Goal: Task Accomplishment & Management: Complete application form

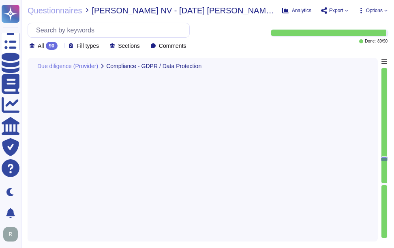
type textarea "Yes, the contract allows us to assist in responding to data subject access requ…"
type textarea "For cyber incidents or data protection issues, you can contact the Information …"
type textarea "N/A. Sectigo does not require access to any type of sensitive data."
type textarea "Sectigo maintains a robust Business Continuity Management (BCM) program that ad…"
type textarea "Yes, our Business Continuity Management (BCM) program includes IT Disaster Reco…"
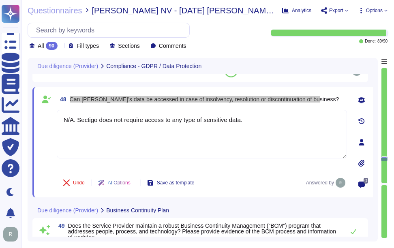
scroll to position [4422, 0]
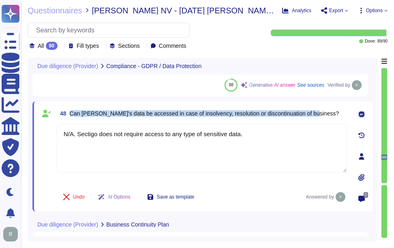
click at [244, 115] on span "Can [PERSON_NAME]'s data be accessed in case of insolvency, resolution or disco…" at bounding box center [204, 113] width 269 height 6
click at [237, 112] on span "Can [PERSON_NAME]'s data be accessed in case of insolvency, resolution or disco…" at bounding box center [204, 113] width 269 height 6
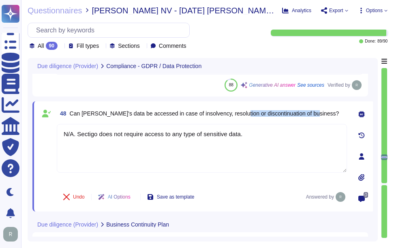
drag, startPoint x: 235, startPoint y: 111, endPoint x: 320, endPoint y: 113, distance: 85.1
click at [320, 113] on div "48 Can [PERSON_NAME]'s data be accessed in case of insolvency, resolution or di…" at bounding box center [202, 113] width 290 height 15
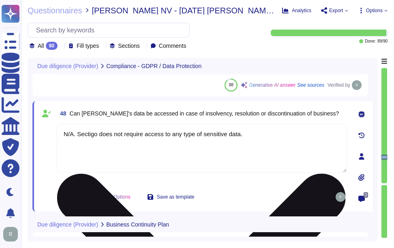
click at [266, 133] on textarea "N/A. Sectigo does not require access to any type of sensitive data." at bounding box center [202, 148] width 290 height 49
paste textarea "The data in SCM are not sensitive, are available in public sources like Certifi…"
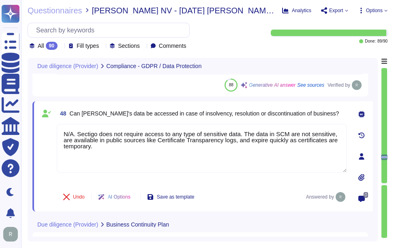
type textarea "N/A. Sectigo does not require access to any type of sensitive data. The data in…"
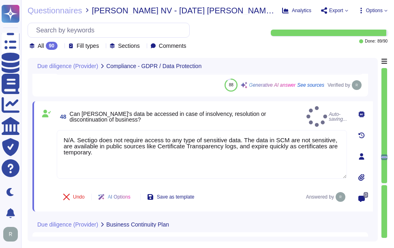
click at [317, 118] on div "48 Can [PERSON_NAME]'s data be accessed in case of insolvency, resolution or di…" at bounding box center [202, 116] width 290 height 21
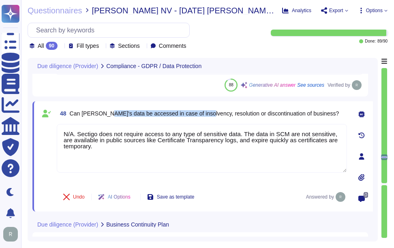
drag, startPoint x: 101, startPoint y: 113, endPoint x: 200, endPoint y: 111, distance: 99.3
click at [200, 111] on span "Can [PERSON_NAME]'s data be accessed in case of insolvency, resolution or disco…" at bounding box center [204, 113] width 269 height 6
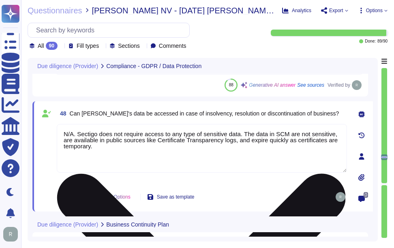
click at [158, 152] on textarea "N/A. Sectigo does not require access to any type of sensitive data. The data in…" at bounding box center [202, 148] width 290 height 49
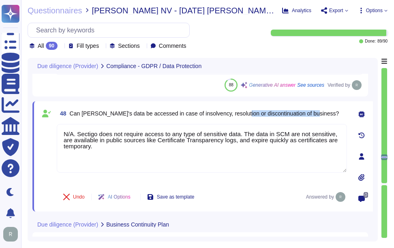
drag, startPoint x: 236, startPoint y: 112, endPoint x: 314, endPoint y: 118, distance: 78.8
click at [314, 118] on div "48 Can [PERSON_NAME]'s data be accessed in case of insolvency, resolution or di…" at bounding box center [202, 113] width 290 height 15
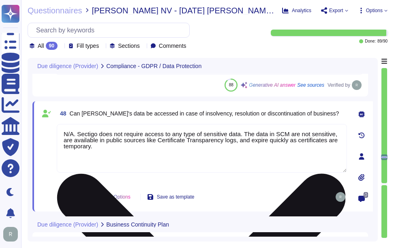
click at [156, 156] on textarea "N/A. Sectigo does not require access to any type of sensitive data. The data in…" at bounding box center [202, 148] width 290 height 49
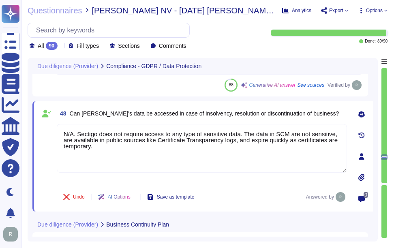
click at [284, 120] on span "48 Can [PERSON_NAME]'s data be accessed in case of insolvency, resolution or di…" at bounding box center [198, 113] width 282 height 15
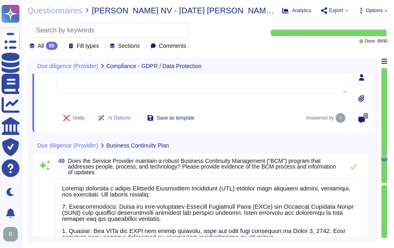
scroll to position [4543, 0]
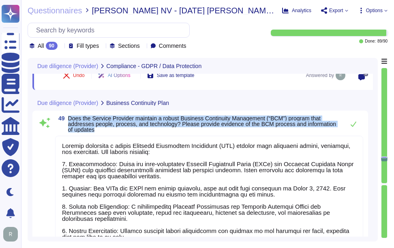
drag, startPoint x: 68, startPoint y: 118, endPoint x: 111, endPoint y: 128, distance: 44.7
click at [111, 128] on span "Does the Service Provider maintain a robust Business Continuity Management (“BC…" at bounding box center [204, 123] width 272 height 17
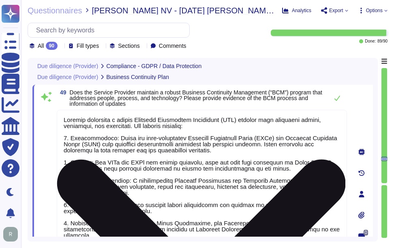
type textarea "Yes, the Service Provider can provide a report relating to the Disaster Recover…"
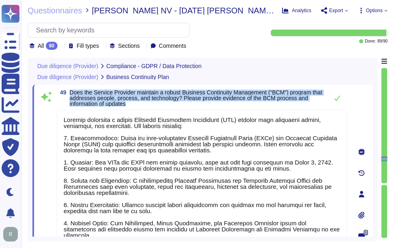
drag, startPoint x: 70, startPoint y: 89, endPoint x: 143, endPoint y: 105, distance: 74.7
click at [143, 105] on div "49 Does the Service Provider maintain a robust Business Continuity Management (…" at bounding box center [202, 194] width 340 height 218
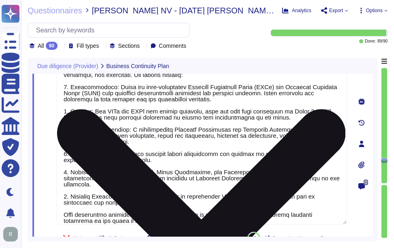
scroll to position [0, 0]
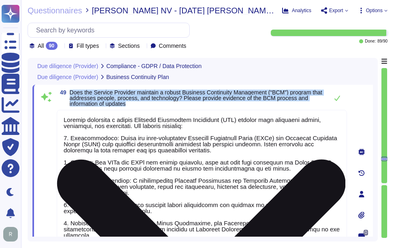
type textarea "For cyber incidents or data protection issues, you can contact the Information …"
type textarea "N/A. Sectigo does not require access to any type of sensitive data. The data in…"
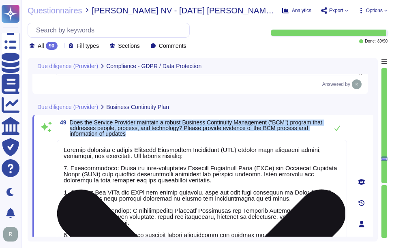
scroll to position [4474, 0]
type textarea "Yes, the contract allows us to assist in responding to data subject access requ…"
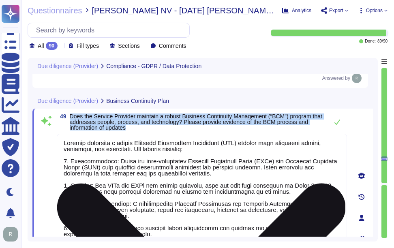
scroll to position [4514, 0]
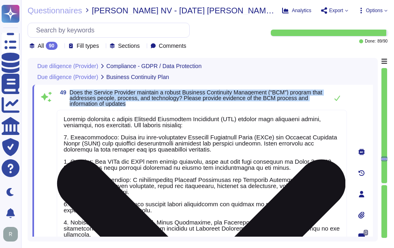
type textarea "Yes, the Service Provider can provide a report relating to the Disaster Recover…"
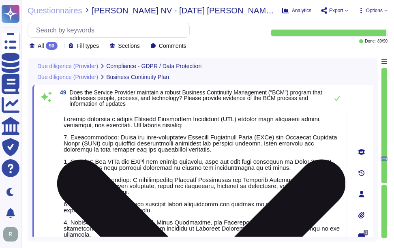
click at [200, 162] on textarea at bounding box center [202, 192] width 290 height 165
drag, startPoint x: 200, startPoint y: 162, endPoint x: 325, endPoint y: 165, distance: 125.3
click at [325, 165] on textarea at bounding box center [202, 192] width 290 height 165
paste textarea "Our Last BC/DR exercise was on [DATE] and Failover test was conducted on [DATE]"
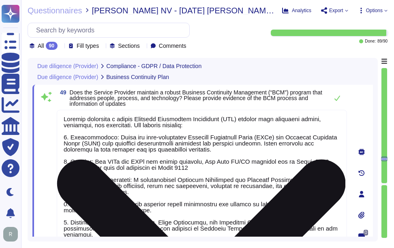
click at [200, 162] on textarea at bounding box center [202, 192] width 290 height 165
click at [257, 204] on textarea at bounding box center [202, 192] width 290 height 165
click at [284, 215] on textarea at bounding box center [202, 192] width 290 height 165
click at [282, 207] on textarea at bounding box center [202, 192] width 290 height 165
click at [290, 218] on textarea at bounding box center [202, 192] width 290 height 165
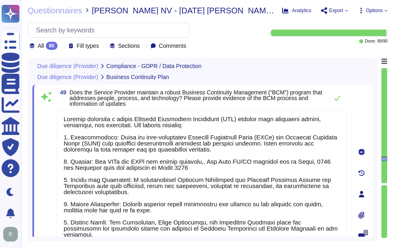
type textarea "Sectigo maintains a robust Business Continuity Management (BCM) program that ad…"
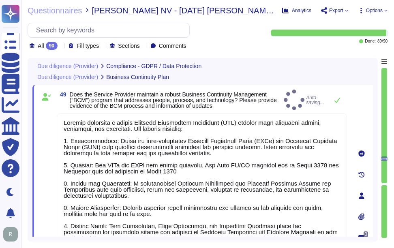
click at [321, 84] on div "Due diligence (Provider) Business Continuity Plan" at bounding box center [202, 77] width 340 height 16
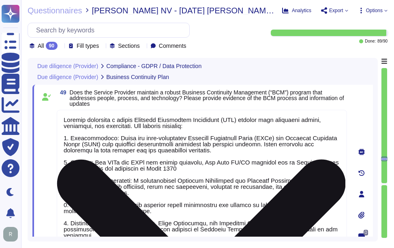
type textarea "For cyber incidents or data protection issues, you can contact the Information …"
type textarea "N/A. Sectigo does not require access to any type of sensitive data. The data in…"
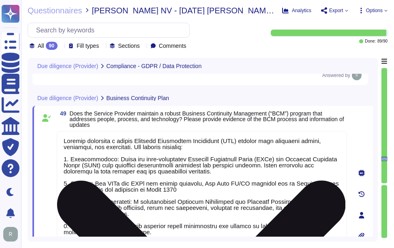
scroll to position [4474, 0]
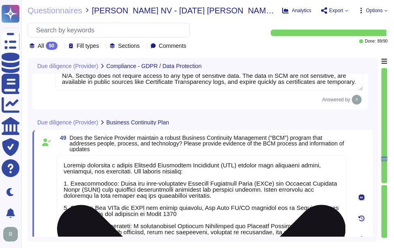
type textarea "Yes, the contract allows us to assist in responding to data subject access requ…"
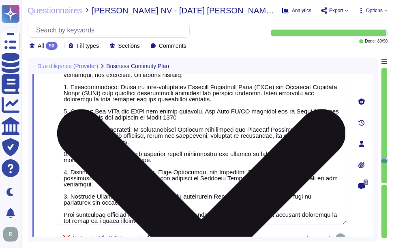
type textarea "Yes, the Service Provider can provide a report relating to the Disaster Recover…"
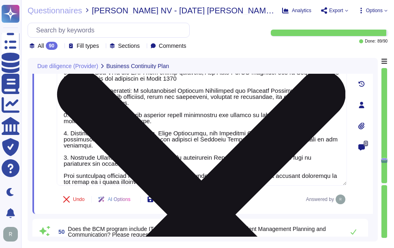
type textarea "Yes, the Service Provider has conducted a full failover exercise for the Busine…"
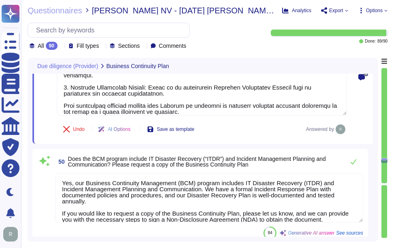
scroll to position [4677, 0]
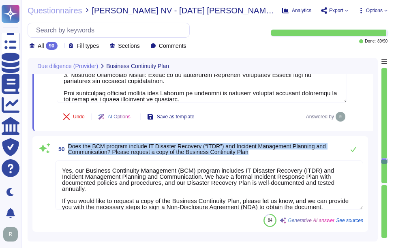
drag, startPoint x: 68, startPoint y: 146, endPoint x: 278, endPoint y: 154, distance: 210.1
click at [278, 154] on span "Does the BCM program include IT Disaster Recovery (“ITDR”) and Incident Managem…" at bounding box center [204, 148] width 272 height 11
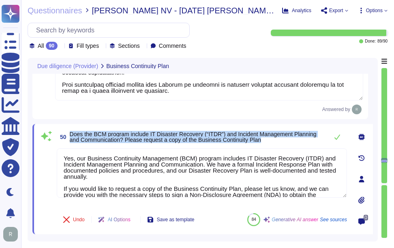
drag, startPoint x: 69, startPoint y: 133, endPoint x: 284, endPoint y: 138, distance: 214.8
click at [284, 138] on span "50 Does the BCM program include IT Disaster Recovery (“ITDR”) and Incident Mana…" at bounding box center [190, 137] width 267 height 15
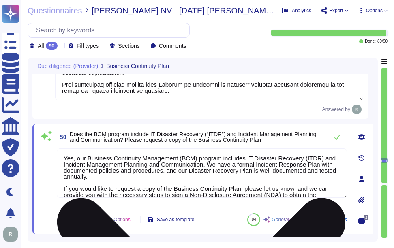
click at [185, 186] on textarea "Yes, our Business Continuity Management (BCM) program includes IT Disaster Reco…" at bounding box center [202, 172] width 290 height 49
paste textarea
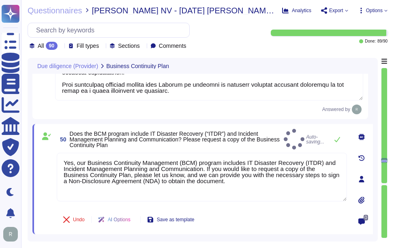
click at [268, 142] on span "Does the BCM program include IT Disaster Recovery (“ITDR”) and Incident Managem…" at bounding box center [175, 139] width 211 height 17
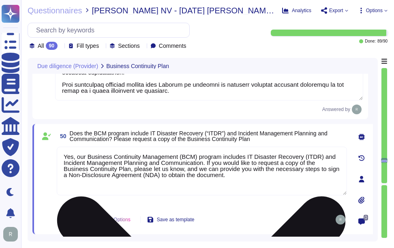
drag, startPoint x: 207, startPoint y: 160, endPoint x: 229, endPoint y: 175, distance: 26.3
click at [229, 175] on textarea "Yes, our Business Continuity Management (BCM) program includes IT Disaster Reco…" at bounding box center [202, 171] width 290 height 49
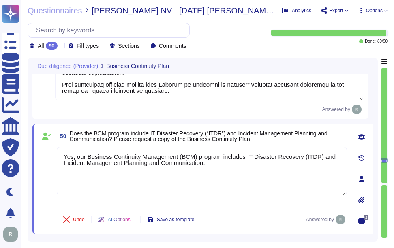
type textarea "Yes, our Business Continuity Management (BCM) program includes IT Disaster Reco…"
click at [280, 134] on span "Does the BCM program include IT Disaster Recovery (“ITDR”) and Incident Managem…" at bounding box center [199, 136] width 258 height 12
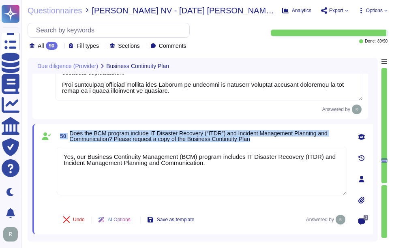
drag, startPoint x: 59, startPoint y: 134, endPoint x: 292, endPoint y: 138, distance: 233.0
click at [292, 138] on span "50 Does the BCM program include IT Disaster Recovery (“ITDR”) and Incident Mana…" at bounding box center [202, 136] width 290 height 15
copy span "50 Does the BCM program include IT Disaster Recovery (“ITDR”) and Incident Mana…"
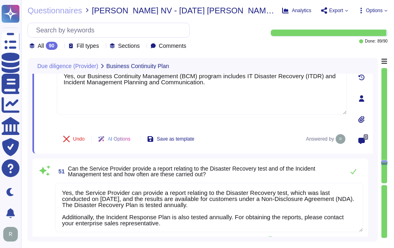
type textarea "Yes, the Service Provider has a full-time Compliance team that monitors industr…"
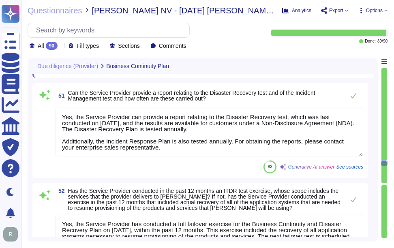
type textarea "Yes, we have a comprehensive Information Security/Cybersecurity Program that in…"
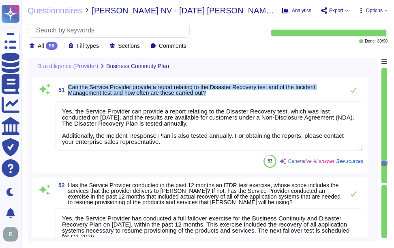
drag, startPoint x: 68, startPoint y: 86, endPoint x: 263, endPoint y: 93, distance: 194.6
click at [263, 93] on span "Can the Service Provider provide a report relating to the Disaster Recovery tes…" at bounding box center [204, 89] width 272 height 11
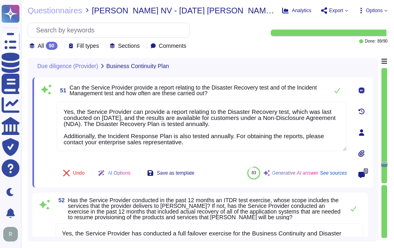
scroll to position [4798, 0]
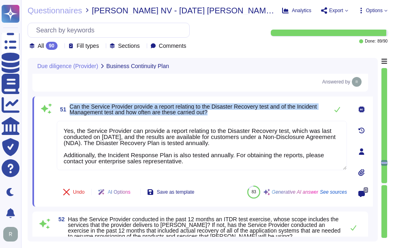
drag, startPoint x: 69, startPoint y: 106, endPoint x: 251, endPoint y: 111, distance: 182.0
click at [251, 111] on span "51 Can the Service Provider provide a report relating to the Disaster Recovery …" at bounding box center [190, 109] width 267 height 15
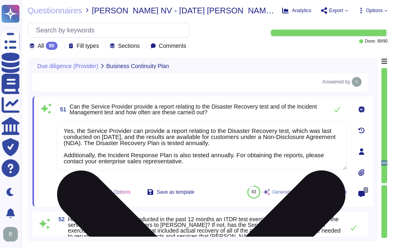
click at [138, 139] on textarea "Yes, the Service Provider can provide a report relating to the Disaster Recover…" at bounding box center [202, 145] width 290 height 49
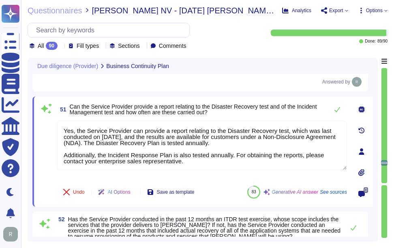
paste textarea
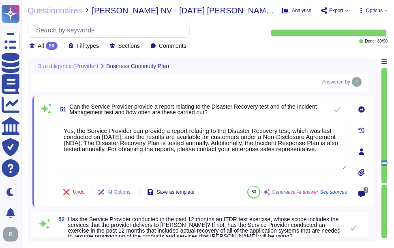
click at [273, 117] on div "51 Can the Service Provider provide a report relating to the Disaster Recovery …" at bounding box center [202, 109] width 290 height 16
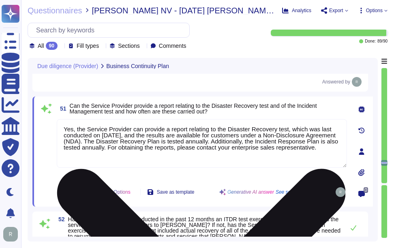
drag, startPoint x: 76, startPoint y: 127, endPoint x: 128, endPoint y: 127, distance: 52.7
click at [128, 127] on textarea "Yes, the Service Provider can provide a report relating to the Disaster Recover…" at bounding box center [202, 143] width 290 height 49
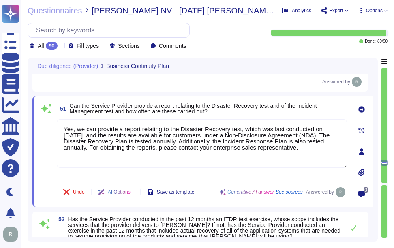
click at [272, 112] on span "Can the Service Provider provide a report relating to the Disaster Recovery tes…" at bounding box center [208, 108] width 277 height 11
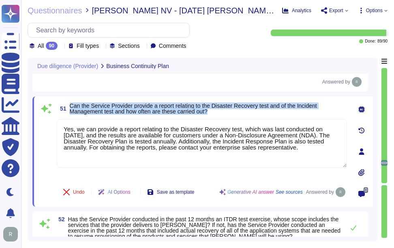
drag, startPoint x: 71, startPoint y: 105, endPoint x: 241, endPoint y: 117, distance: 170.6
click at [241, 117] on div "51 Can the Service Provider provide a report relating to the Disaster Recovery …" at bounding box center [193, 151] width 308 height 100
drag, startPoint x: 60, startPoint y: 106, endPoint x: 215, endPoint y: 118, distance: 155.6
click at [215, 118] on div "51 Can the Service Provider provide a report relating to the Disaster Recovery …" at bounding box center [193, 151] width 308 height 100
copy div "51 Can the Service Provider provide a report relating to the Disaster Recovery …"
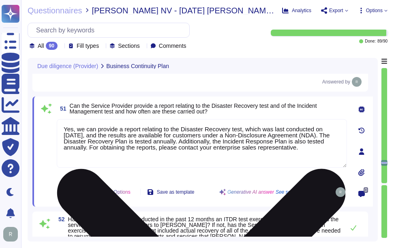
click at [201, 158] on textarea "Yes, we can provide a report relating to the Disaster Recovery test, which was …" at bounding box center [202, 143] width 290 height 49
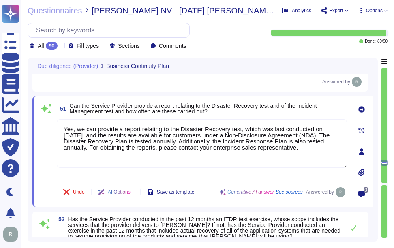
click at [222, 112] on span "Can the Service Provider provide a report relating to the Disaster Recovery tes…" at bounding box center [208, 108] width 277 height 11
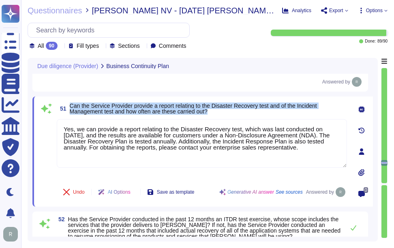
drag, startPoint x: 70, startPoint y: 107, endPoint x: 240, endPoint y: 118, distance: 170.5
click at [240, 118] on div "51 Can the Service Provider provide a report relating to the Disaster Recovery …" at bounding box center [193, 151] width 308 height 100
click at [79, 103] on span "Can the Service Provider provide a report relating to the Disaster Recovery tes…" at bounding box center [193, 109] width 247 height 12
drag, startPoint x: 70, startPoint y: 106, endPoint x: 216, endPoint y: 118, distance: 146.8
click at [216, 118] on div "51 Can the Service Provider provide a report relating to the Disaster Recovery …" at bounding box center [193, 151] width 308 height 100
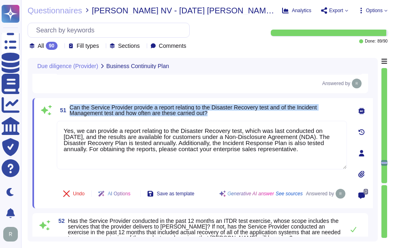
scroll to position [4758, 0]
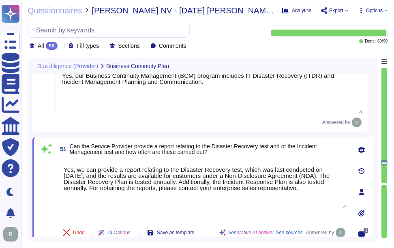
drag, startPoint x: 303, startPoint y: 189, endPoint x: 45, endPoint y: 172, distance: 258.3
click at [45, 172] on div "51 Can the Service Provider provide a report relating to the Disaster Recovery …" at bounding box center [193, 192] width 308 height 100
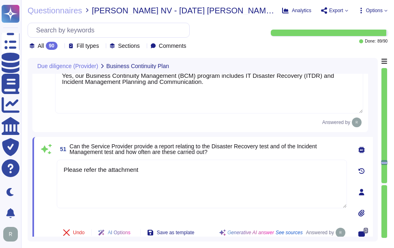
type textarea "Please refer the attachment"
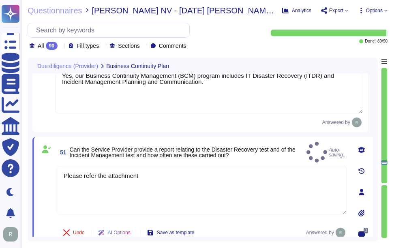
click at [252, 152] on span "Can the Service Provider provide a report relating to the Disaster Recovery tes…" at bounding box center [186, 152] width 233 height 11
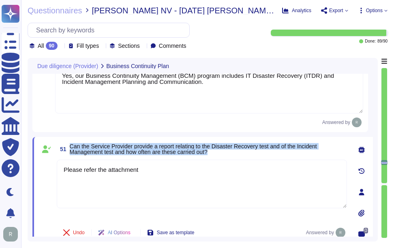
drag, startPoint x: 70, startPoint y: 145, endPoint x: 246, endPoint y: 150, distance: 175.5
click at [246, 150] on span "Can the Service Provider provide a report relating to the Disaster Recovery tes…" at bounding box center [208, 148] width 277 height 11
click at [281, 149] on span "Can the Service Provider provide a report relating to the Disaster Recovery tes…" at bounding box center [193, 149] width 247 height 12
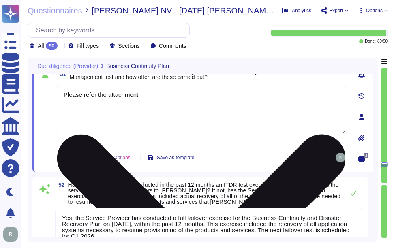
scroll to position [4879, 0]
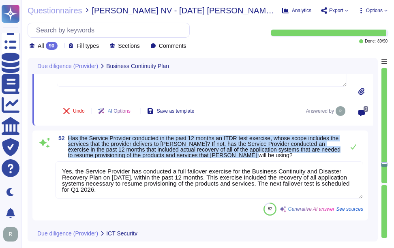
drag, startPoint x: 69, startPoint y: 138, endPoint x: 254, endPoint y: 156, distance: 185.3
click at [254, 156] on span "Has the Service Provider conducted in the past 12 months an ITDR test exercise,…" at bounding box center [204, 146] width 272 height 23
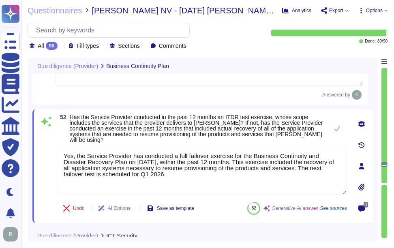
click at [69, 118] on span "52 Has the Service Provider conducted in the past 12 months an ITDR test exerci…" at bounding box center [190, 128] width 267 height 28
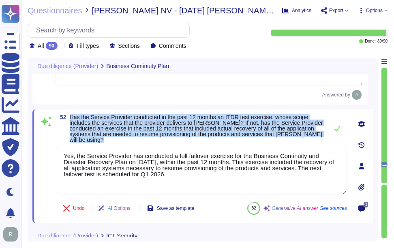
drag, startPoint x: 70, startPoint y: 117, endPoint x: 103, endPoint y: 145, distance: 44.0
click at [103, 145] on div "52 Has the Service Provider conducted in the past 12 months an ITDR test exerci…" at bounding box center [193, 166] width 308 height 104
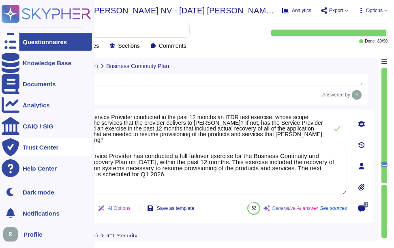
drag, startPoint x: 165, startPoint y: 174, endPoint x: 20, endPoint y: 148, distance: 146.6
click at [20, 148] on div "Questionnaires Knowledge Base Documents Analytics CAIQ / SIG Trust Center Help …" at bounding box center [197, 124] width 394 height 248
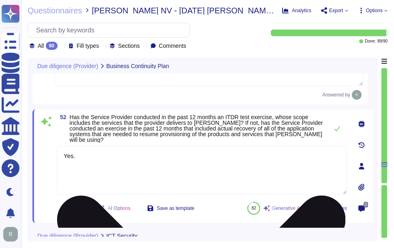
paste textarea "Our Last BC/DR exercise was on [DATE] and Failover test was conducted on [DATE]"
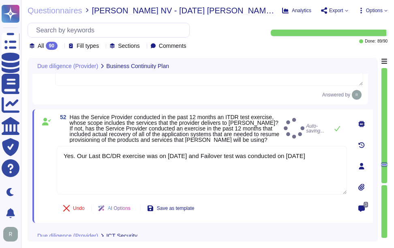
click at [164, 140] on span "Has the Service Provider conducted in the past 12 months an ITDR test exercise,…" at bounding box center [175, 128] width 211 height 28
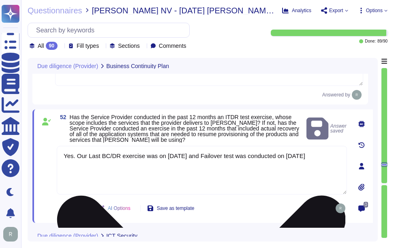
click at [155, 157] on textarea "Yes. Our Last BC/DR exercise was on [DATE] and Failover test was conducted on […" at bounding box center [202, 170] width 290 height 49
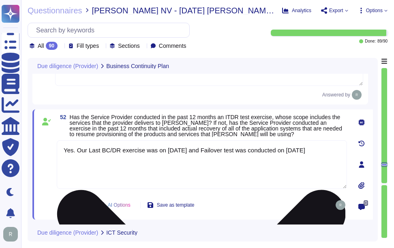
drag, startPoint x: 286, startPoint y: 158, endPoint x: 290, endPoint y: 166, distance: 8.7
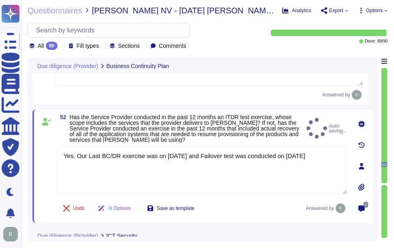
type textarea "Yes. Our Last BC/DR exercise was in [DATE] and Failover test was conducted in […"
click at [303, 124] on span "Has the Service Provider conducted in the past 12 months an ITDR test exercise,…" at bounding box center [186, 128] width 233 height 28
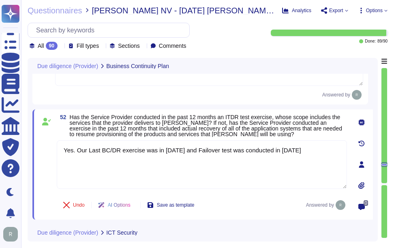
click at [286, 131] on span "Has the Service Provider conducted in the past 12 months an ITDR test exercise,…" at bounding box center [206, 126] width 272 height 24
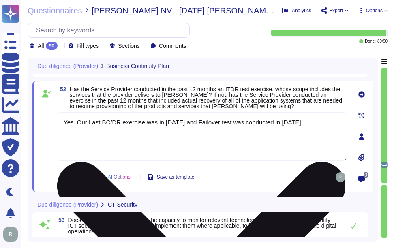
scroll to position [4960, 0]
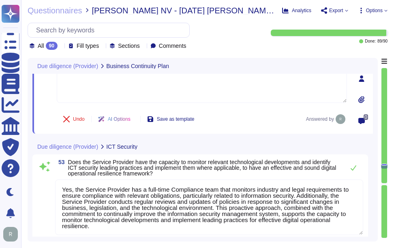
type textarea "Yes, independent third parties regularly perform penetration tests and vulnerab…"
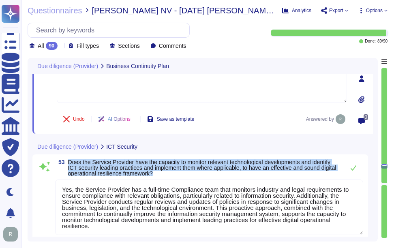
drag, startPoint x: 69, startPoint y: 161, endPoint x: 207, endPoint y: 173, distance: 139.0
click at [207, 173] on span "Does the Service Provider have the capacity to monitor relevant technological d…" at bounding box center [204, 167] width 272 height 17
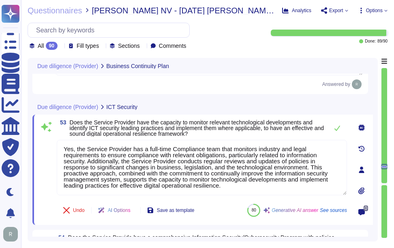
scroll to position [5001, 0]
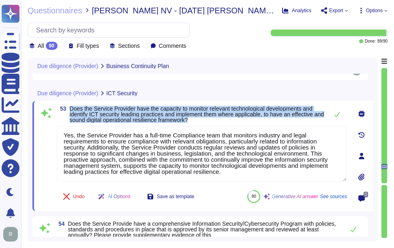
drag, startPoint x: 71, startPoint y: 107, endPoint x: 204, endPoint y: 118, distance: 134.2
click at [204, 118] on span "Does the Service Provider have the capacity to monitor relevant technological d…" at bounding box center [197, 114] width 254 height 17
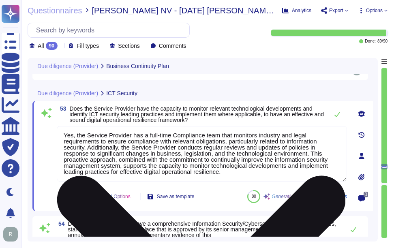
click at [188, 160] on textarea "Yes, the Service Provider has a full-time Compliance team that monitors industr…" at bounding box center [202, 154] width 290 height 56
paste textarea
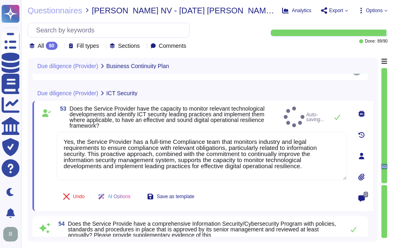
type textarea "Yes, the Service Provider has a full-time Compliance team that monitors industr…"
click at [220, 120] on span "Does the Service Provider have the capacity to monitor relevant technological d…" at bounding box center [175, 117] width 211 height 23
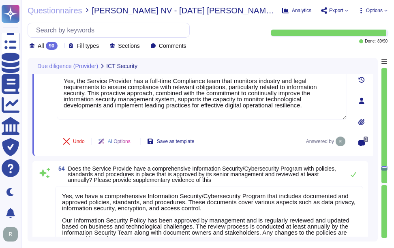
scroll to position [1, 0]
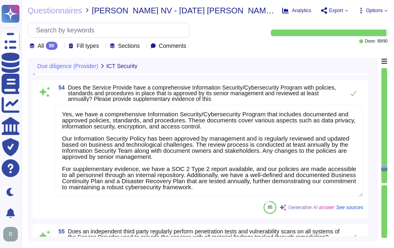
type textarea "Our organization undergoes annual audits for ISO 27001 and SOC 2 Type 2, ensuri…"
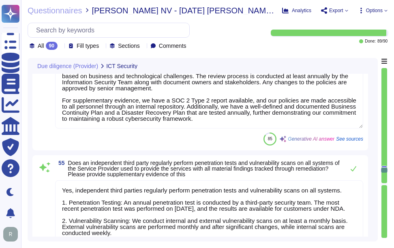
scroll to position [5203, 0]
type textarea "Yes, a password policy is in place for all systems, encouraging users to employ…"
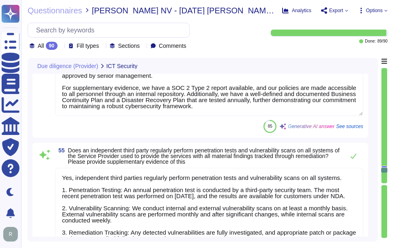
scroll to position [1, 0]
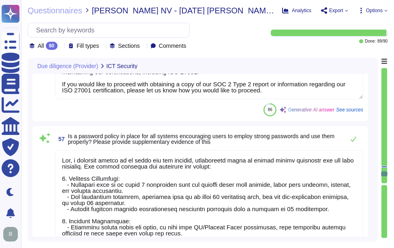
type textarea "Yes, the staff of the Service Provider is trained on Cybersecurity Awareness at…"
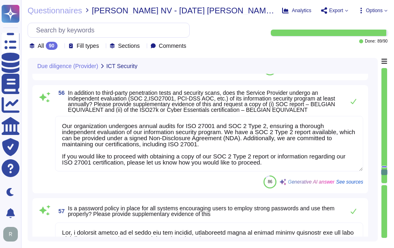
type textarea "Yes, we have a comprehensive Information Security/Cybersecurity Program that in…"
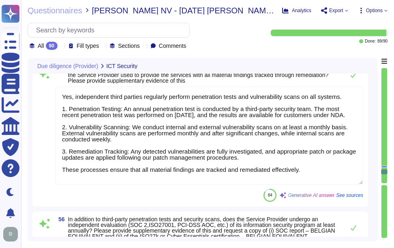
type textarea "Yes, the Service Provider has a full-time Compliance team that monitors industr…"
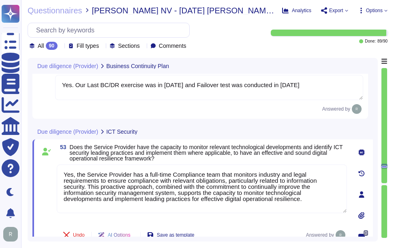
type textarea "Sectigo maintains a robust Business Continuity Management (BCM) program that ad…"
type textarea "Yes, our Business Continuity Management (BCM) program includes IT Disaster Reco…"
type textarea "Please refer the attachment"
type textarea "Yes. Our Last BC/DR exercise was in [DATE] and Failover test was conducted in […"
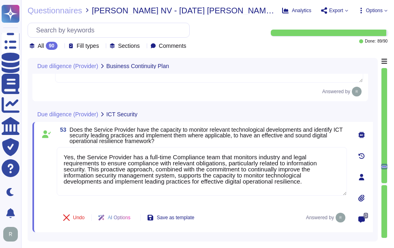
scroll to position [4931, 0]
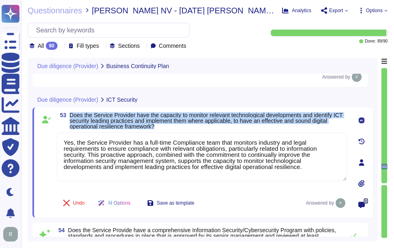
drag, startPoint x: 70, startPoint y: 115, endPoint x: 178, endPoint y: 125, distance: 108.3
click at [178, 125] on span "Does the Service Provider have the capacity to monitor relevant technological d…" at bounding box center [208, 120] width 277 height 17
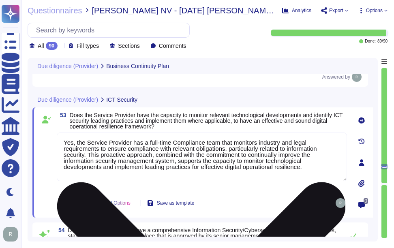
drag, startPoint x: 75, startPoint y: 141, endPoint x: 129, endPoint y: 141, distance: 53.9
click at [129, 141] on textarea "Yes, the Service Provider has a full-time Compliance team that monitors industr…" at bounding box center [202, 157] width 290 height 49
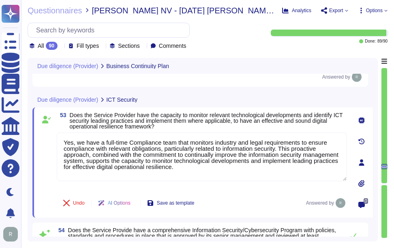
type textarea "Yes, we have a full-time Compliance team that monitors industry and legal requi…"
click at [186, 124] on span "Does the Service Provider have the capacity to monitor relevant technological d…" at bounding box center [208, 120] width 277 height 17
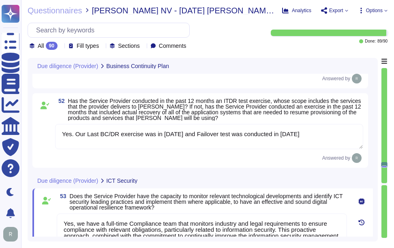
scroll to position [4891, 0]
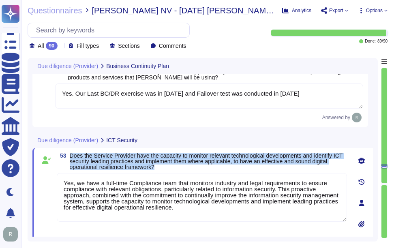
drag, startPoint x: 70, startPoint y: 154, endPoint x: 169, endPoint y: 168, distance: 100.7
click at [169, 168] on span "Does the Service Provider have the capacity to monitor relevant technological d…" at bounding box center [208, 161] width 277 height 17
click at [239, 170] on div "53 Does the Service Provider have the capacity to monitor relevant technologica…" at bounding box center [193, 203] width 308 height 100
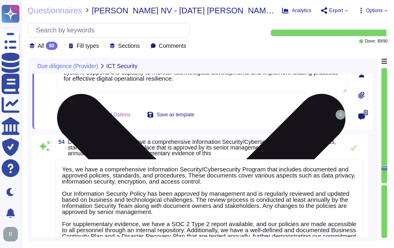
scroll to position [5053, 0]
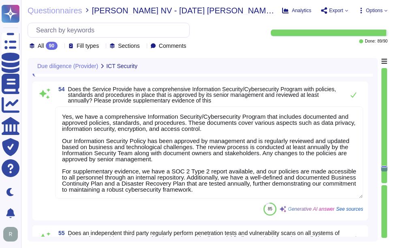
type textarea "Our organization undergoes annual audits for ISO 27001 and SOC 2 Type 2, ensuri…"
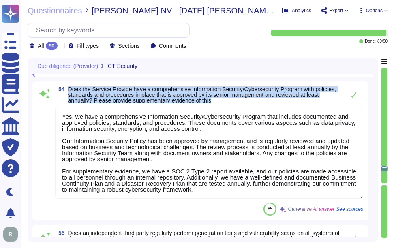
drag, startPoint x: 68, startPoint y: 88, endPoint x: 230, endPoint y: 109, distance: 163.0
click at [230, 109] on div "54 Does the Service Provide have a comprehensive Information Security/Cybersecu…" at bounding box center [200, 150] width 326 height 129
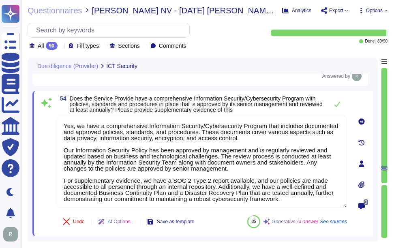
scroll to position [5012, 0]
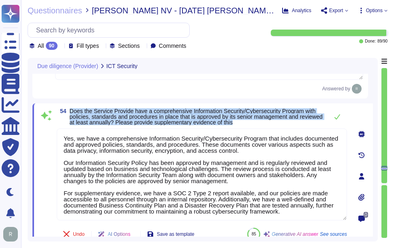
drag, startPoint x: 70, startPoint y: 109, endPoint x: 271, endPoint y: 128, distance: 201.8
click at [271, 128] on div "54 Does the Service Provide have a comprehensive Information Security/Cybersecu…" at bounding box center [193, 176] width 308 height 136
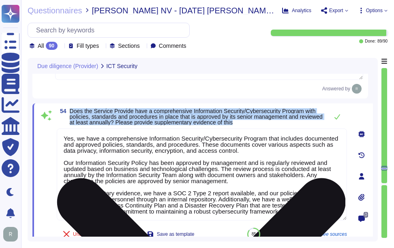
scroll to position [1, 0]
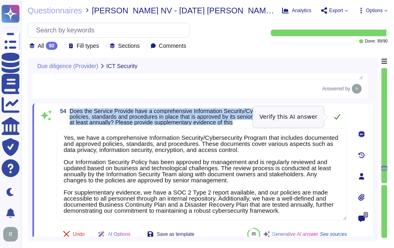
click at [338, 117] on icon at bounding box center [337, 116] width 6 height 5
click at [338, 118] on icon at bounding box center [337, 116] width 6 height 5
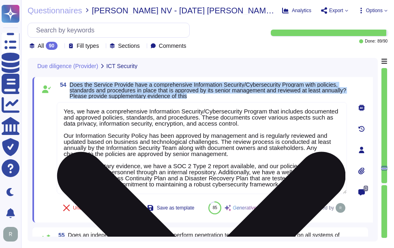
type textarea "Our organization undergoes annual audits for ISO 27001 and SOC 2 Type 2, ensuri…"
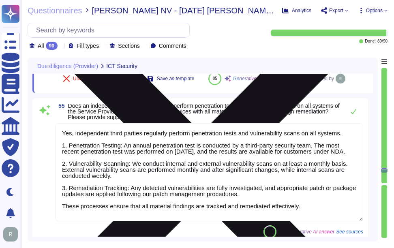
scroll to position [5174, 0]
type textarea "Yes, a password policy is in place for all systems, encouraging users to employ…"
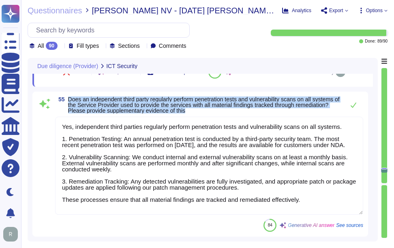
drag, startPoint x: 68, startPoint y: 118, endPoint x: 247, endPoint y: 130, distance: 179.5
click at [247, 113] on span "Does an independent third party regularly perform penetration tests and vulnera…" at bounding box center [204, 104] width 272 height 17
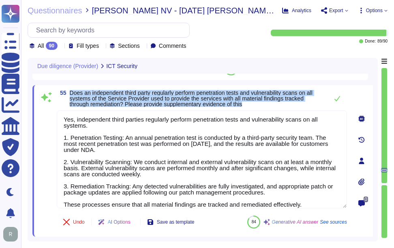
drag, startPoint x: 70, startPoint y: 92, endPoint x: 281, endPoint y: 108, distance: 211.8
click at [281, 108] on div "55 Does an independent third party regularly perform penetration tests and vuln…" at bounding box center [193, 161] width 308 height 142
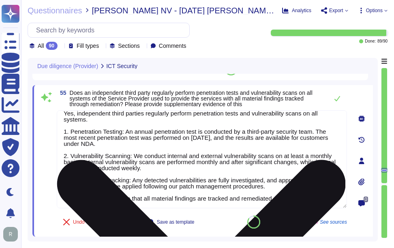
drag, startPoint x: 193, startPoint y: 135, endPoint x: 231, endPoint y: 136, distance: 37.3
click at [231, 136] on textarea "Yes, independent third parties regularly perform penetration tests and vulnerab…" at bounding box center [202, 159] width 290 height 98
paste textarea "[DATE]"
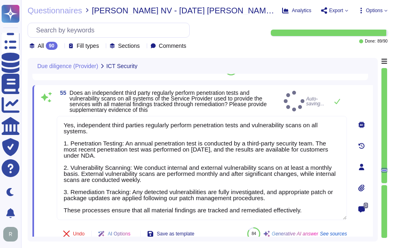
type textarea "Yes, independent third parties regularly perform penetration tests and vulnerab…"
click at [285, 100] on div "55 Does an independent third party regularly perform penetration tests and vuln…" at bounding box center [202, 101] width 290 height 23
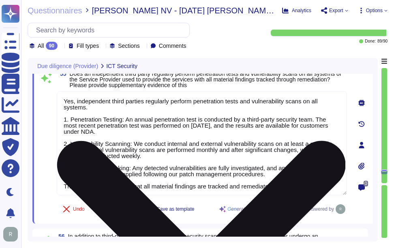
scroll to position [5174, 0]
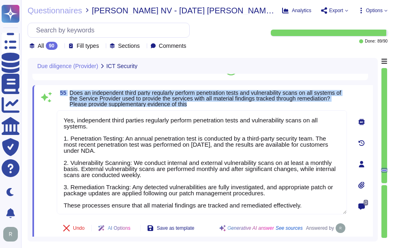
drag, startPoint x: 61, startPoint y: 93, endPoint x: 227, endPoint y: 105, distance: 167.0
click at [227, 105] on span "55 Does an independent third party regularly perform penetration tests and vuln…" at bounding box center [202, 98] width 290 height 17
copy span "55 Does an independent third party regularly perform penetration tests and vuln…"
click at [235, 89] on div "55 Does an independent third party regularly perform penetration tests and vuln…" at bounding box center [202, 164] width 340 height 158
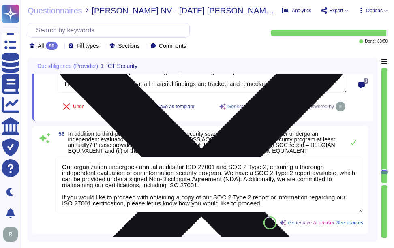
scroll to position [1, 0]
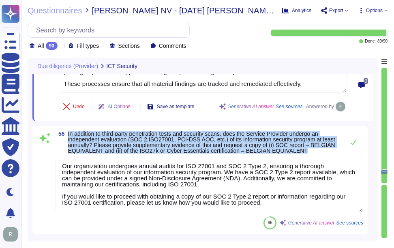
drag, startPoint x: 68, startPoint y: 133, endPoint x: 316, endPoint y: 150, distance: 248.2
click at [316, 150] on span "In addition to third-party penetration tests and security scans, does the Servi…" at bounding box center [204, 142] width 272 height 23
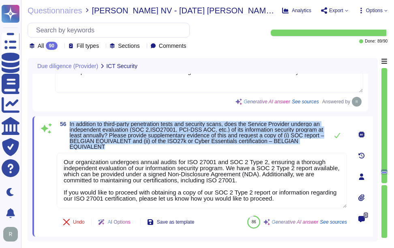
drag, startPoint x: 70, startPoint y: 123, endPoint x: 139, endPoint y: 147, distance: 73.7
click at [139, 147] on span "In addition to third-party penetration tests and security scans, does the Servi…" at bounding box center [197, 135] width 254 height 28
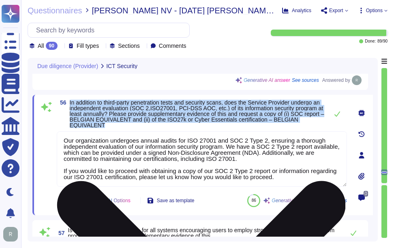
scroll to position [5336, 0]
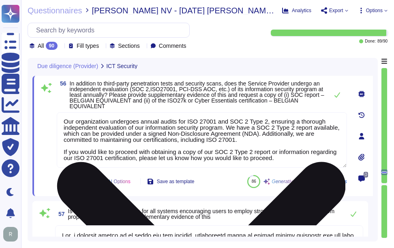
drag, startPoint x: 227, startPoint y: 126, endPoint x: 322, endPoint y: 139, distance: 95.7
click at [322, 139] on textarea "Our organization undergoes annual audits for ISO 27001 and SOC 2 Type 2, ensuri…" at bounding box center [202, 140] width 290 height 56
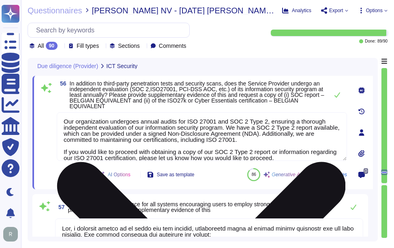
scroll to position [0, 0]
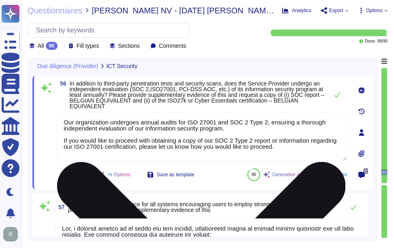
drag, startPoint x: 287, startPoint y: 148, endPoint x: 68, endPoint y: 139, distance: 219.4
click at [68, 139] on textarea "Our organization undergoes annual audits for ISO 27001 and SOC 2 Type 2, ensuri…" at bounding box center [202, 136] width 290 height 49
click at [66, 137] on textarea "Our organization undergoes annual audits for ISO 27001 and SOC 2 Type 2, ensuri…" at bounding box center [202, 136] width 290 height 49
click at [297, 150] on textarea "Our organization undergoes annual audits for ISO 27001 and SOC 2 Type 2, ensuri…" at bounding box center [202, 136] width 290 height 49
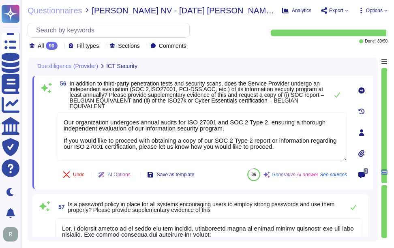
drag, startPoint x: 270, startPoint y: 145, endPoint x: 45, endPoint y: 133, distance: 226.1
click at [45, 133] on div "56 In addition to third-party penetration tests and security scans, does the Se…" at bounding box center [193, 133] width 308 height 104
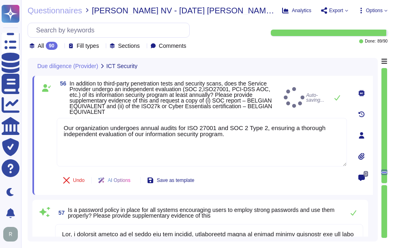
type textarea "Our organization undergoes annual audits for ISO 27001 and SOC 2 Type 2, ensuri…"
click at [277, 110] on div "56 In addition to third-party penetration tests and security scans, does the Se…" at bounding box center [193, 135] width 308 height 109
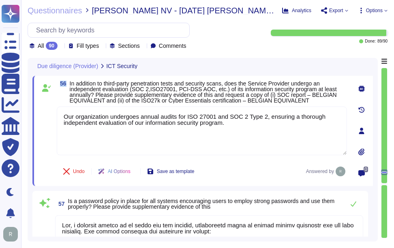
drag, startPoint x: 59, startPoint y: 83, endPoint x: 70, endPoint y: 82, distance: 11.0
click at [70, 82] on span "56 In addition to third-party penetration tests and security scans, does the Se…" at bounding box center [202, 92] width 290 height 23
copy span "56"
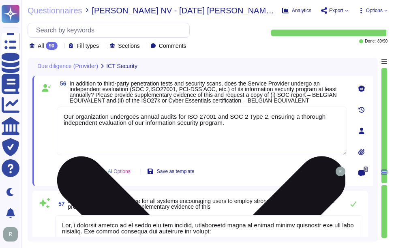
click at [239, 129] on textarea "Our organization undergoes annual audits for ISO 27001 and SOC 2 Type 2, ensuri…" at bounding box center [202, 131] width 290 height 49
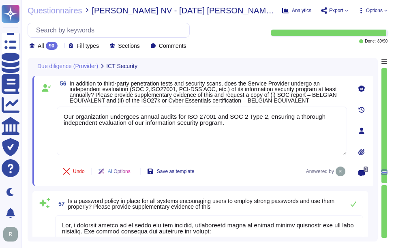
click at [238, 99] on span "In addition to third-party penetration tests and security scans, does the Servi…" at bounding box center [203, 92] width 267 height 24
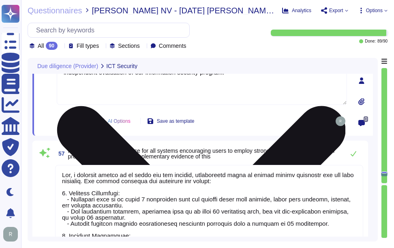
type textarea "Yes, the staff of the Service Provider is trained on Cybersecurity Awareness at…"
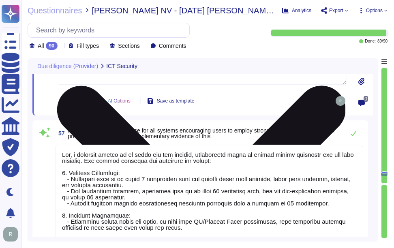
scroll to position [5417, 0]
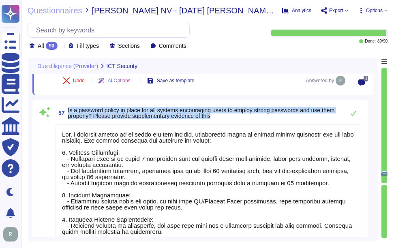
drag, startPoint x: 68, startPoint y: 109, endPoint x: 255, endPoint y: 120, distance: 187.1
click at [255, 120] on span "57 Is a password policy in place for all systems encouraging users to employ st…" at bounding box center [197, 113] width 285 height 15
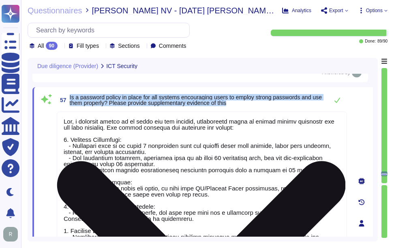
drag, startPoint x: 69, startPoint y: 97, endPoint x: 251, endPoint y: 114, distance: 182.7
click at [251, 114] on div "57 Is a password policy in place for all systems encouraging users to employ st…" at bounding box center [193, 223] width 308 height 263
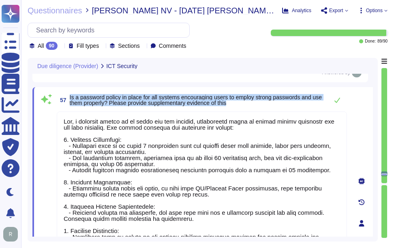
click at [78, 99] on span "Is a password policy in place for all systems encouraging users to employ stron…" at bounding box center [196, 100] width 252 height 12
drag, startPoint x: 70, startPoint y: 97, endPoint x: 258, endPoint y: 105, distance: 187.8
click at [258, 105] on span "Is a password policy in place for all systems encouraging users to employ stron…" at bounding box center [197, 99] width 254 height 11
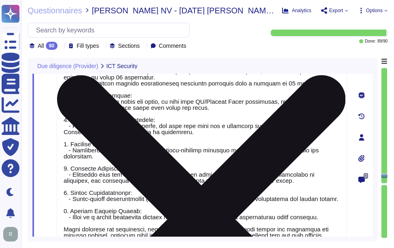
scroll to position [5539, 0]
type textarea "Yes, the Service Provider tests backup integrity and related restoration proced…"
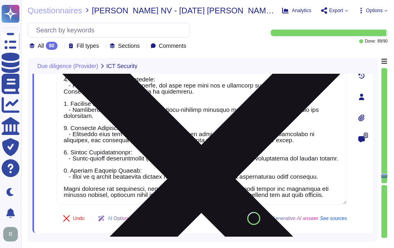
scroll to position [0, 0]
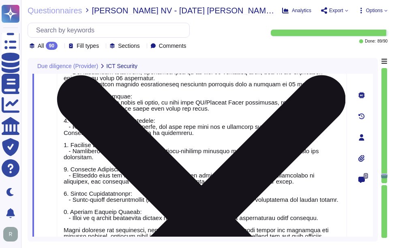
type textarea "Yes, independent third parties regularly perform penetration tests and vulnerab…"
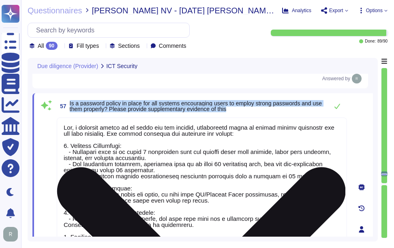
scroll to position [5371, 0]
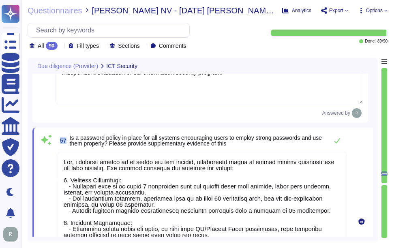
drag, startPoint x: 61, startPoint y: 140, endPoint x: 65, endPoint y: 140, distance: 4.5
click at [65, 140] on span "57" at bounding box center [62, 141] width 10 height 6
copy span "57"
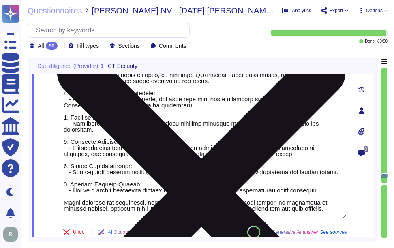
scroll to position [5533, 0]
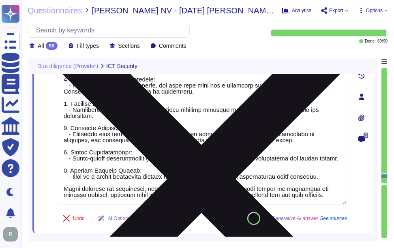
type textarea "Yes, the Service Provider tests backup integrity and related restoration proced…"
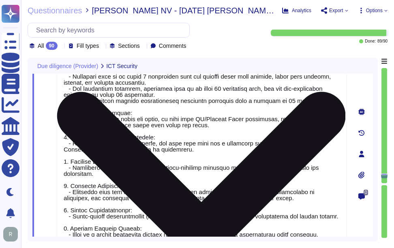
type textarea "Yes, independent third parties regularly perform penetration tests and vulnerab…"
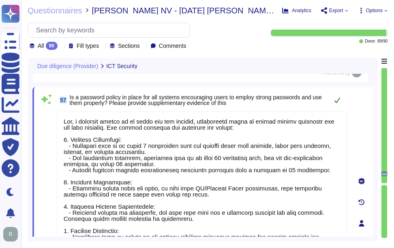
click at [338, 100] on icon at bounding box center [337, 100] width 6 height 6
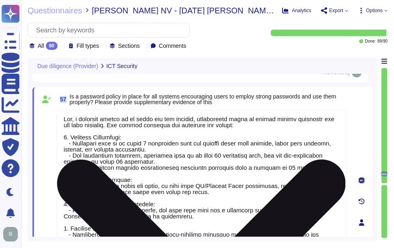
scroll to position [7, 0]
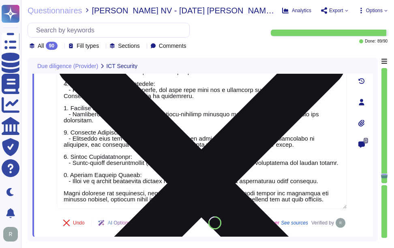
type textarea "Yes, the Service Provider tests backup integrity and related restoration proced…"
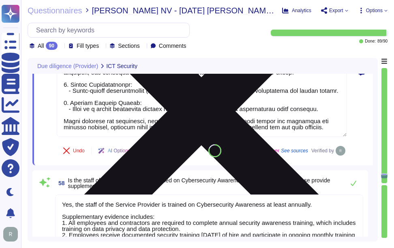
scroll to position [5654, 0]
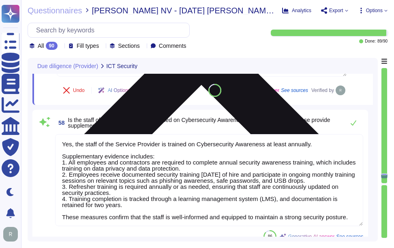
type textarea "Yes, the Service Provider monitors cyber threat intelligence feeds and takes re…"
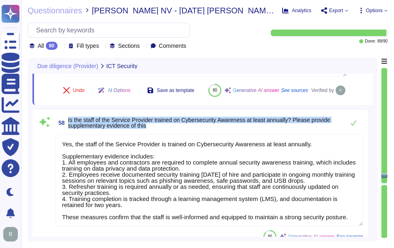
drag, startPoint x: 68, startPoint y: 141, endPoint x: 157, endPoint y: 147, distance: 89.0
click at [157, 128] on span "Is the staff of the Service Provider trained on Cybersecurity Awareness at leas…" at bounding box center [204, 122] width 272 height 11
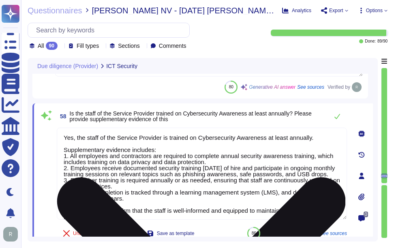
scroll to position [1, 0]
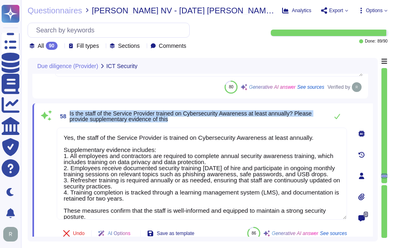
drag, startPoint x: 70, startPoint y: 111, endPoint x: 176, endPoint y: 120, distance: 106.2
click at [176, 120] on span "Is the staff of the Service Provider trained on Cybersecurity Awareness at leas…" at bounding box center [197, 116] width 254 height 11
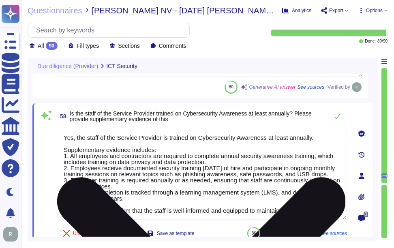
drag, startPoint x: 75, startPoint y: 137, endPoint x: 164, endPoint y: 138, distance: 88.7
click at [164, 138] on textarea "Yes, the staff of the Service Provider is trained on Cybersecurity Awareness at…" at bounding box center [202, 174] width 290 height 92
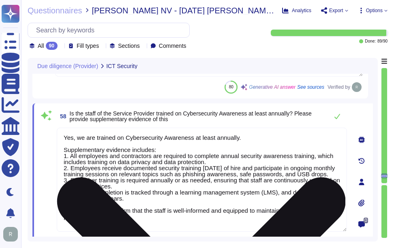
click at [256, 158] on textarea "Yes, we are trained on Cybersecurity Awareness at least annually. Supplementary…" at bounding box center [202, 180] width 290 height 104
click at [244, 177] on textarea "Yes, we are trained on Cybersecurity Awareness at least annually. Supplementary…" at bounding box center [202, 180] width 290 height 104
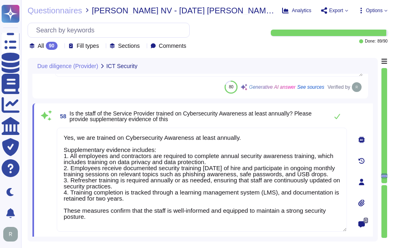
type textarea "Yes, we are trained on Cybersecurity Awareness at least annually. Supplementary…"
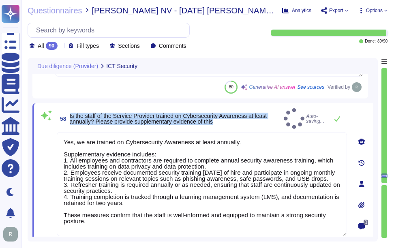
drag, startPoint x: 70, startPoint y: 111, endPoint x: 225, endPoint y: 121, distance: 155.9
click at [225, 121] on span "Is the staff of the Service Provider trained on Cybersecurity Awareness at leas…" at bounding box center [175, 118] width 211 height 11
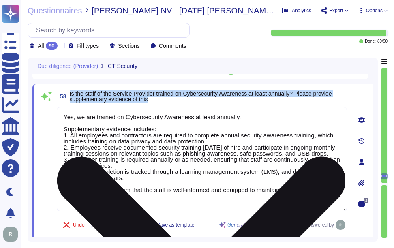
scroll to position [5654, 0]
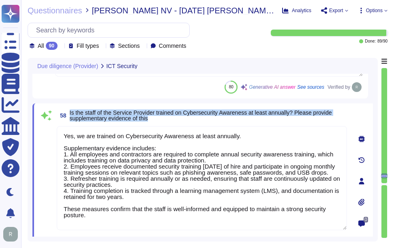
click at [249, 112] on span "Is the staff of the Service Provider trained on Cybersecurity Awareness at leas…" at bounding box center [201, 115] width 262 height 12
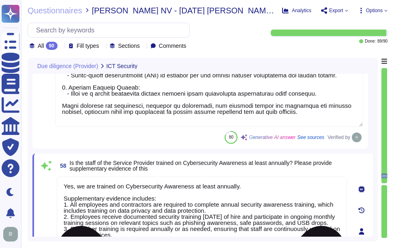
type textarea "Our organization undergoes annual audits for ISO 27001 and SOC 2 Type 2, ensuri…"
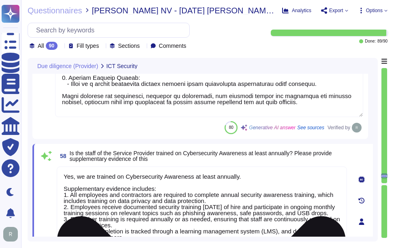
type textarea "Yes, the Service Provider monitors cyber threat intelligence feeds and takes re…"
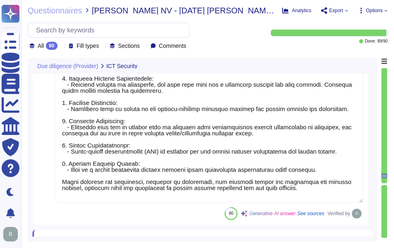
type textarea "Our organization undergoes annual audits for ISO 27001 and SOC 2 Type 2, ensuri…"
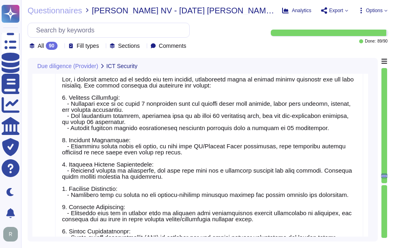
type textarea "Yes, independent third parties regularly perform penetration tests and vulnerab…"
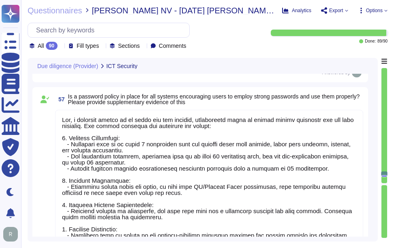
scroll to position [1, 0]
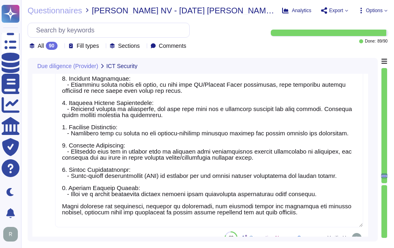
type textarea "Yes, the Service Provider tests backup integrity and related restoration proced…"
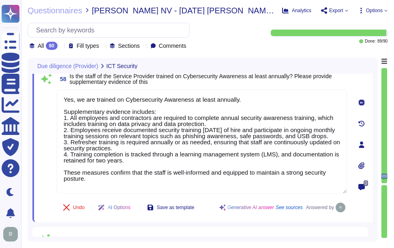
type textarea "Yes, the Service Provider monitors cyber threat intelligence feeds and takes re…"
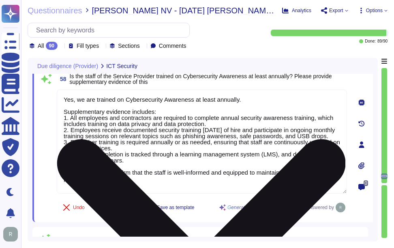
scroll to position [1, 0]
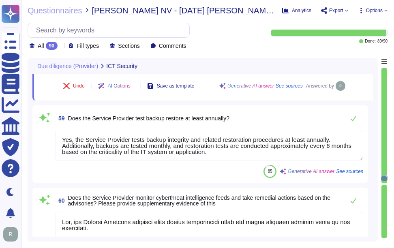
type textarea "The Service Provider does not rely on third-party subcontracting support for it…"
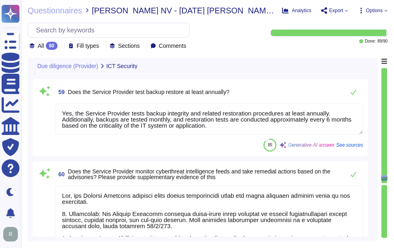
scroll to position [5830, 0]
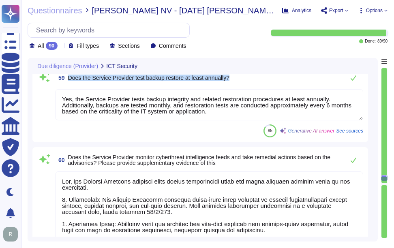
drag, startPoint x: 68, startPoint y: 77, endPoint x: 253, endPoint y: 82, distance: 185.3
click at [253, 82] on div "59 Does the Service Provider test backup restore at least annually?" at bounding box center [209, 78] width 308 height 16
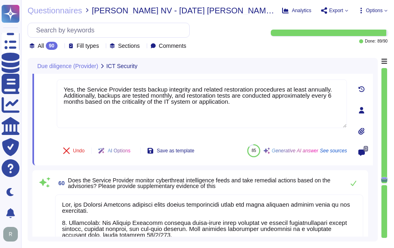
type textarea "The Service Provider does not rely on third-party subcontracting support for it…"
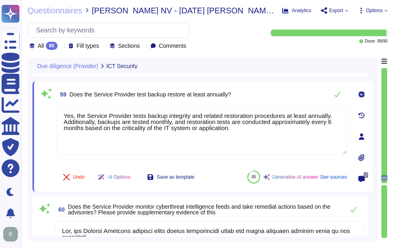
scroll to position [5790, 0]
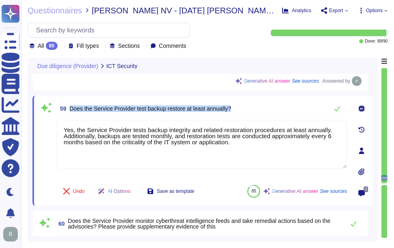
drag, startPoint x: 70, startPoint y: 109, endPoint x: 235, endPoint y: 111, distance: 165.3
click at [235, 111] on div "59 Does the Service Provider test backup restore at least annually?" at bounding box center [202, 108] width 290 height 16
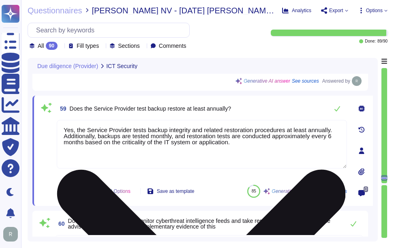
drag, startPoint x: 76, startPoint y: 130, endPoint x: 128, endPoint y: 132, distance: 51.9
click at [128, 132] on textarea "Yes, the Service Provider tests backup integrity and related restoration proced…" at bounding box center [202, 144] width 290 height 49
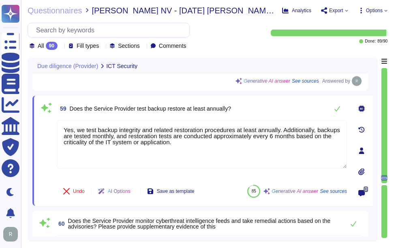
type textarea "Yes, we test backup integrity and related restoration procedures at least annua…"
click at [253, 111] on div "59 Does the Service Provider test backup restore at least annually?" at bounding box center [202, 108] width 290 height 16
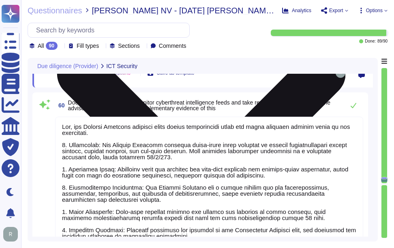
scroll to position [5911, 0]
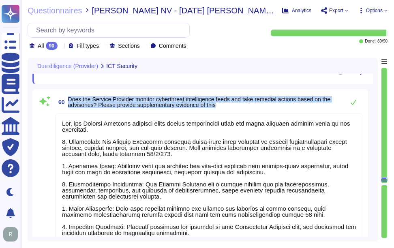
click at [78, 103] on span "Does the Service Provider monitor cyberthreat intelligence feeds and take remed…" at bounding box center [199, 102] width 262 height 12
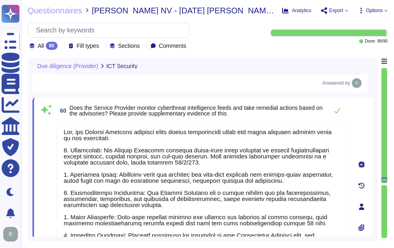
scroll to position [5830, 0]
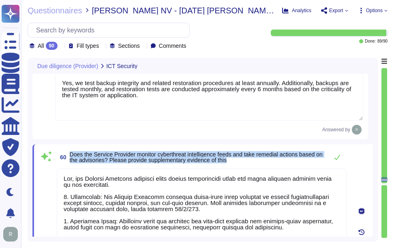
drag, startPoint x: 70, startPoint y: 153, endPoint x: 259, endPoint y: 160, distance: 188.6
click at [259, 160] on span "Does the Service Provider monitor cyberthreat intelligence feeds and take remed…" at bounding box center [197, 157] width 254 height 11
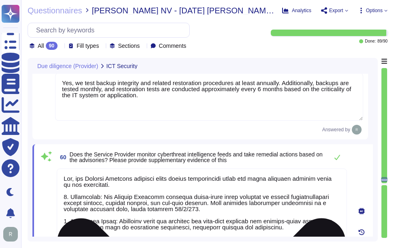
click at [203, 220] on textarea at bounding box center [202, 251] width 290 height 165
paste textarea "Supplementary evidence includes: 1. The Service Provider utilizes third-party a…"
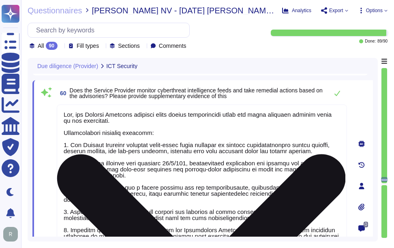
scroll to position [5875, 0]
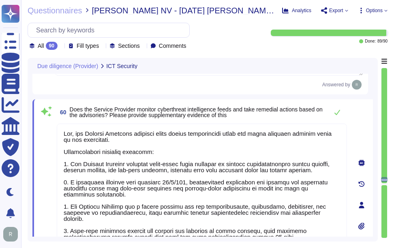
click at [275, 116] on span "Does the Service Provider monitor cyberthreat intelligence feeds and take remed…" at bounding box center [197, 112] width 254 height 11
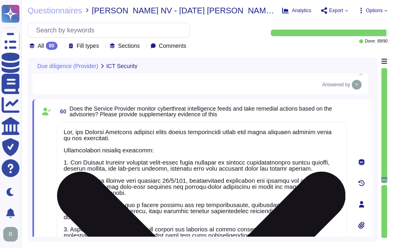
drag, startPoint x: 75, startPoint y: 133, endPoint x: 128, endPoint y: 130, distance: 54.0
click at [128, 130] on textarea at bounding box center [202, 201] width 290 height 159
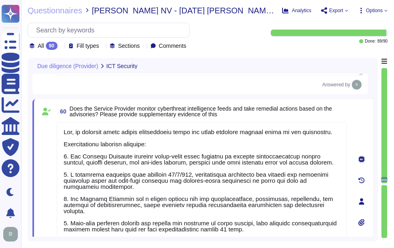
type textarea "Yes, we monitors cyber threat intelligence feeds and takes remedial actions bas…"
click at [197, 110] on span "Does the Service Provider monitor cyberthreat intelligence feeds and take remed…" at bounding box center [201, 111] width 262 height 12
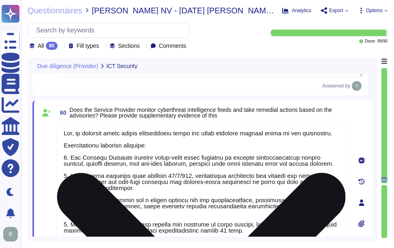
scroll to position [5835, 0]
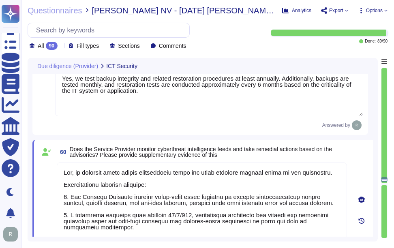
click at [253, 157] on span "Does the Service Provider monitor cyberthreat intelligence feeds and take remed…" at bounding box center [208, 151] width 277 height 11
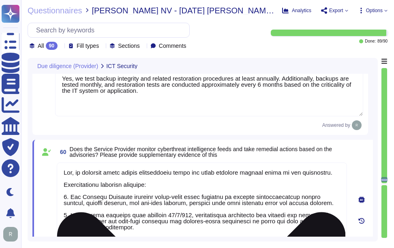
scroll to position [1, 0]
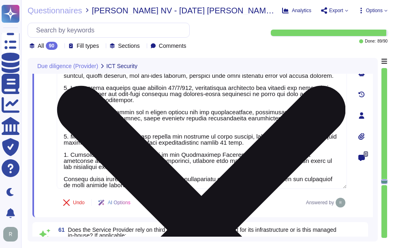
type textarea "Our IT hardware and software are maintained at current vendor-supported version…"
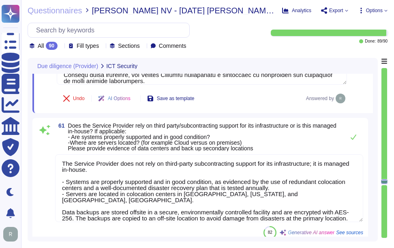
type textarea "Internal or restricted information shall only be exchanged with Business Partne…"
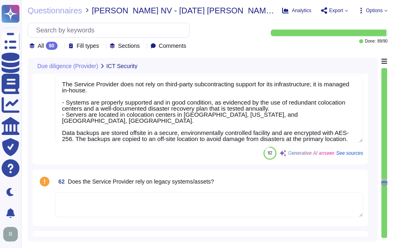
scroll to position [6159, 0]
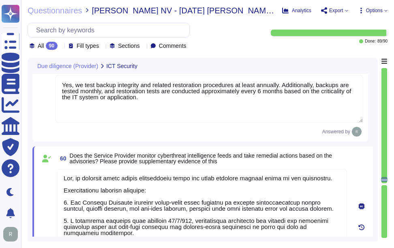
type textarea "Yes, a password policy is in place for all systems, encouraging users to employ…"
type textarea "Yes, we are trained on Cybersecurity Awareness at least annually. Supplementary…"
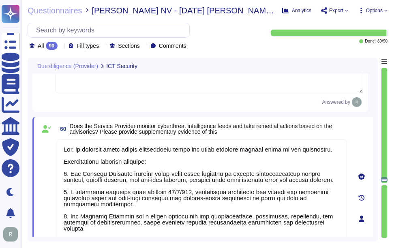
scroll to position [1, 0]
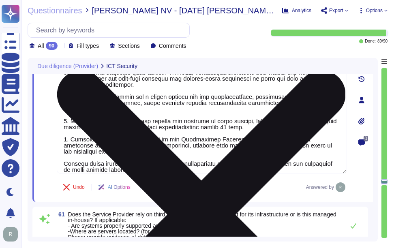
type textarea "Our IT hardware and software are maintained at current vendor-supported version…"
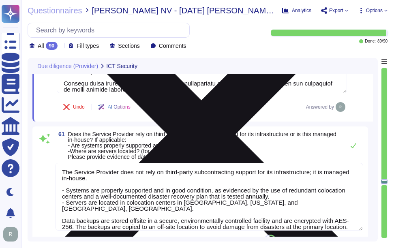
scroll to position [6053, 0]
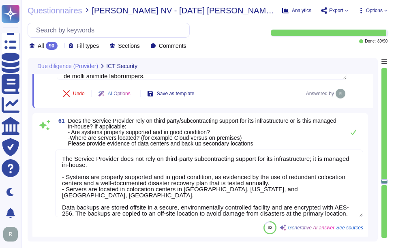
type textarea "Internal or restricted information shall only be exchanged with Business Partne…"
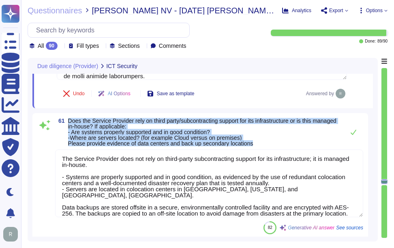
drag, startPoint x: 68, startPoint y: 120, endPoint x: 273, endPoint y: 143, distance: 206.0
click at [273, 143] on span "Does the Service Provider rely on third party/subcontracting support for its in…" at bounding box center [204, 132] width 272 height 28
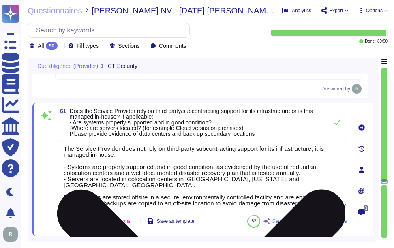
scroll to position [0, 0]
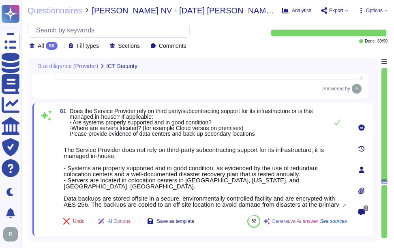
drag, startPoint x: 118, startPoint y: 150, endPoint x: 50, endPoint y: 150, distance: 67.7
click at [50, 150] on div "61 Does the Service Provider rely on third party/subcontracting support for its…" at bounding box center [193, 169] width 308 height 123
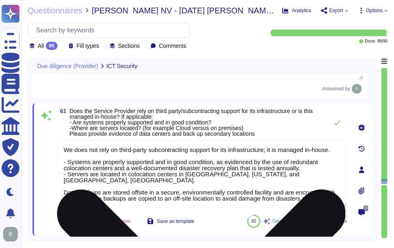
click at [182, 181] on textarea "We does not rely on third-party subcontracting support for its infrastructure; …" at bounding box center [202, 174] width 290 height 68
click at [264, 188] on textarea "We do not rely on third-party subcontracting support for its infrastructure; it…" at bounding box center [202, 174] width 290 height 68
click at [223, 148] on textarea "We do not rely on third-party subcontracting support for its infrastructure; it…" at bounding box center [202, 174] width 290 height 68
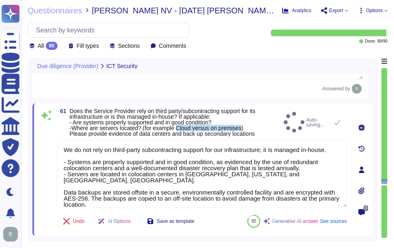
drag, startPoint x: 178, startPoint y: 128, endPoint x: 243, endPoint y: 130, distance: 64.9
click at [243, 130] on span "Does the Service Provider rely on third party/subcontracting support for its in…" at bounding box center [163, 122] width 186 height 29
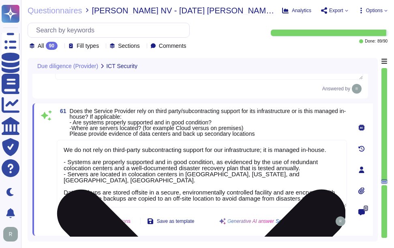
click at [321, 174] on textarea "We do not rely on third-party subcontracting support for our infrastructure; it…" at bounding box center [202, 174] width 290 height 68
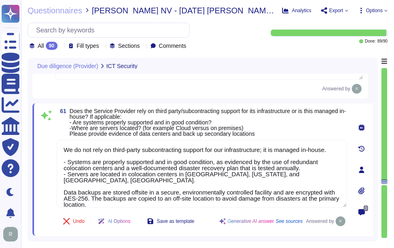
paste textarea "The product offers two cloud options: an instance hosted in Google Cloud Platfo…"
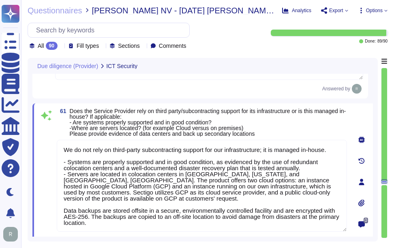
type textarea "We do not rely on third-party subcontracting support for our infrastructure; it…"
click at [275, 129] on span "Does the Service Provider rely on third party/subcontracting support for its in…" at bounding box center [186, 122] width 233 height 28
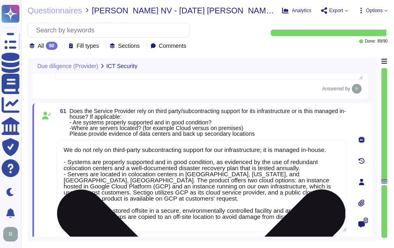
scroll to position [1, 0]
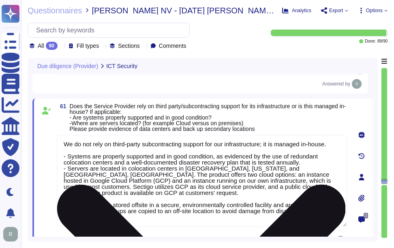
type textarea "Internal or restricted information shall only be exchanged with Business Partne…"
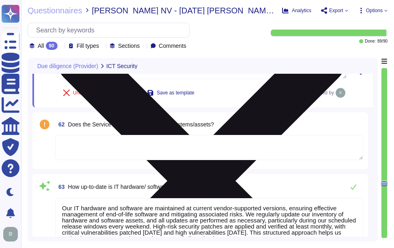
scroll to position [6215, 0]
type textarea "Yes, our Service Level Agreements (SLAs) specify quantitative performance targe…"
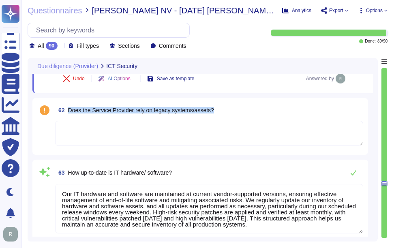
drag, startPoint x: 68, startPoint y: 107, endPoint x: 259, endPoint y: 112, distance: 191.7
click at [259, 112] on div "62 Does the Service Provider rely on legacy systems/assets?" at bounding box center [209, 110] width 308 height 15
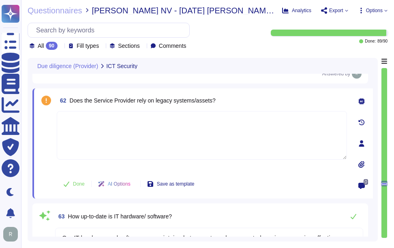
scroll to position [0, 0]
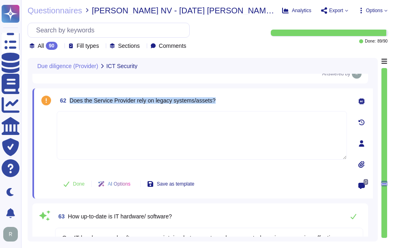
drag, startPoint x: 70, startPoint y: 100, endPoint x: 237, endPoint y: 101, distance: 167.4
click at [237, 101] on div "62 Does the Service Provider rely on legacy systems/assets?" at bounding box center [202, 100] width 290 height 15
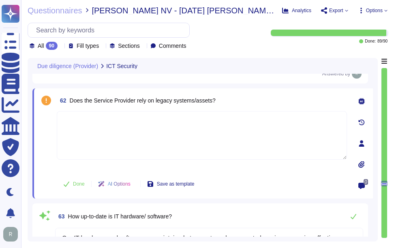
click at [202, 130] on textarea at bounding box center [202, 135] width 290 height 49
paste textarea "Yes, all Sectigo systems and applications shall be current vendor supported ver…"
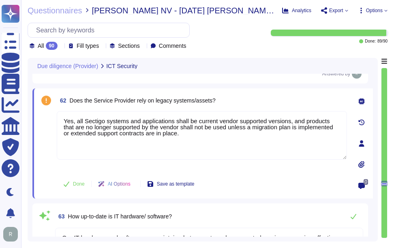
drag, startPoint x: 81, startPoint y: 120, endPoint x: 54, endPoint y: 120, distance: 27.6
click at [54, 120] on div "62 Does the Service Provider rely on legacy systems/assets? Yes, all Sectigo sy…" at bounding box center [193, 143] width 308 height 100
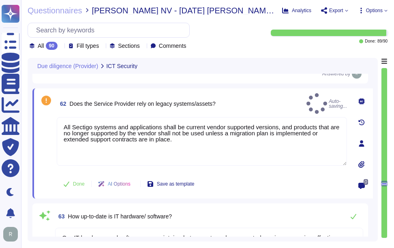
click at [246, 103] on div "62 Does the Service Provider rely on legacy systems/assets? Auto-saving..." at bounding box center [202, 103] width 290 height 21
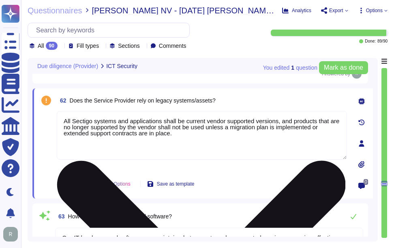
click at [63, 120] on textarea "All Sectigo systems and applications shall be current vendor supported versions…" at bounding box center [202, 135] width 290 height 49
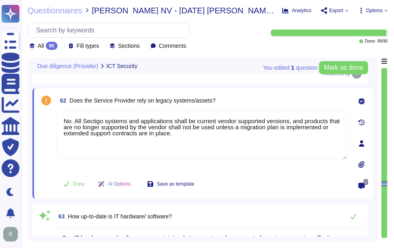
type textarea "No. All Sectigo systems and applications shall be current vendor supported vers…"
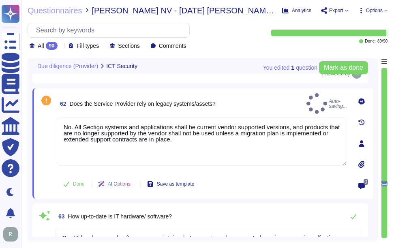
click at [266, 96] on div "62 Does the Service Provider rely on legacy systems/assets? Auto-saving..." at bounding box center [202, 103] width 290 height 21
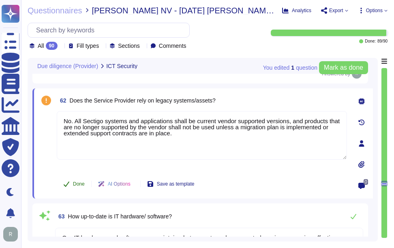
click at [83, 180] on button "Done" at bounding box center [74, 184] width 34 height 16
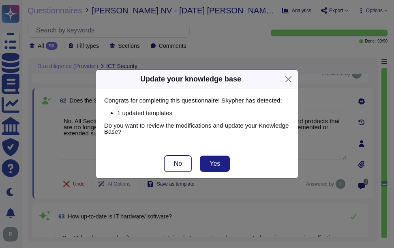
click at [190, 165] on button "No" at bounding box center [178, 164] width 28 height 16
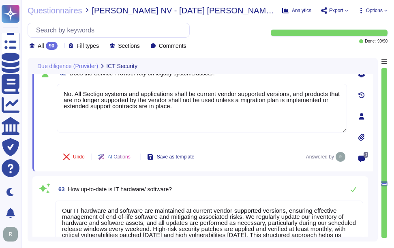
scroll to position [6256, 0]
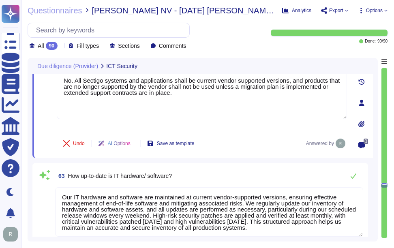
type textarea "Yes, our Service Level Agreements (SLAs) specify quantitative performance targe…"
drag, startPoint x: 69, startPoint y: 176, endPoint x: 193, endPoint y: 175, distance: 123.6
click at [193, 175] on div "63 How up-to-date is IT hardware/ software?" at bounding box center [209, 176] width 308 height 16
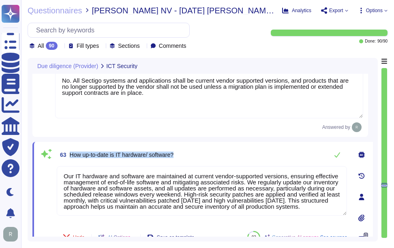
drag, startPoint x: 71, startPoint y: 155, endPoint x: 193, endPoint y: 155, distance: 122.8
click at [193, 155] on div "63 How up-to-date is IT hardware/ software?" at bounding box center [202, 155] width 290 height 16
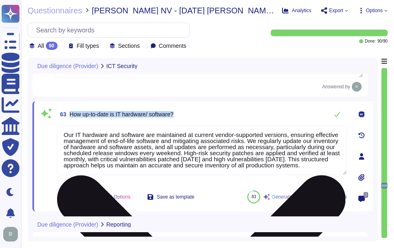
scroll to position [0, 0]
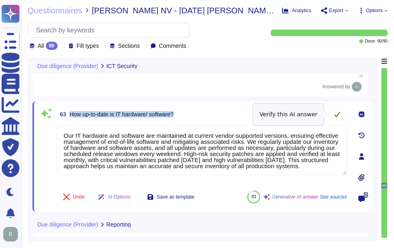
click at [336, 115] on icon at bounding box center [337, 114] width 6 height 6
click at [334, 114] on icon at bounding box center [337, 114] width 6 height 6
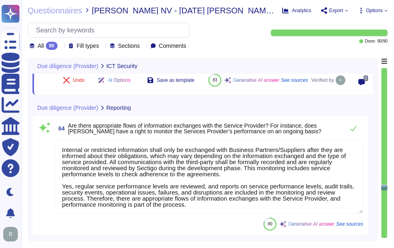
type textarea "Yes, the Service Provider will communicate any significant changes, including t…"
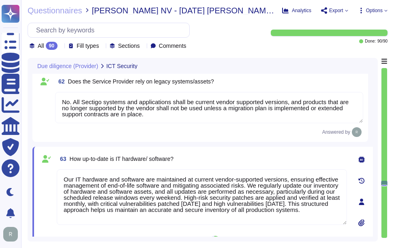
type textarea "Yes, we monitors cyber threat intelligence feeds and takes remedial actions bas…"
type textarea "We do not rely on third-party subcontracting support for our infrastructure; it…"
type textarea "No. All Sectigo systems and applications shall be current vendor supported vers…"
type textarea "Our IT hardware and software are maintained at current vendor-supported version…"
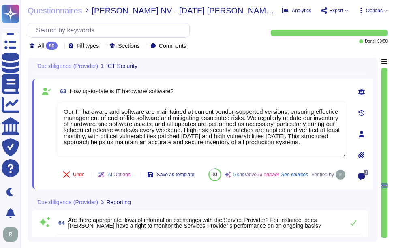
scroll to position [1, 0]
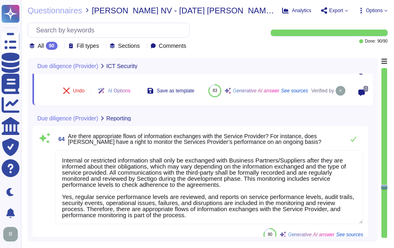
type textarea "Yes, the Service Provider will communicate any significant changes, including t…"
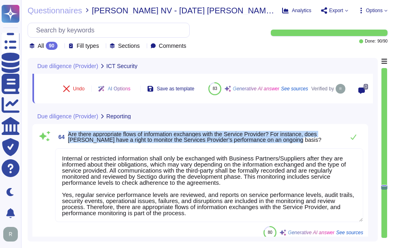
drag, startPoint x: 69, startPoint y: 150, endPoint x: 295, endPoint y: 157, distance: 226.6
click at [295, 143] on span "Are there appropriate flows of information exchanges with the Service Provider?…" at bounding box center [204, 136] width 272 height 11
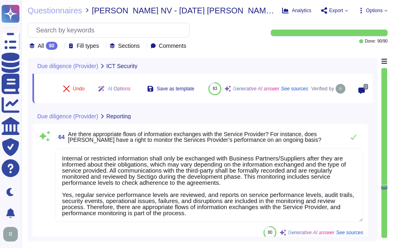
scroll to position [0, 0]
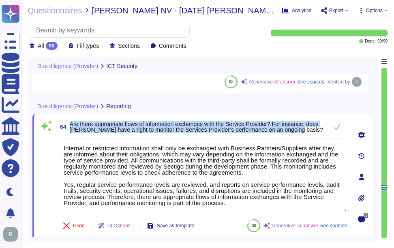
drag, startPoint x: 71, startPoint y: 123, endPoint x: 299, endPoint y: 133, distance: 228.4
click at [299, 133] on span "64 Are there appropriate flows of information exchanges with the Service Provid…" at bounding box center [190, 127] width 267 height 15
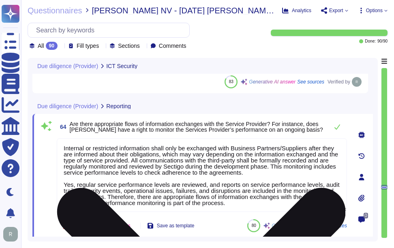
click at [204, 177] on textarea "Internal or restricted information shall only be exchanged with Business Partne…" at bounding box center [202, 175] width 290 height 74
paste textarea "Yes, there are appropriate flows of information exchanges with the Service Prov…"
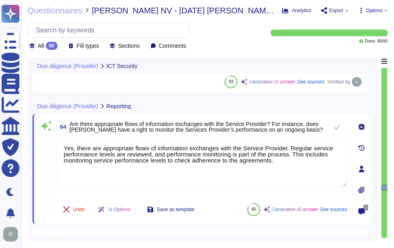
type textarea "Yes, there are appropriate flows of information exchanges with the Service Prov…"
click at [227, 123] on span "Are there appropriate flows of information exchanges with the Service Provider?…" at bounding box center [196, 127] width 253 height 12
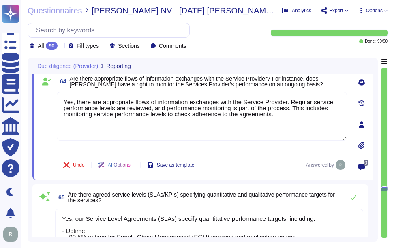
type textarea "Yes, Sectigo is committed to an environmental strategy, which aligns with ESG p…"
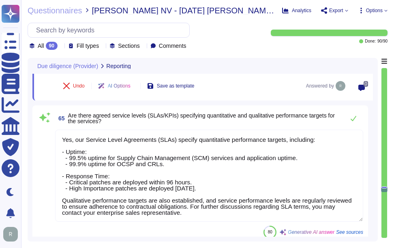
scroll to position [6486, 0]
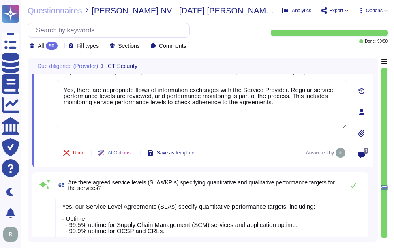
type textarea "No. All Sectigo systems and applications shall be current vendor supported vers…"
type textarea "Our IT hardware and software are maintained at current vendor-supported version…"
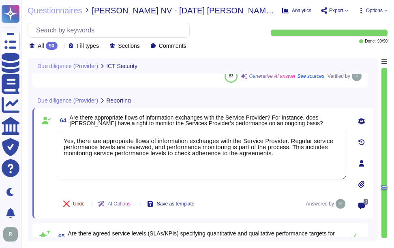
scroll to position [6359, 0]
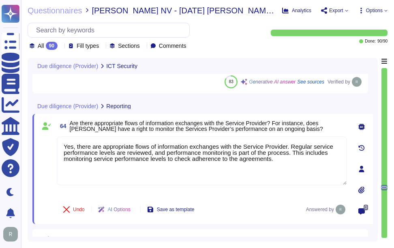
type textarea "We do not rely on third-party subcontracting support for our infrastructure; it…"
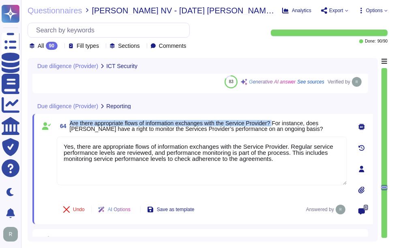
drag, startPoint x: 71, startPoint y: 121, endPoint x: 277, endPoint y: 124, distance: 206.7
click at [277, 124] on span "Are there appropriate flows of information exchanges with the Service Provider?…" at bounding box center [196, 126] width 253 height 12
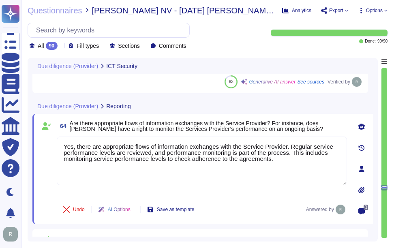
click at [282, 127] on span "Are there appropriate flows of information exchanges with the Service Provider?…" at bounding box center [208, 125] width 277 height 11
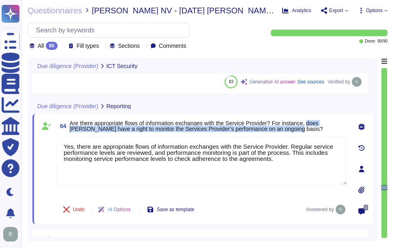
drag, startPoint x: 311, startPoint y: 124, endPoint x: 313, endPoint y: 129, distance: 5.6
click at [313, 129] on span "Are there appropriate flows of information exchanges with the Service Provider?…" at bounding box center [208, 125] width 277 height 11
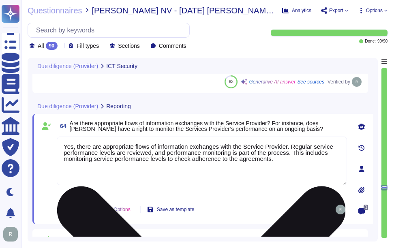
click at [242, 167] on textarea "Yes, there are appropriate flows of information exchanges with the Service Prov…" at bounding box center [202, 161] width 290 height 49
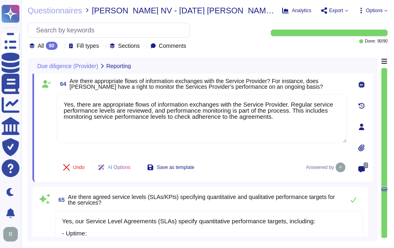
type textarea "Yes, Sectigo is committed to an environmental strategy, which aligns with ESG p…"
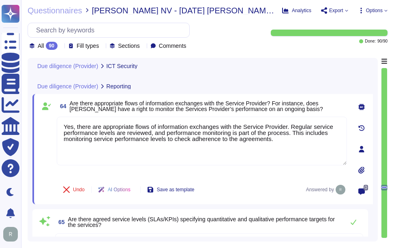
type textarea "We do not rely on third-party subcontracting support for our infrastructure; it…"
type textarea "No. All Sectigo systems and applications shall be current vendor supported vers…"
type textarea "Our IT hardware and software are maintained at current vendor-supported version…"
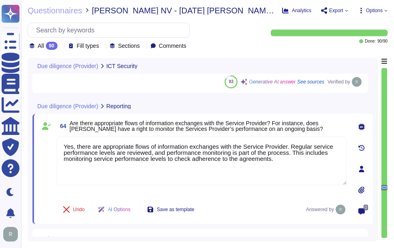
drag, startPoint x: 293, startPoint y: 158, endPoint x: 44, endPoint y: 135, distance: 249.9
click at [44, 135] on div "64 Are there appropriate flows of information exchanges with the Service Provid…" at bounding box center [193, 169] width 308 height 100
paste textarea "regular reviews of service performance levels, and monitoring includes adherenc…"
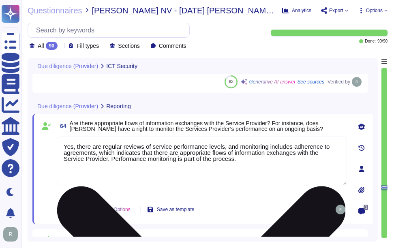
click at [269, 184] on textarea "Yes, there are regular reviews of service performance levels, and monitoring in…" at bounding box center [202, 161] width 290 height 49
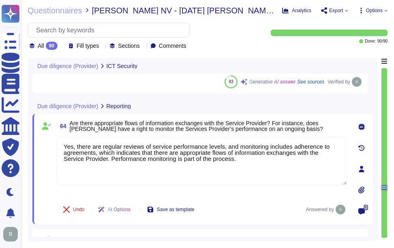
click at [262, 203] on div "Undo AI Options Save as template Answered by" at bounding box center [202, 209] width 290 height 19
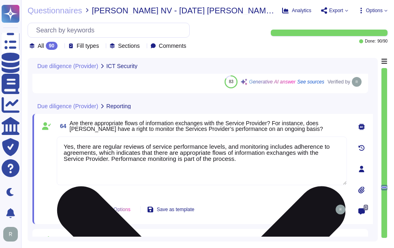
drag, startPoint x: 321, startPoint y: 152, endPoint x: 85, endPoint y: 158, distance: 236.7
click at [85, 158] on textarea "Yes, there are regular reviews of service performance levels, and monitoring in…" at bounding box center [202, 161] width 290 height 49
drag, startPoint x: 311, startPoint y: 152, endPoint x: 86, endPoint y: 164, distance: 225.2
click at [86, 164] on textarea "Yes, there are regular reviews of service performance levels, and monitoring in…" at bounding box center [202, 161] width 290 height 49
click at [274, 177] on textarea "Yes, there are regular reviews of service performance levels, and monitoring in…" at bounding box center [202, 161] width 290 height 49
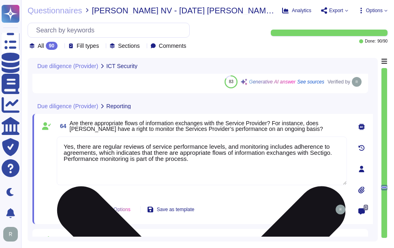
drag, startPoint x: 320, startPoint y: 155, endPoint x: 293, endPoint y: 175, distance: 33.8
click at [293, 175] on textarea "Yes, there are regular reviews of service performance levels, and monitoring in…" at bounding box center [202, 161] width 290 height 49
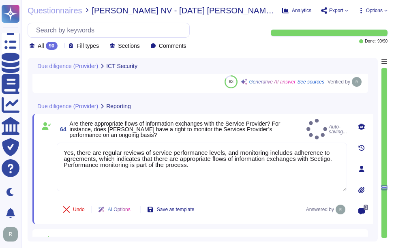
click at [315, 111] on div "Due diligence (Provider) Reporting" at bounding box center [202, 106] width 340 height 16
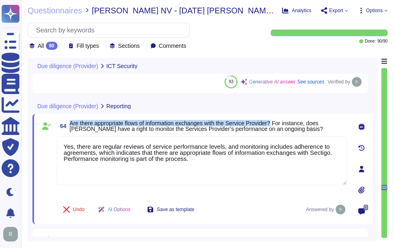
drag, startPoint x: 71, startPoint y: 123, endPoint x: 275, endPoint y: 123, distance: 204.6
click at [275, 123] on span "Are there appropriate flows of information exchanges with the Service Provider?…" at bounding box center [196, 126] width 253 height 12
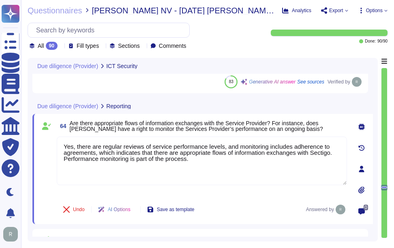
drag, startPoint x: 198, startPoint y: 160, endPoint x: 49, endPoint y: 135, distance: 151.4
click at [49, 135] on div "64 Are there appropriate flows of information exchanges with the Service Provid…" at bounding box center [193, 169] width 308 height 100
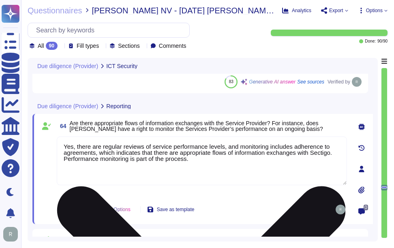
paste textarea "appropriate flows of information exchanges with the Service Provider, and p"
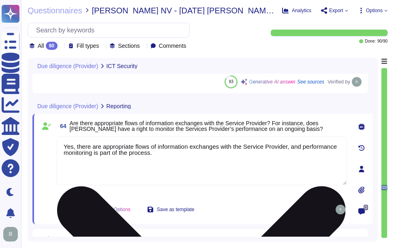
drag, startPoint x: 219, startPoint y: 146, endPoint x: 285, endPoint y: 147, distance: 66.1
click at [285, 147] on textarea "Yes, there are appropriate flows of information exchanges with the Service Prov…" at bounding box center [202, 161] width 290 height 49
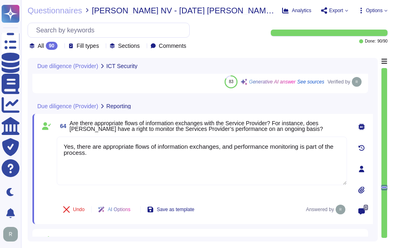
type textarea "Yes, there are appropriate flows of information exchanges, and performance moni…"
click at [267, 120] on span "Are there appropriate flows of information exchanges with the Service Provider?…" at bounding box center [196, 126] width 253 height 12
click at [227, 127] on span "Are there appropriate flows of information exchanges with the Service Provider?…" at bounding box center [196, 126] width 253 height 12
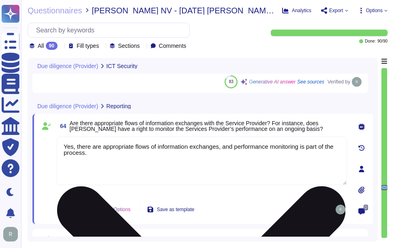
type textarea "We do not rely on third-party subcontracting support for our infrastructure; it…"
type textarea "No. All Sectigo systems and applications shall be current vendor supported vers…"
type textarea "Our IT hardware and software are maintained at current vendor-supported version…"
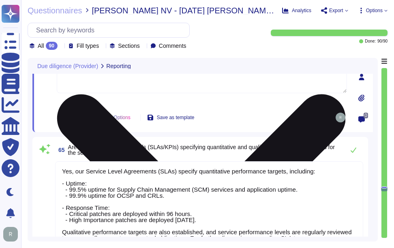
type textarea "Yes, Sectigo is committed to an environmental strategy, which aligns with ESG p…"
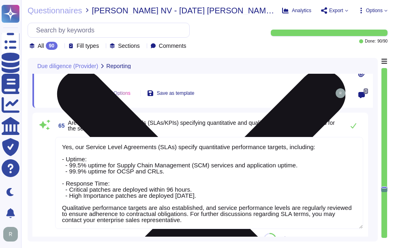
scroll to position [6480, 0]
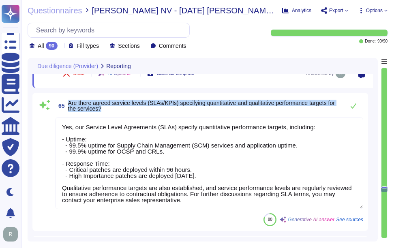
drag, startPoint x: 68, startPoint y: 102, endPoint x: 124, endPoint y: 109, distance: 55.6
click at [124, 109] on span "Are there agreed service levels (SLAs/KPIs) specifying quantitative and qualita…" at bounding box center [204, 105] width 272 height 11
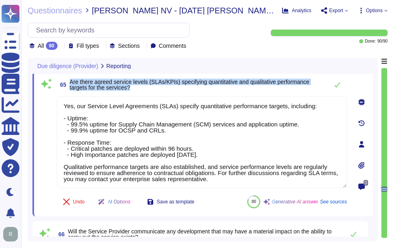
drag, startPoint x: 71, startPoint y: 80, endPoint x: 141, endPoint y: 87, distance: 70.8
click at [141, 87] on span "Are there agreed service levels (SLAs/KPIs) specifying quantitative and qualita…" at bounding box center [197, 84] width 254 height 11
click at [325, 89] on div "65 Are there agreed service levels (SLAs/KPIs) specifying quantitative and qual…" at bounding box center [202, 85] width 290 height 16
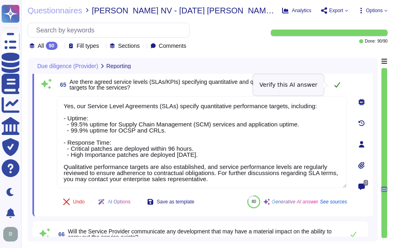
click at [333, 85] on button at bounding box center [336, 85] width 19 height 16
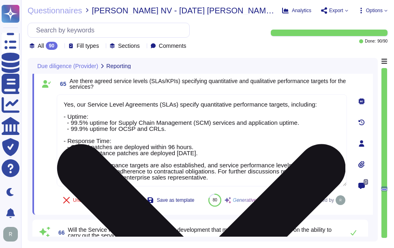
scroll to position [1, 0]
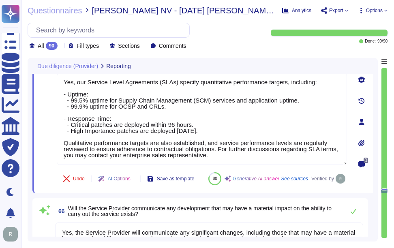
type textarea "Sectigo organizes its energy consumption through several key practices as part …"
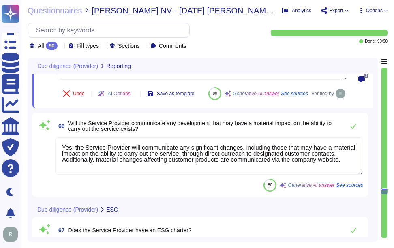
scroll to position [6602, 0]
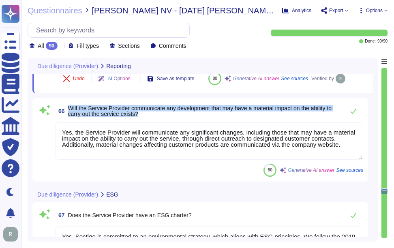
drag, startPoint x: 69, startPoint y: 126, endPoint x: 159, endPoint y: 139, distance: 90.8
click at [159, 139] on div "66 Will the Service Provider communicate any development that may have a materi…" at bounding box center [200, 140] width 326 height 74
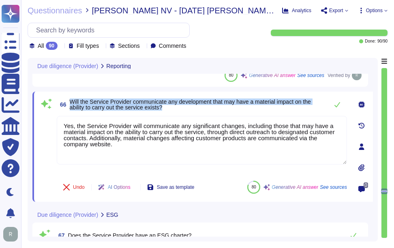
drag, startPoint x: 71, startPoint y: 100, endPoint x: 167, endPoint y: 109, distance: 96.0
click at [167, 109] on span "Will the Service Provider communicate any development that may have a material …" at bounding box center [197, 104] width 254 height 11
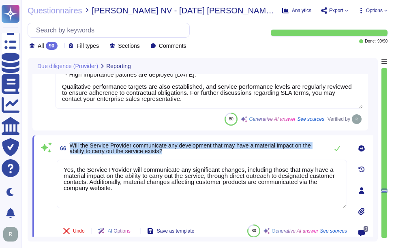
scroll to position [6561, 0]
type textarea "Sectigo organizes its energy consumption through several key practices as part …"
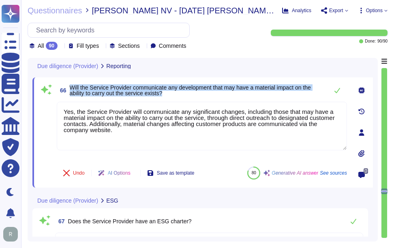
scroll to position [6602, 0]
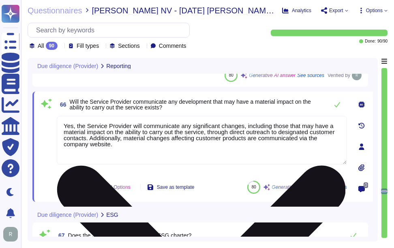
click at [131, 138] on textarea "Yes, the Service Provider will communicate any significant changes, including t…" at bounding box center [202, 140] width 290 height 49
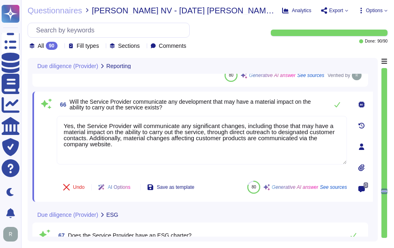
click at [193, 112] on div "66 Will the Service Provider communicate any development that may have a materi…" at bounding box center [202, 104] width 290 height 16
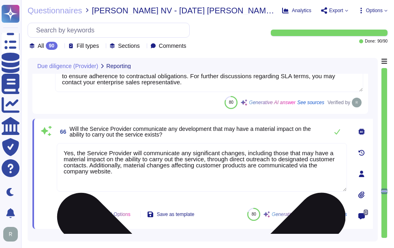
scroll to position [6561, 0]
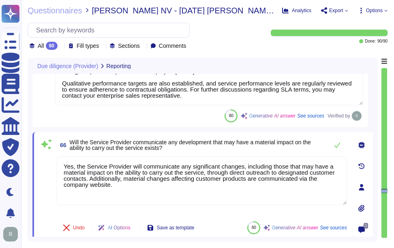
click at [218, 147] on span "Will the Service Provider communicate any development that may have a material …" at bounding box center [197, 144] width 254 height 11
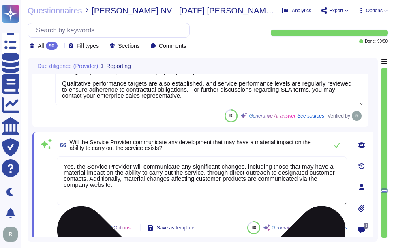
drag, startPoint x: 75, startPoint y: 166, endPoint x: 130, endPoint y: 166, distance: 55.5
click at [130, 166] on textarea "Yes, the Service Provider will communicate any significant changes, including t…" at bounding box center [202, 180] width 290 height 49
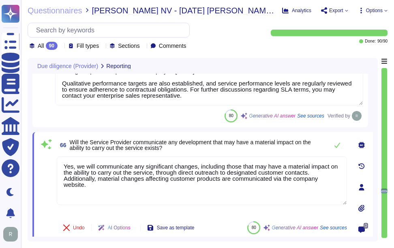
type textarea "Yes, we will communicate any significant changes, including those that may have…"
click at [224, 145] on span "Will the Service Provider communicate any development that may have a material …" at bounding box center [190, 145] width 241 height 12
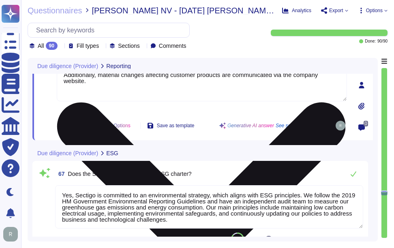
scroll to position [6683, 0]
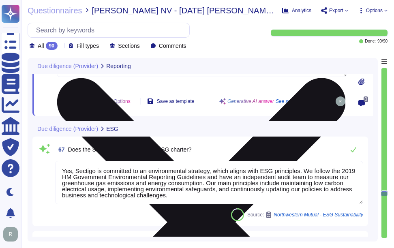
type textarea "All main PKI services are hosted in external facilities that offer their own po…"
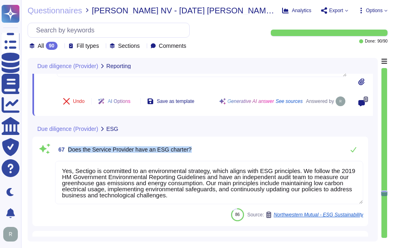
drag, startPoint x: 68, startPoint y: 148, endPoint x: 197, endPoint y: 159, distance: 128.9
click at [197, 159] on div "67 Does the Service Provider have an ESG charter? Yes, Sectigo is committed to …" at bounding box center [200, 181] width 326 height 80
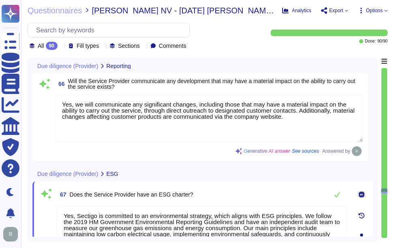
type textarea "Yes, there are appropriate flows of information exchanges, and performance moni…"
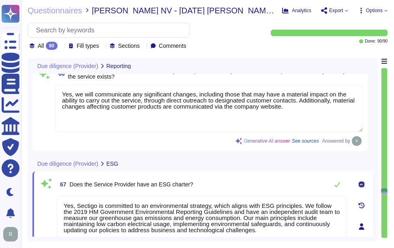
scroll to position [6660, 0]
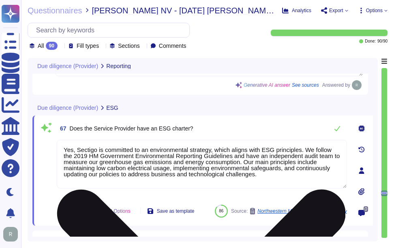
type textarea "All main PKI services are hosted in external facilities that offer their own po…"
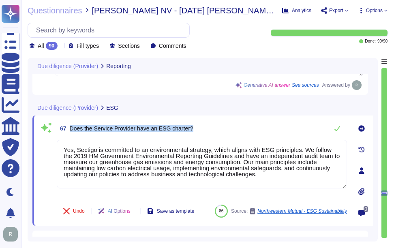
drag, startPoint x: 70, startPoint y: 126, endPoint x: 204, endPoint y: 134, distance: 134.7
click at [204, 134] on div "67 Does the Service Provider have an ESG charter?" at bounding box center [202, 128] width 290 height 16
click at [336, 128] on icon at bounding box center [337, 128] width 6 height 6
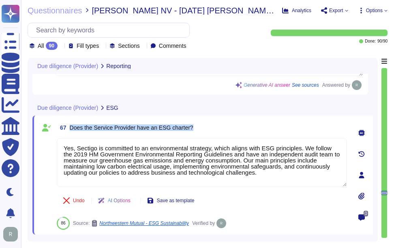
type textarea "All main PKI services are hosted in external facilities that offer their own po…"
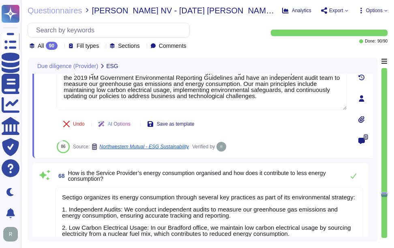
type textarea "Yes"
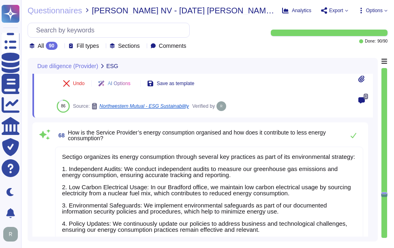
scroll to position [6782, 0]
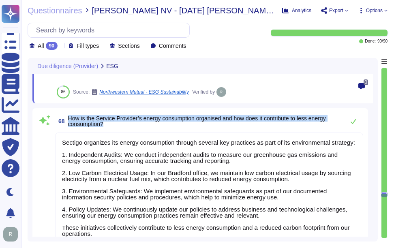
drag, startPoint x: 68, startPoint y: 115, endPoint x: 109, endPoint y: 124, distance: 41.5
click at [109, 124] on span "How is the Service Provider’s energy consumption organised and how does it cont…" at bounding box center [204, 120] width 272 height 11
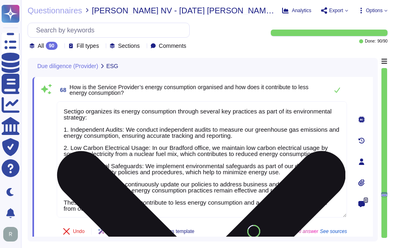
type textarea "Sectigo guarantees the health, safety, and security of its employees through se…"
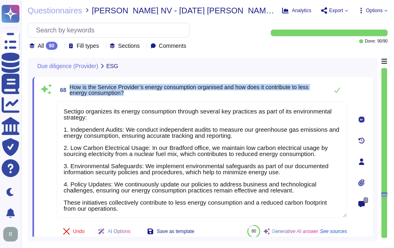
drag, startPoint x: 70, startPoint y: 87, endPoint x: 137, endPoint y: 95, distance: 67.4
click at [137, 95] on span "How is the Service Provider’s energy consumption organised and how does it cont…" at bounding box center [197, 89] width 254 height 11
click at [338, 90] on icon at bounding box center [337, 90] width 6 height 5
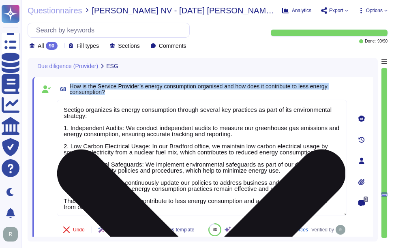
scroll to position [1, 0]
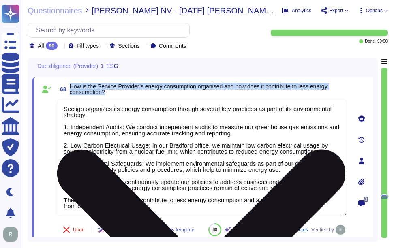
type textarea "Sectigo guarantees the health, safety, and security of its employees through se…"
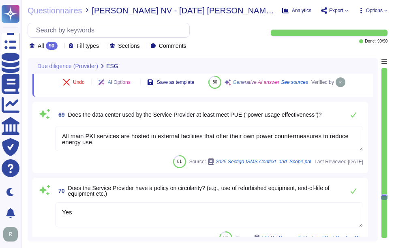
scroll to position [6944, 0]
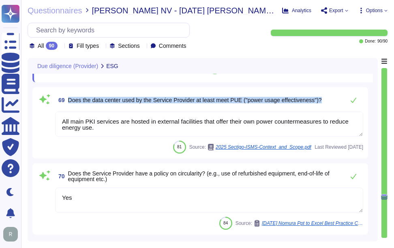
drag, startPoint x: 67, startPoint y: 120, endPoint x: 331, endPoint y: 130, distance: 264.4
click at [331, 130] on div "69 Does the data center used by the Service Provider at least meet PUE ("power …" at bounding box center [200, 123] width 326 height 62
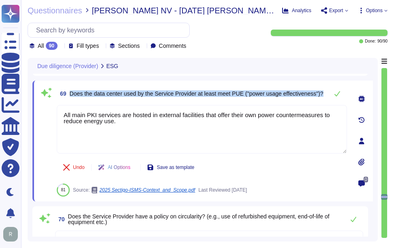
drag, startPoint x: 71, startPoint y: 91, endPoint x: 152, endPoint y: 98, distance: 81.8
click at [152, 96] on span "Does the data center used by the Service Provider at least meet PUE ("power usa…" at bounding box center [197, 94] width 254 height 6
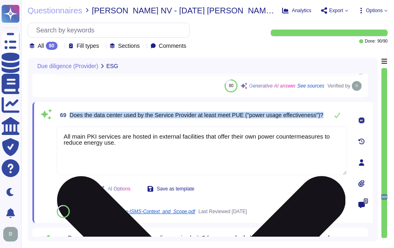
scroll to position [6903, 0]
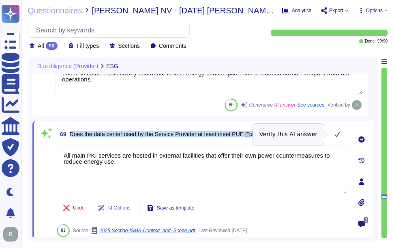
click at [336, 133] on icon at bounding box center [337, 134] width 6 height 6
click at [335, 137] on icon at bounding box center [337, 134] width 6 height 6
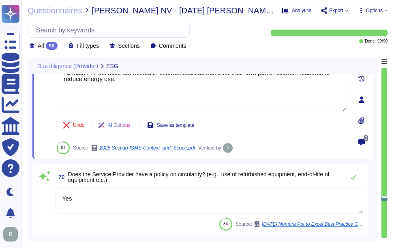
scroll to position [7025, 0]
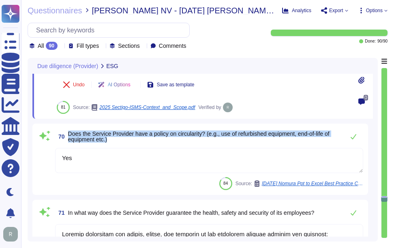
drag, startPoint x: 69, startPoint y: 135, endPoint x: 185, endPoint y: 140, distance: 116.0
click at [185, 140] on span "Does the Service Provider have a policy on circularity? (e.g., use of refurbish…" at bounding box center [204, 136] width 272 height 11
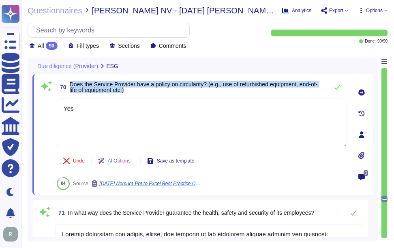
drag, startPoint x: 70, startPoint y: 83, endPoint x: 144, endPoint y: 89, distance: 74.4
click at [144, 89] on span "Does the Service Provider have a policy on circularity? (e.g., use of refurbish…" at bounding box center [197, 86] width 254 height 11
click at [222, 89] on span "Does the Service Provider have a policy on circularity? (e.g., use of refurbish…" at bounding box center [197, 86] width 254 height 11
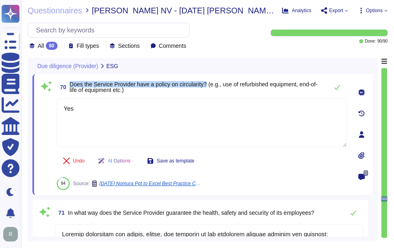
drag, startPoint x: 68, startPoint y: 83, endPoint x: 208, endPoint y: 83, distance: 139.4
click at [208, 83] on span "70 Does the Service Provider have a policy on circularity? (e.g., use of refurb…" at bounding box center [190, 87] width 267 height 15
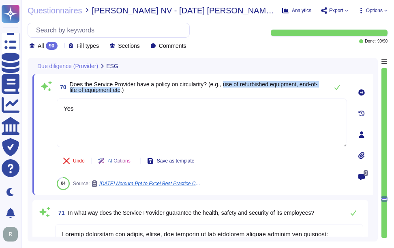
drag, startPoint x: 224, startPoint y: 83, endPoint x: 122, endPoint y: 90, distance: 101.9
click at [122, 90] on span "Does the Service Provider have a policy on circularity? (e.g., use of refurbish…" at bounding box center [194, 87] width 248 height 12
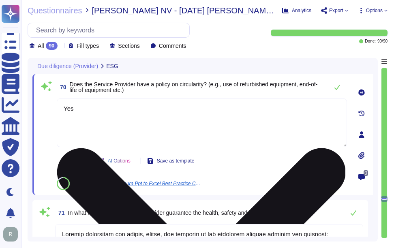
click at [230, 111] on textarea "Yes" at bounding box center [202, 122] width 290 height 49
type textarea "Y"
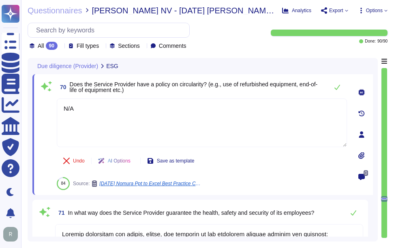
type textarea "N/A"
click at [196, 90] on span "Does the Service Provider have a policy on circularity? (e.g., use of refurbish…" at bounding box center [197, 86] width 254 height 11
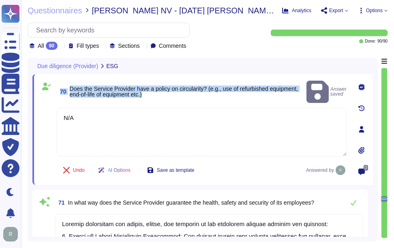
drag, startPoint x: 60, startPoint y: 84, endPoint x: 161, endPoint y: 90, distance: 101.1
click at [161, 90] on span "70 Does the Service Provider have a policy on circularity? (e.g., use of refurb…" at bounding box center [180, 91] width 246 height 15
copy span "70 Does the Service Provider have a policy on circularity? (e.g., use of refurb…"
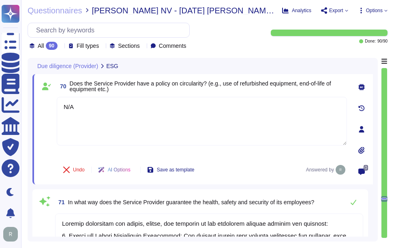
click at [244, 65] on div "Due diligence (Provider) ESG" at bounding box center [145, 66] width 227 height 16
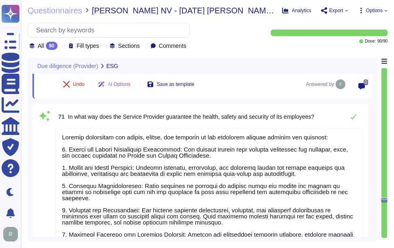
type textarea "Yes, Sectigo has established documented policies and procedures that promote di…"
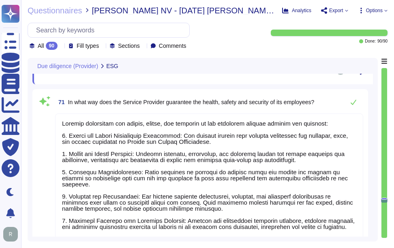
scroll to position [7106, 0]
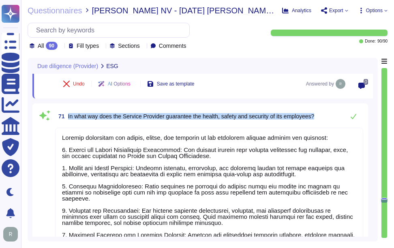
drag, startPoint x: 68, startPoint y: 114, endPoint x: 323, endPoint y: 122, distance: 254.6
click at [323, 122] on div "71 In what way does the Service Provider guarantee the health, safety and secur…" at bounding box center [209, 116] width 308 height 16
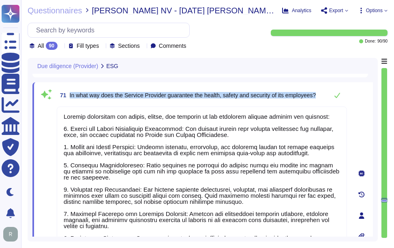
drag, startPoint x: 70, startPoint y: 93, endPoint x: 323, endPoint y: 92, distance: 253.7
click at [323, 92] on div "71 In what way does the Service Provider guarantee the health, safety and secur…" at bounding box center [202, 95] width 290 height 16
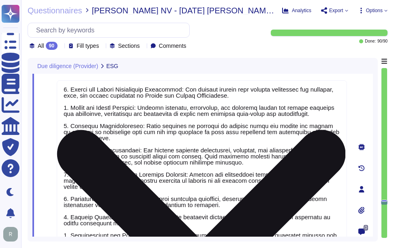
scroll to position [7146, 0]
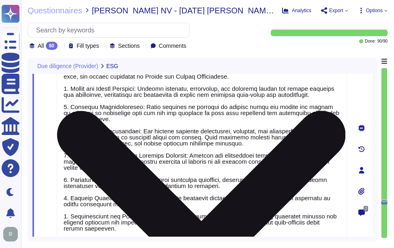
type textarea "Yes, Sectigo has established an Anti-Slavery and Human Trafficking Policy desig…"
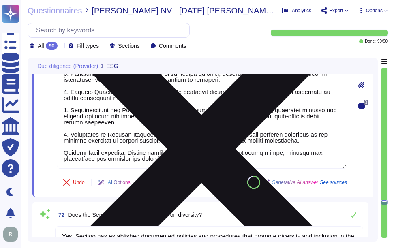
type textarea "Sectigo has a comprehensive Anti-Corruption Policy that emphasizes its commitme…"
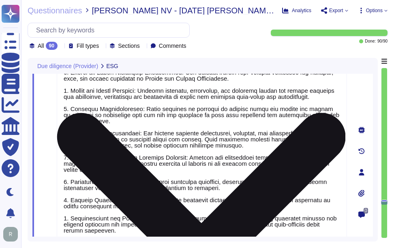
scroll to position [7106, 0]
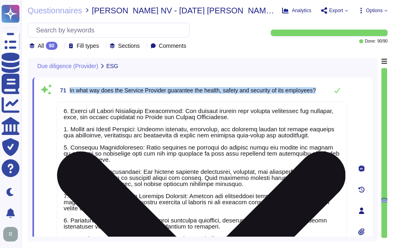
type textarea "All main PKI services are hosted in external facilities that offer their own po…"
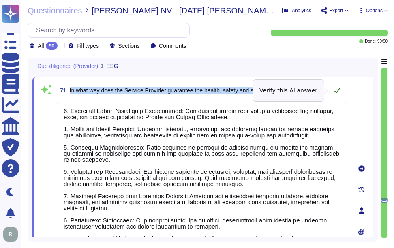
click at [331, 94] on button at bounding box center [336, 90] width 19 height 16
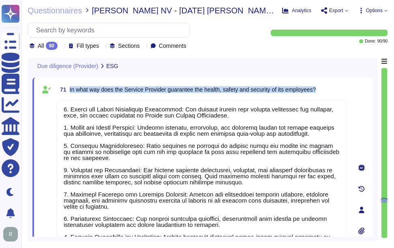
click at [337, 92] on div "71 In what way does the Service Provider guarantee the health, safety and secur…" at bounding box center [202, 89] width 290 height 15
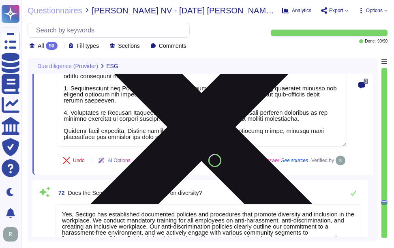
type textarea "Sectigo has a comprehensive Anti-Corruption Policy that emphasizes its commitme…"
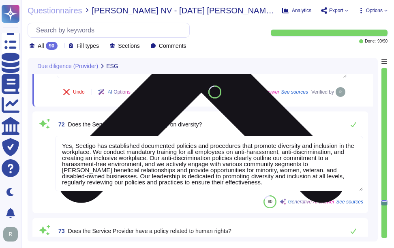
scroll to position [7349, 0]
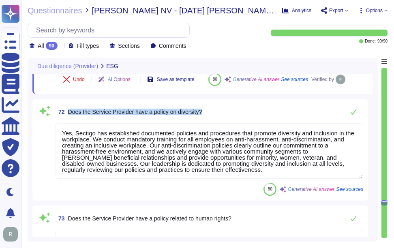
drag, startPoint x: 68, startPoint y: 130, endPoint x: 276, endPoint y: 130, distance: 207.9
click at [276, 120] on div "72 Does the Service Provider have a policy on diversity?" at bounding box center [209, 112] width 308 height 16
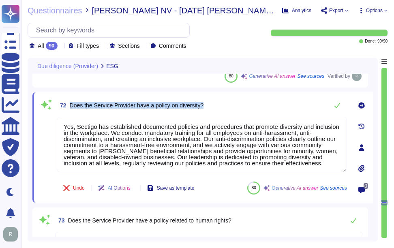
drag, startPoint x: 70, startPoint y: 105, endPoint x: 216, endPoint y: 103, distance: 145.5
click at [216, 103] on div "72 Does the Service Provider have a policy on diversity?" at bounding box center [202, 105] width 290 height 16
click at [337, 107] on icon at bounding box center [337, 105] width 6 height 5
click at [336, 106] on icon at bounding box center [337, 105] width 6 height 6
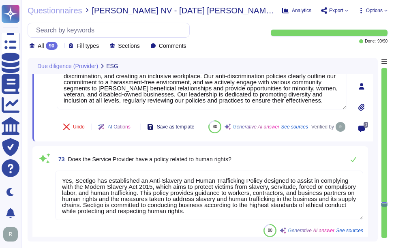
scroll to position [7430, 0]
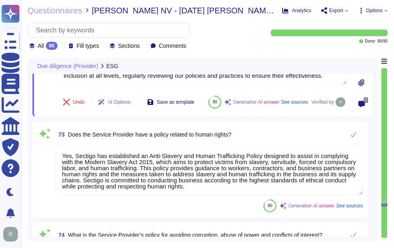
type textarea "Yes, our organization holds the following certifications relevant to the hostin…"
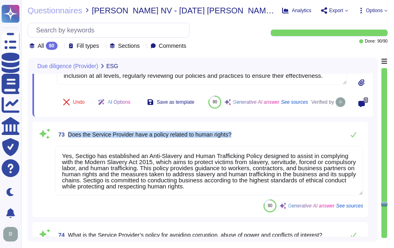
drag, startPoint x: 69, startPoint y: 149, endPoint x: 252, endPoint y: 146, distance: 183.6
click at [252, 143] on div "73 Does the Service Provider have a policy related to human rights?" at bounding box center [209, 134] width 308 height 16
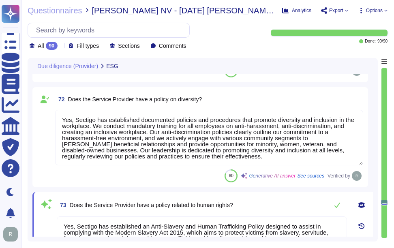
scroll to position [7349, 0]
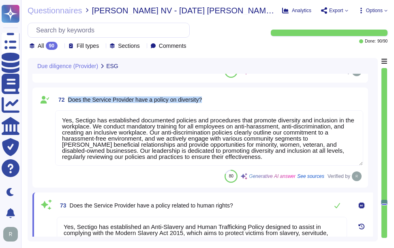
drag, startPoint x: 69, startPoint y: 97, endPoint x: 230, endPoint y: 86, distance: 161.2
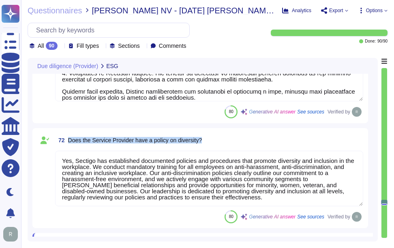
scroll to position [7268, 0]
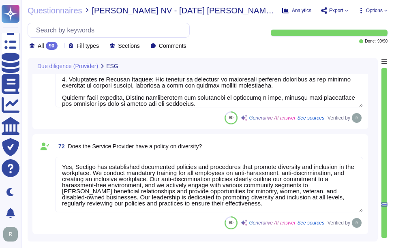
type textarea "Yes, our company has a documented complaint handling procedure in place for bot…"
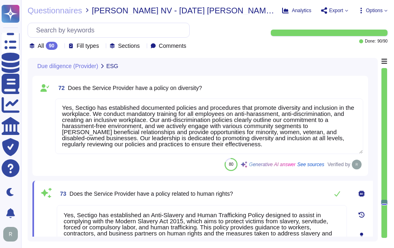
scroll to position [7373, 0]
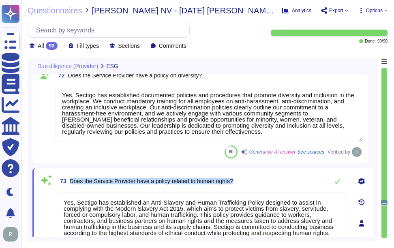
drag, startPoint x: 70, startPoint y: 180, endPoint x: 244, endPoint y: 178, distance: 173.9
click at [244, 178] on div "73 Does the Service Provider have a policy related to human rights?" at bounding box center [202, 181] width 290 height 16
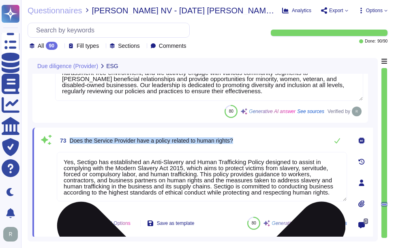
scroll to position [1, 0]
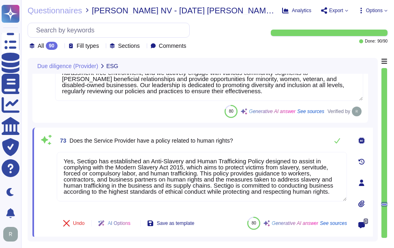
click at [262, 136] on div "73 Does the Service Provider have a policy related to human rights?" at bounding box center [202, 141] width 290 height 16
click at [270, 136] on div "73 Does the Service Provider have a policy related to human rights?" at bounding box center [202, 141] width 290 height 16
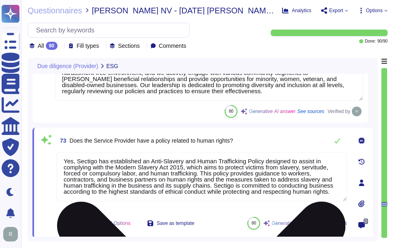
drag, startPoint x: 63, startPoint y: 161, endPoint x: 338, endPoint y: 200, distance: 277.0
click at [338, 200] on textarea "Yes, Sectigo has established an Anti-Slavery and Human Trafficking Policy desig…" at bounding box center [202, 176] width 290 height 49
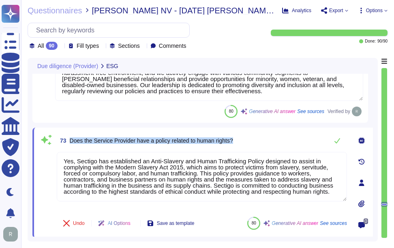
drag, startPoint x: 69, startPoint y: 140, endPoint x: 259, endPoint y: 143, distance: 189.7
click at [259, 143] on div "73 Does the Service Provider have a policy related to human rights?" at bounding box center [202, 141] width 290 height 16
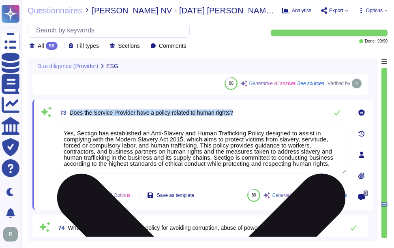
scroll to position [7454, 0]
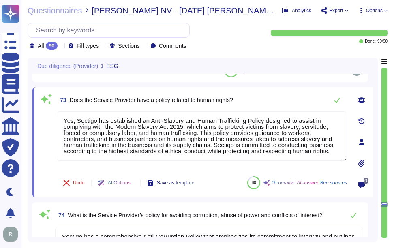
drag, startPoint x: 299, startPoint y: 97, endPoint x: 323, endPoint y: 102, distance: 24.8
click at [299, 96] on div "73 Does the Service Provider have a policy related to human rights?" at bounding box center [202, 100] width 290 height 16
click at [334, 103] on button at bounding box center [336, 100] width 19 height 16
click at [338, 102] on icon at bounding box center [337, 100] width 6 height 6
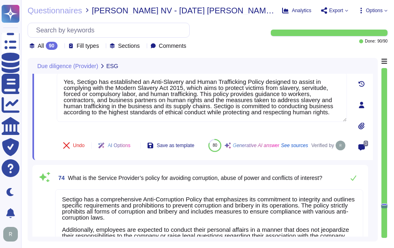
type textarea "Yes, our company has a documented complaint handling procedure in place for bot…"
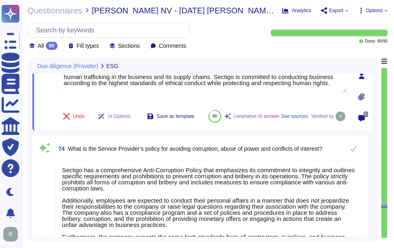
scroll to position [7535, 0]
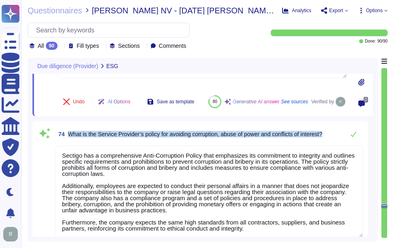
drag, startPoint x: 70, startPoint y: 143, endPoint x: 336, endPoint y: 143, distance: 266.6
click at [336, 142] on div "74 What is the Service Provider’s policy for avoiding corruption, abuse of powe…" at bounding box center [209, 134] width 308 height 16
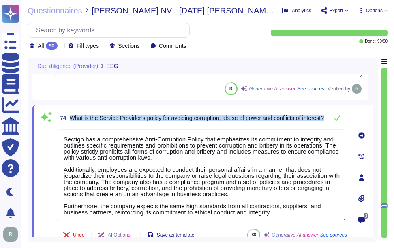
drag, startPoint x: 71, startPoint y: 111, endPoint x: 105, endPoint y: 120, distance: 35.6
click at [105, 120] on span "What is the Service Provider’s policy for avoiding corruption, abuse of power a…" at bounding box center [197, 118] width 254 height 6
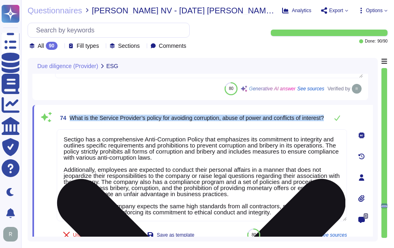
scroll to position [1, 0]
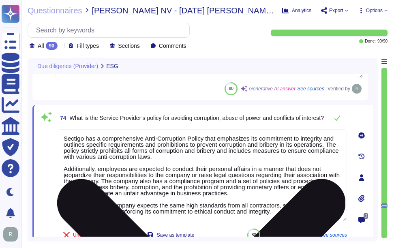
click at [202, 152] on textarea "Sectigo has a comprehensive Anti-Corruption Policy that emphasizes its commitme…" at bounding box center [202, 175] width 290 height 92
paste textarea "We have a comprehensive Anti-Corruption Policy that emphasizes a commitment to …"
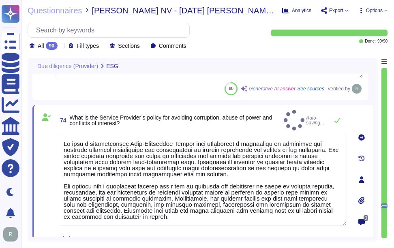
type textarea "We have a comprehensive Anti-Corruption Policy that emphasizes a commitment to …"
click at [187, 125] on span "74 What is the Service Provider’s policy for avoiding corruption, abuse of powe…" at bounding box center [169, 120] width 224 height 15
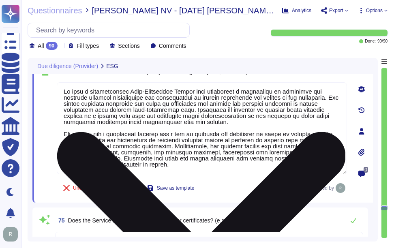
scroll to position [7535, 0]
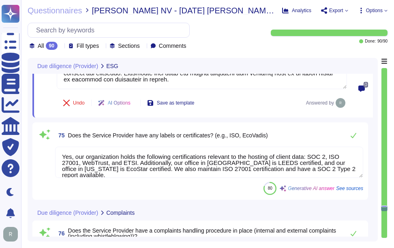
type textarea "Sectigo does not have a detailed exit management procedure"
type textarea "Sectigo does not have a detailed exit management procedure. However, upon termi…"
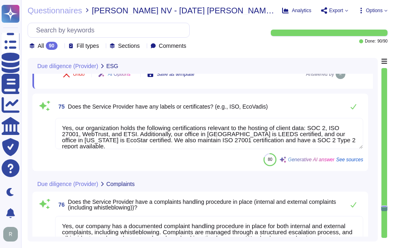
scroll to position [7697, 0]
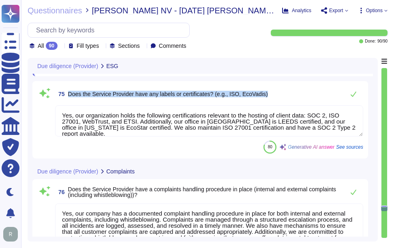
drag, startPoint x: 70, startPoint y: 94, endPoint x: 283, endPoint y: 97, distance: 213.2
click at [283, 97] on div "75 Does the Service Provider have any labels or certificates? (e.g., ISO, EcoVa…" at bounding box center [209, 94] width 308 height 16
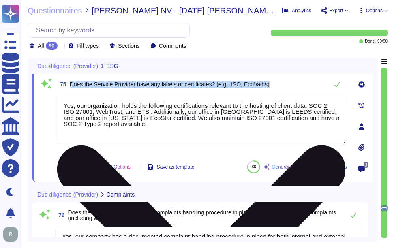
type textarea "Sectigo does not have a detailed exit management procedure. However, upon termi…"
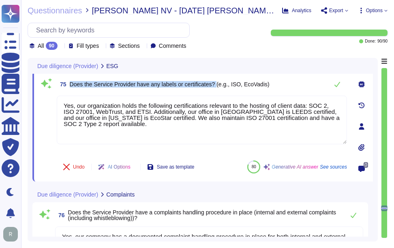
drag, startPoint x: 71, startPoint y: 83, endPoint x: 218, endPoint y: 86, distance: 147.1
click at [218, 86] on span "Does the Service Provider have any labels or certificates? (e.g., ISO, EcoVadis)" at bounding box center [170, 84] width 200 height 6
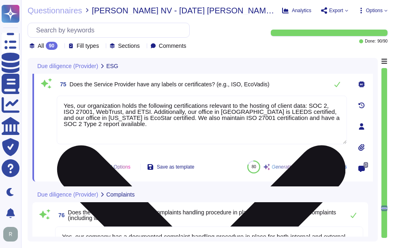
click at [167, 125] on textarea "Yes, our organization holds the following certifications relevant to the hostin…" at bounding box center [202, 120] width 290 height 49
paste textarea
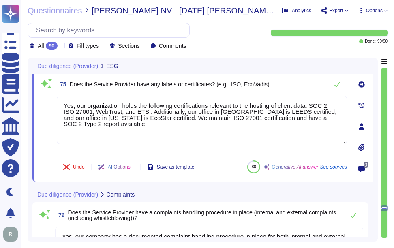
type textarea "Yes, our organization holds the following certifications relevant to the hostin…"
click at [197, 91] on span "75 Does the Service Provider have any labels or certificates? (e.g., ISO, EcoVa…" at bounding box center [163, 84] width 213 height 15
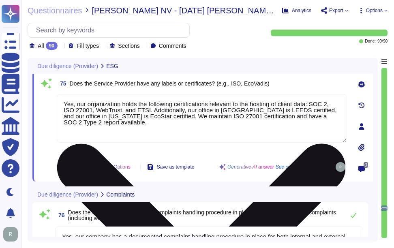
scroll to position [7657, 0]
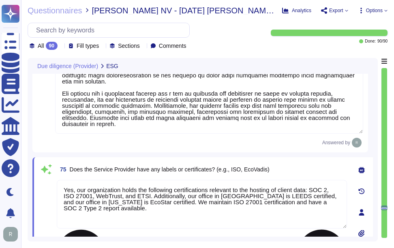
type textarea "Yes, Sectigo has established documented policies and procedures that promote di…"
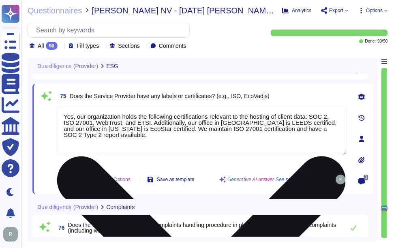
type textarea "Sectigo does not have a detailed exit management procedure. However, upon termi…"
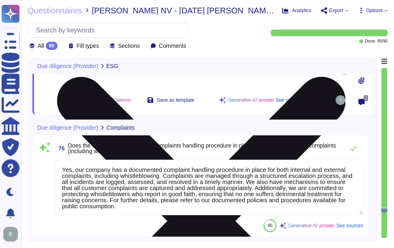
scroll to position [7778, 0]
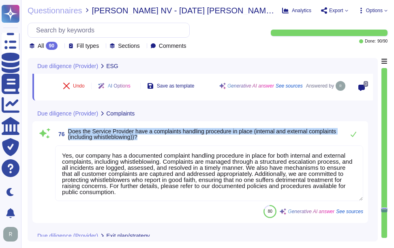
drag, startPoint x: 69, startPoint y: 130, endPoint x: 191, endPoint y: 138, distance: 122.2
click at [191, 138] on span "Does the Service Provider have a complaints handling procedure in place (intern…" at bounding box center [204, 133] width 272 height 11
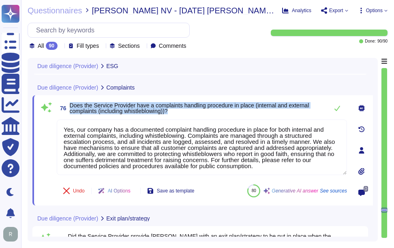
drag, startPoint x: 71, startPoint y: 103, endPoint x: 194, endPoint y: 113, distance: 123.6
click at [194, 113] on span "Does the Service Provider have a complaints handling procedure in place (intern…" at bounding box center [197, 108] width 254 height 11
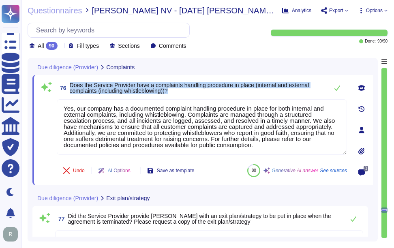
scroll to position [7819, 0]
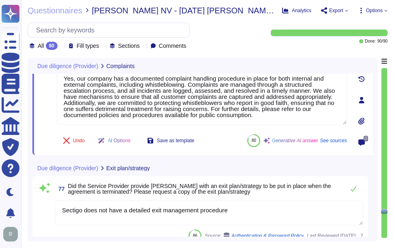
type textarea "Sectigo offers a range of digital identity solutions aimed at enhancing securit…"
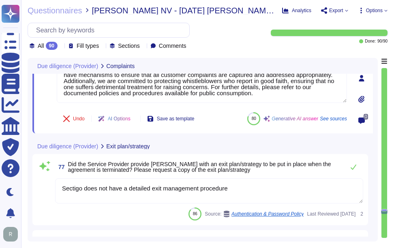
scroll to position [7860, 0]
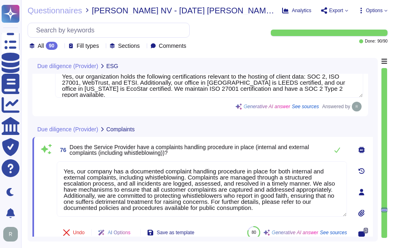
type textarea "We have a comprehensive Anti-Corruption Policy that emphasizes a commitment to …"
type textarea "Yes, our organization holds the following certifications relevant to the hostin…"
type textarea "Yes, our company has a documented complaint handling procedure in place for bot…"
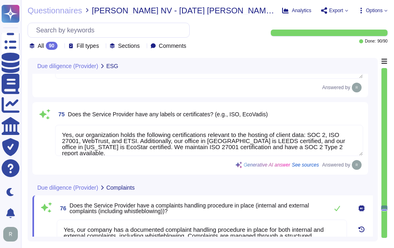
type textarea "Yes, Sectigo has established an Anti-Slavery and Human Trafficking Policy desig…"
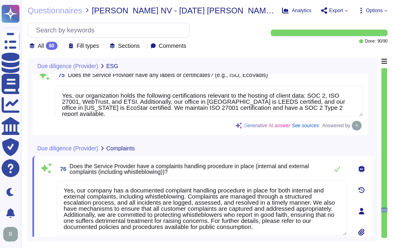
scroll to position [7720, 0]
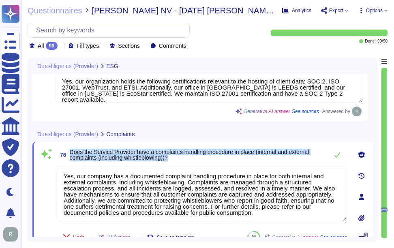
drag, startPoint x: 70, startPoint y: 150, endPoint x: 177, endPoint y: 161, distance: 107.5
click at [177, 161] on span "76 Does the Service Provider have a complaints handling procedure in place (int…" at bounding box center [190, 154] width 267 height 15
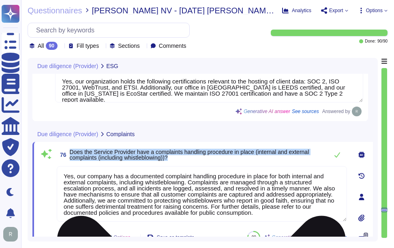
scroll to position [1, 0]
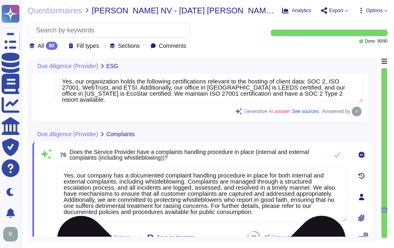
click at [186, 204] on textarea "Yes, our company has a documented complaint handling procedure in place for bot…" at bounding box center [202, 194] width 290 height 56
paste textarea
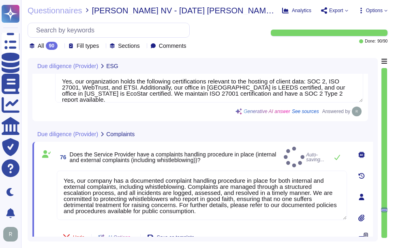
type textarea "Yes, our company has a documented complaint handling procedure in place for bot…"
click at [220, 163] on div "76 Does the Service Provider have a complaints handling procedure in place (int…" at bounding box center [193, 197] width 308 height 100
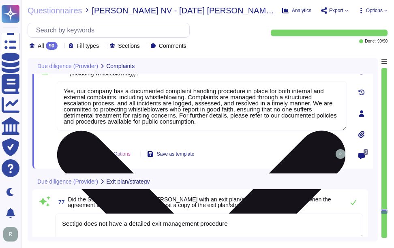
type textarea "Sectigo offers a range of digital identity solutions aimed at enhancing securit…"
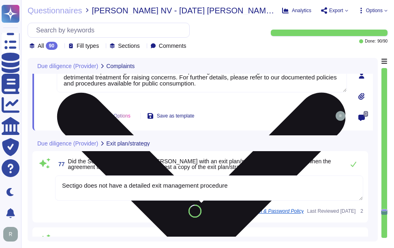
scroll to position [7842, 0]
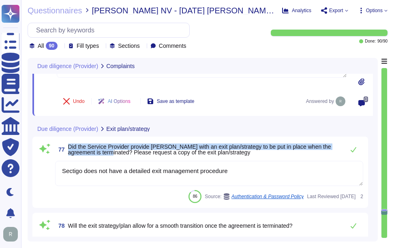
drag, startPoint x: 69, startPoint y: 146, endPoint x: 104, endPoint y: 156, distance: 36.7
click at [104, 156] on span "77 Did the Service Provider provide [PERSON_NAME] with an exit plan/strategy to…" at bounding box center [197, 149] width 285 height 15
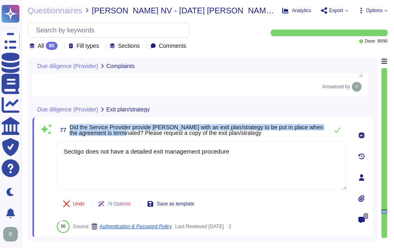
drag, startPoint x: 71, startPoint y: 125, endPoint x: 138, endPoint y: 136, distance: 67.7
click at [138, 136] on span "Did the Service Provider provide [PERSON_NAME] with an exit plan/strategy to be…" at bounding box center [197, 130] width 254 height 12
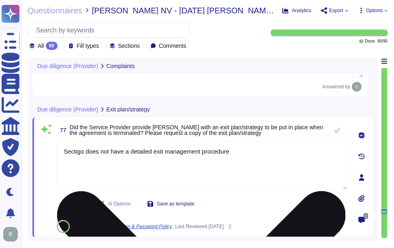
drag, startPoint x: 244, startPoint y: 153, endPoint x: 64, endPoint y: 151, distance: 180.3
click at [64, 151] on textarea "Sectigo does not have a detailed exit management procedure" at bounding box center [202, 165] width 290 height 49
paste textarea ". However, upon termination of the service, a subscriber can purchase transitio…"
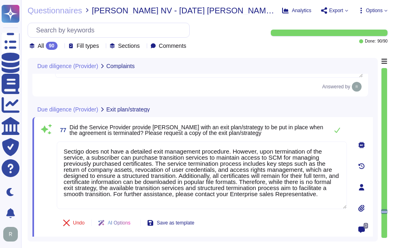
type textarea "Sectigo does not have a detailed exit management procedure. However, upon termi…"
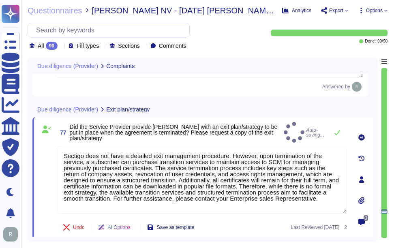
click at [276, 136] on span "77 Did the Service Provider provide [PERSON_NAME] with an exit plan/strategy to…" at bounding box center [169, 132] width 224 height 17
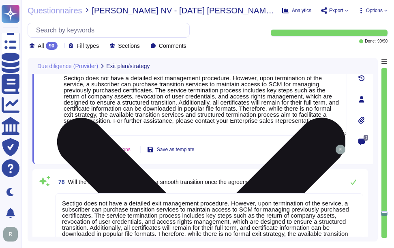
scroll to position [7963, 0]
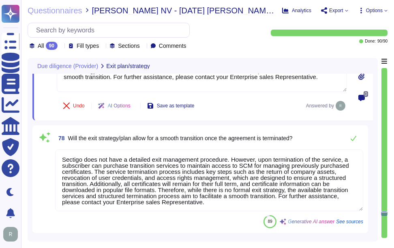
type textarea "No, we do not use subcontractors for this service. Sectigo does not contract or…"
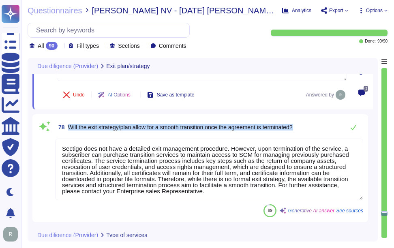
drag, startPoint x: 68, startPoint y: 126, endPoint x: 307, endPoint y: 124, distance: 238.7
click at [307, 124] on div "78 Will the exit strategy/plan allow for a smooth transition once the agreement…" at bounding box center [209, 127] width 308 height 16
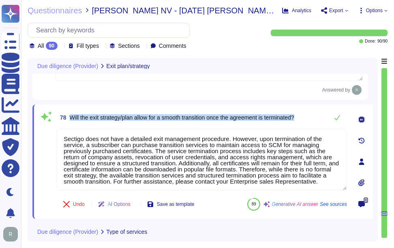
drag, startPoint x: 70, startPoint y: 117, endPoint x: 306, endPoint y: 117, distance: 235.8
click at [306, 117] on div "78 Will the exit strategy/plan allow for a smooth transition once the agreement…" at bounding box center [202, 117] width 290 height 16
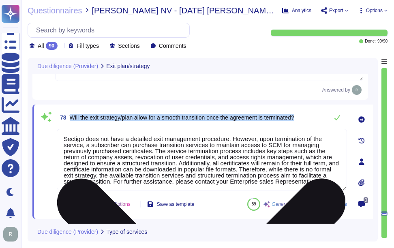
type textarea "No, we do not use subcontractors for this service. Sectigo does not contract or…"
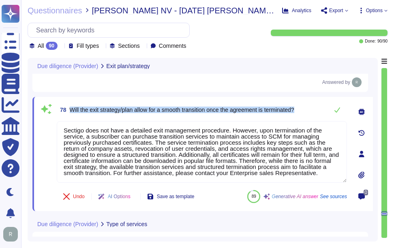
scroll to position [7923, 0]
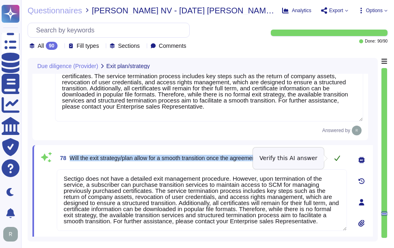
click at [335, 156] on icon at bounding box center [337, 158] width 6 height 6
click at [335, 159] on icon at bounding box center [337, 158] width 6 height 5
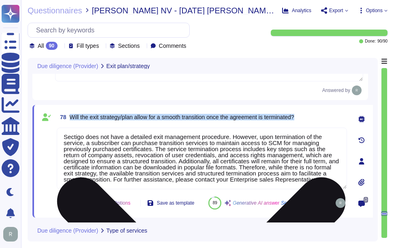
scroll to position [7963, 0]
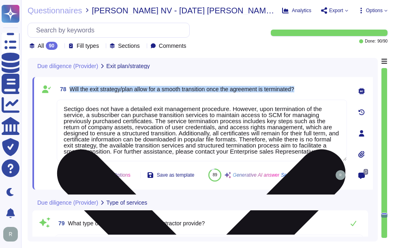
type textarea "No, we do not use subcontractors for this service. Sectigo does not contract or…"
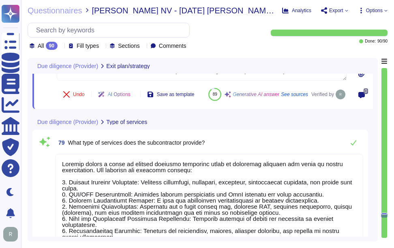
type textarea "We do not use subcontractors for this service. Sectigo has established a compre…"
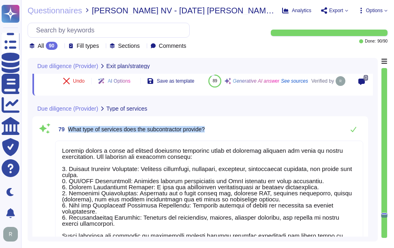
drag, startPoint x: 68, startPoint y: 148, endPoint x: 231, endPoint y: 146, distance: 162.1
click at [231, 137] on div "79 What type of services does the subcontractor provide?" at bounding box center [209, 129] width 308 height 16
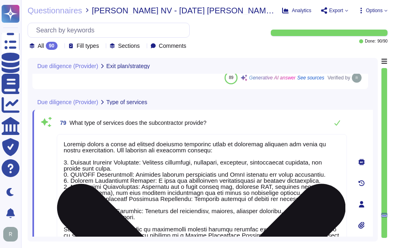
scroll to position [1, 0]
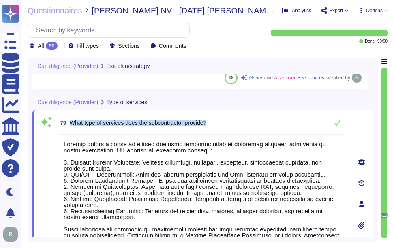
drag, startPoint x: 71, startPoint y: 122, endPoint x: 224, endPoint y: 115, distance: 153.7
click at [224, 115] on div "79 What type of services does the subcontractor provide?" at bounding box center [202, 123] width 290 height 16
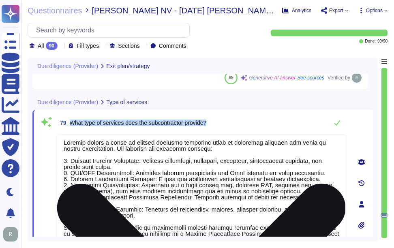
scroll to position [0, 0]
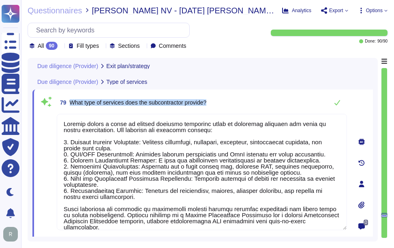
type textarea "Sectigo does not have a detailed exit management procedure. However, upon termi…"
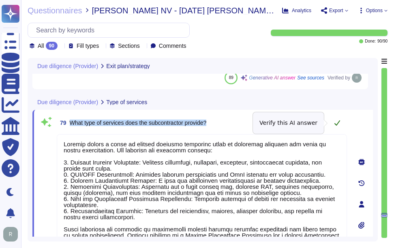
click at [338, 125] on icon at bounding box center [337, 123] width 6 height 6
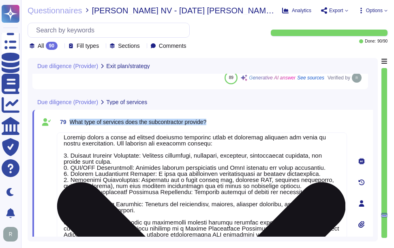
scroll to position [7, 0]
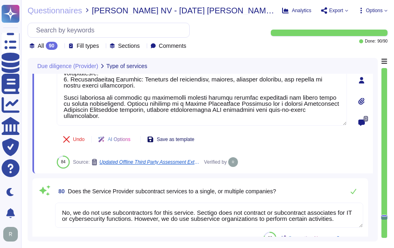
type textarea "No. We do not use subcontractors for this service."
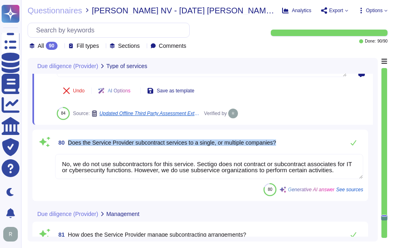
drag, startPoint x: 68, startPoint y: 142, endPoint x: 286, endPoint y: 139, distance: 218.0
click at [286, 139] on div "80 Does the Service Provider subcontract services to a single, or multiple comp…" at bounding box center [209, 143] width 308 height 16
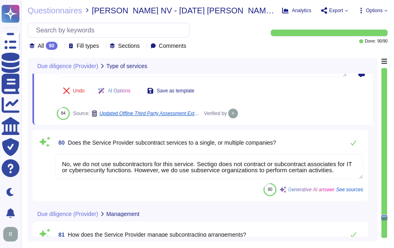
scroll to position [1, 0]
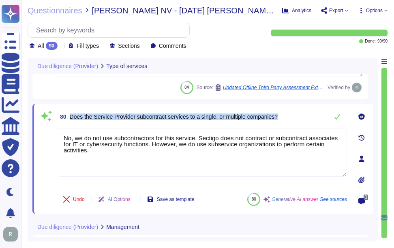
drag, startPoint x: 71, startPoint y: 117, endPoint x: 289, endPoint y: 115, distance: 218.0
click at [289, 115] on div "80 Does the Service Provider subcontract services to a single, or multiple comp…" at bounding box center [202, 117] width 290 height 16
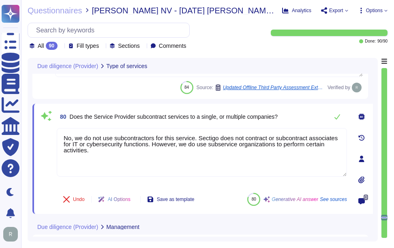
drag, startPoint x: 98, startPoint y: 157, endPoint x: 63, endPoint y: 128, distance: 46.1
click at [54, 126] on div "80 Does the Service Provider subcontract services to a single, or multiple comp…" at bounding box center [193, 159] width 308 height 100
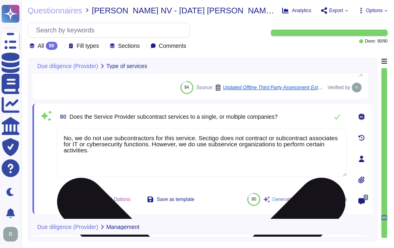
paste textarea "the Service Provider does not intend to subcontract a part or all of the servic…"
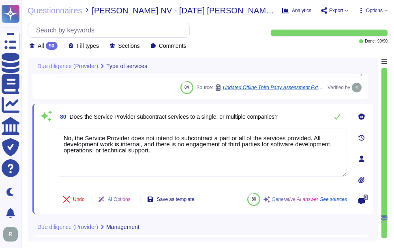
type textarea "No, the Service Provider does not intend to subcontract a part or all of the se…"
click at [313, 118] on div "80 Does the Service Provider subcontract services to a single, or multiple comp…" at bounding box center [202, 117] width 290 height 16
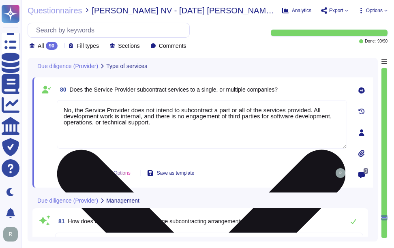
type textarea "No, we do not engage sub-processors for this service."
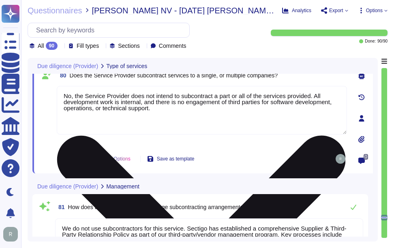
type textarea "No, we do not engage sub-processors for this service."
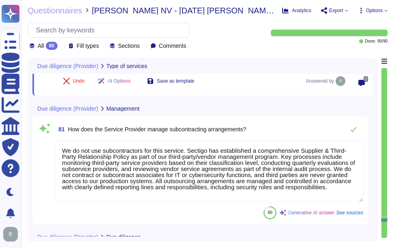
scroll to position [8362, 0]
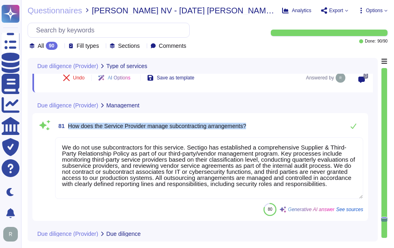
drag, startPoint x: 68, startPoint y: 125, endPoint x: 265, endPoint y: 127, distance: 197.4
click at [265, 127] on div "81 How does the Service Provider manage subcontracting arrangements?" at bounding box center [209, 126] width 308 height 16
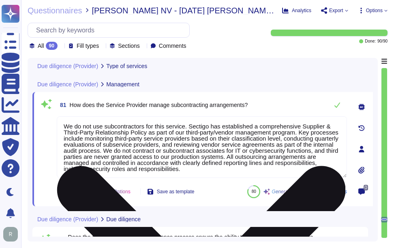
type textarea "No. We do not use subcontractors for this service."
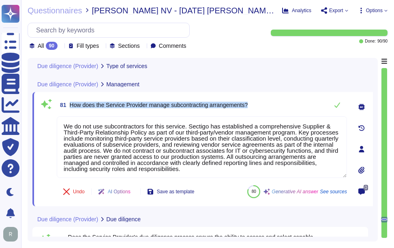
drag, startPoint x: 70, startPoint y: 104, endPoint x: 263, endPoint y: 107, distance: 193.3
click at [263, 107] on div "81 How does the Service Provider manage subcontracting arrangements?" at bounding box center [202, 105] width 290 height 16
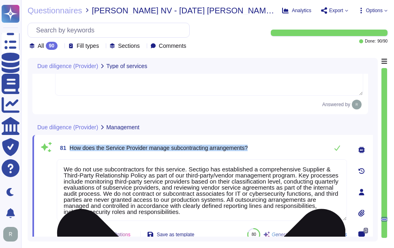
type textarea "No, we do not engage sub-processors for this service."
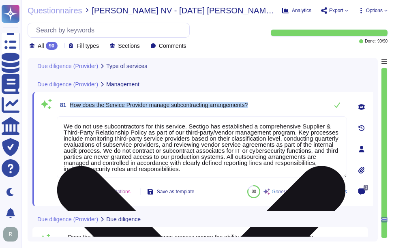
type textarea "No. We do not use subcontractors for this service."
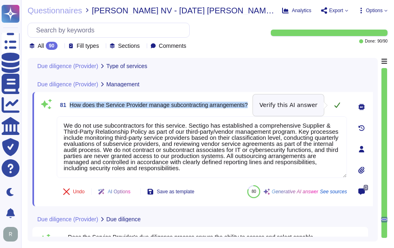
click at [334, 105] on icon at bounding box center [337, 105] width 6 height 6
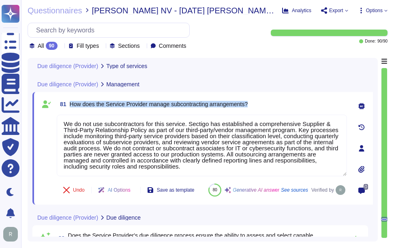
click at [275, 99] on div "81 How does the Service Provider manage subcontracting arrangements?" at bounding box center [202, 104] width 290 height 15
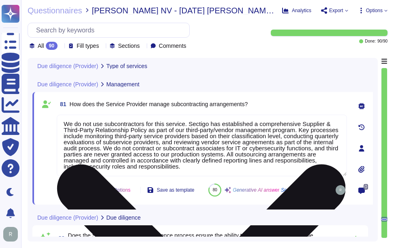
scroll to position [0, 0]
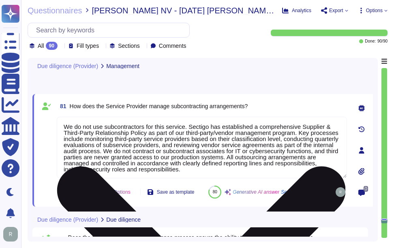
type textarea "No. We do not use subcontractors for this service."
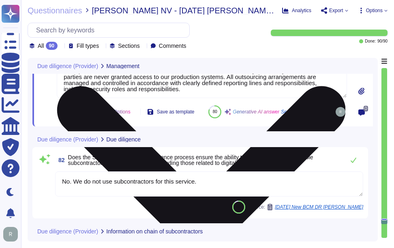
type textarea "Sectigo maintains its own infrastructure for most customers and has a dedicated…"
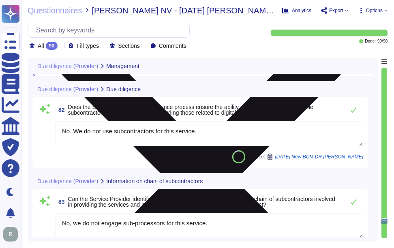
scroll to position [8484, 0]
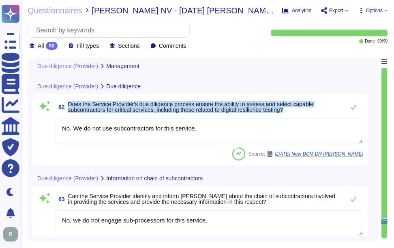
drag, startPoint x: 68, startPoint y: 122, endPoint x: 307, endPoint y: 128, distance: 238.4
click at [307, 113] on span "Does the Service Provider's due diligence process ensure the ability to assess …" at bounding box center [204, 106] width 272 height 11
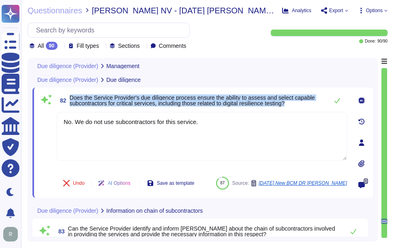
drag, startPoint x: 71, startPoint y: 98, endPoint x: 308, endPoint y: 106, distance: 237.2
click at [308, 106] on span "Does the Service Provider's due diligence process ensure the ability to assess …" at bounding box center [197, 100] width 254 height 11
click at [248, 100] on span "Does the Service Provider's due diligence process ensure the ability to assess …" at bounding box center [192, 100] width 245 height 12
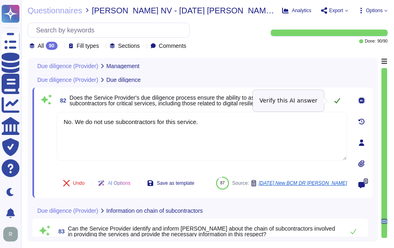
click at [336, 100] on icon at bounding box center [337, 100] width 6 height 6
click at [338, 102] on icon at bounding box center [337, 100] width 6 height 6
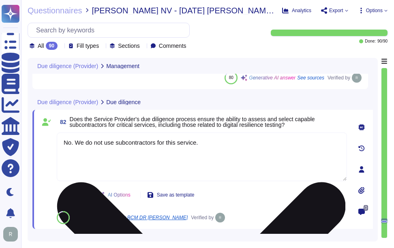
scroll to position [8443, 0]
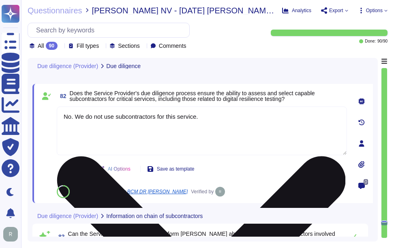
type textarea "Sectigo maintains its own infrastructure for most customers and has a dedicated…"
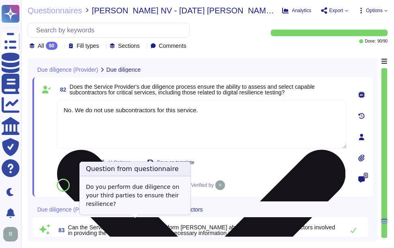
type textarea "We do not use subcontractors for this service. Sectigo has established a compre…"
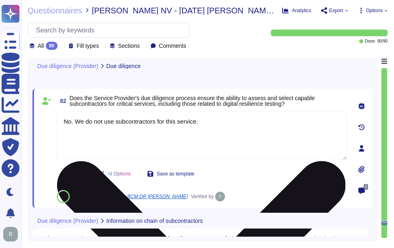
type textarea "Sectigo maintains its own infrastructure for most customers and has a dedicated…"
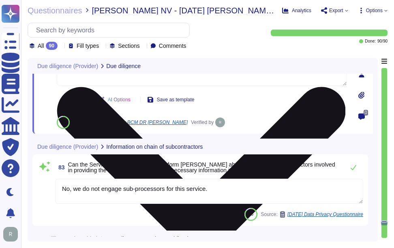
scroll to position [8565, 0]
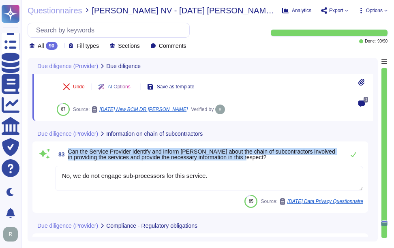
drag, startPoint x: 69, startPoint y: 150, endPoint x: 271, endPoint y: 158, distance: 202.3
click at [271, 158] on span "Can the Service Provider identify and inform [PERSON_NAME] about the chain of s…" at bounding box center [204, 154] width 272 height 11
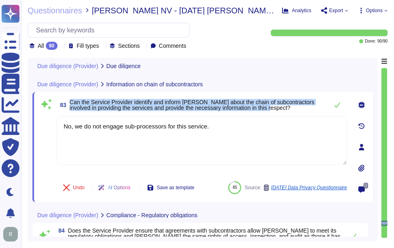
drag, startPoint x: 71, startPoint y: 101, endPoint x: 274, endPoint y: 110, distance: 202.8
click at [274, 110] on span "Can the Service Provider identify and inform [PERSON_NAME] about the chain of s…" at bounding box center [197, 104] width 254 height 11
drag, startPoint x: 274, startPoint y: 110, endPoint x: 308, endPoint y: 112, distance: 34.5
click at [308, 112] on span "83 Can the Service Provider identify and inform [PERSON_NAME] about the chain o…" at bounding box center [190, 105] width 267 height 15
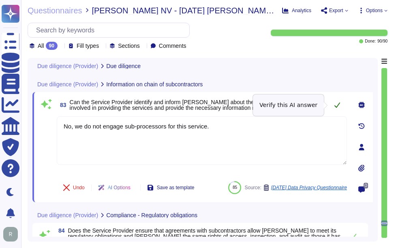
click at [336, 105] on icon at bounding box center [337, 105] width 6 height 6
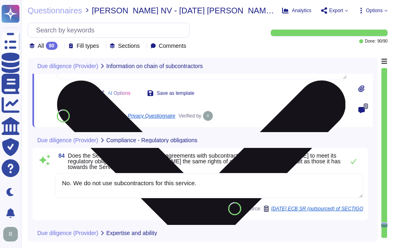
type textarea "No. We do not use subcontractors for this service. Sectigo’s employees and clie…"
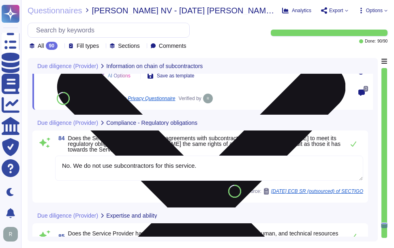
scroll to position [8687, 0]
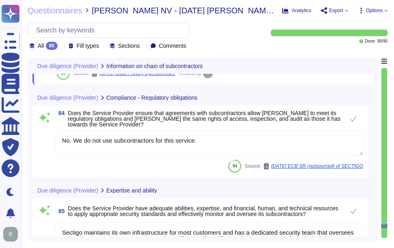
type textarea "No, the Service Provider does not transfer personal data to subcontractors. Sec…"
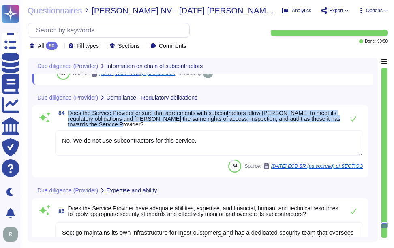
drag, startPoint x: 69, startPoint y: 111, endPoint x: 125, endPoint y: 123, distance: 57.5
click at [125, 123] on span "Does the Service Provider ensure that agreements with subcontractors allow [PER…" at bounding box center [204, 118] width 272 height 17
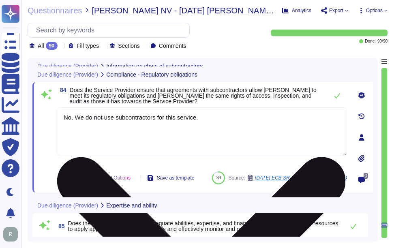
type textarea "No, we do not engage sub-processors for this service."
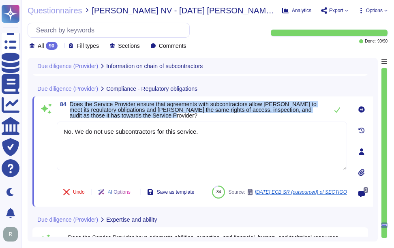
drag, startPoint x: 70, startPoint y: 103, endPoint x: 169, endPoint y: 118, distance: 100.1
click at [169, 118] on div "84 Does the Service Provider ensure that agreements with subcontractors allow […" at bounding box center [193, 151] width 308 height 100
click at [208, 118] on span "Does the Service Provider ensure that agreements with subcontractors allow [PER…" at bounding box center [197, 109] width 254 height 17
drag, startPoint x: 71, startPoint y: 103, endPoint x: 182, endPoint y: 116, distance: 112.1
click at [182, 116] on span "Does the Service Provider ensure that agreements with subcontractors allow [PER…" at bounding box center [197, 109] width 254 height 17
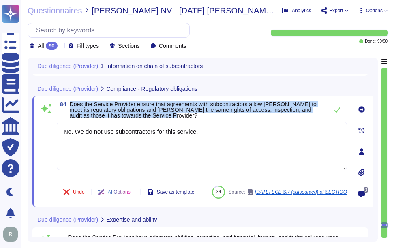
click at [189, 119] on div "84 Does the Service Provider ensure that agreements with subcontractors allow […" at bounding box center [193, 151] width 308 height 100
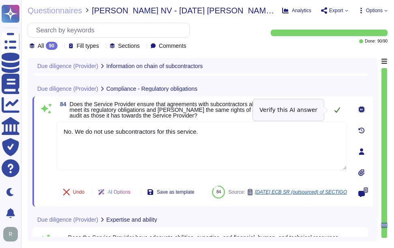
click at [334, 110] on icon at bounding box center [337, 110] width 6 height 6
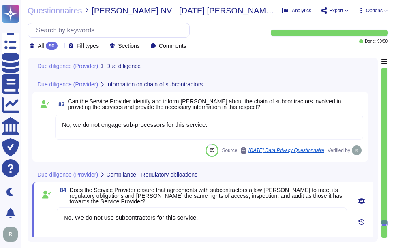
type textarea "No. We do not use subcontractors for this service."
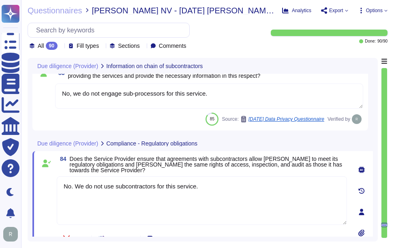
type textarea "No. We do not use subcontractors for this service. Sectigo’s employees and clie…"
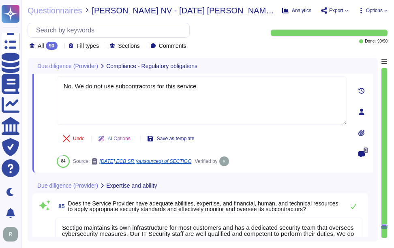
type textarea "No, the Service Provider does not transfer personal data to subcontractors. Sec…"
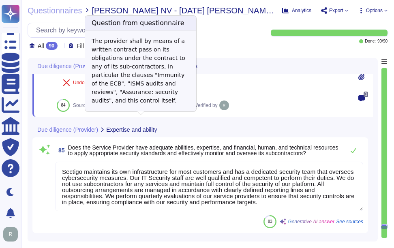
scroll to position [8768, 0]
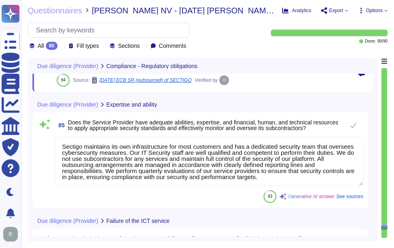
type textarea "No subcontractors. Our SaaS application is hosted in our colocation centers in …"
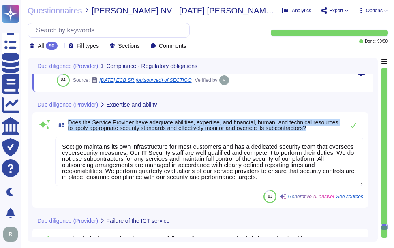
drag, startPoint x: 68, startPoint y: 123, endPoint x: 338, endPoint y: 130, distance: 270.0
click at [338, 130] on span "Does the Service Provider have adequate abilities, expertise, and financial, hu…" at bounding box center [203, 125] width 270 height 12
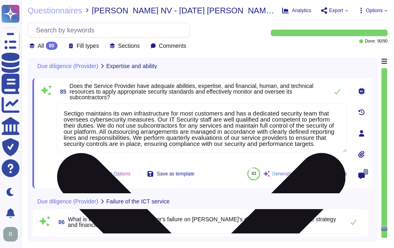
scroll to position [8727, 0]
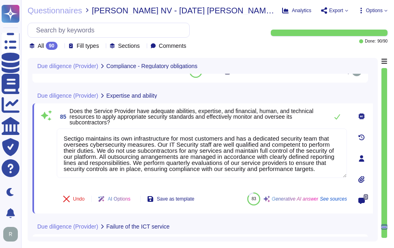
type textarea "No. We do not use subcontractors for this service."
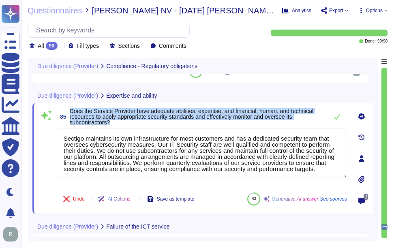
drag, startPoint x: 71, startPoint y: 110, endPoint x: 134, endPoint y: 125, distance: 65.0
click at [134, 125] on div "85 Does the Service Provider have adequate abilities, expertise, and financial,…" at bounding box center [193, 158] width 308 height 100
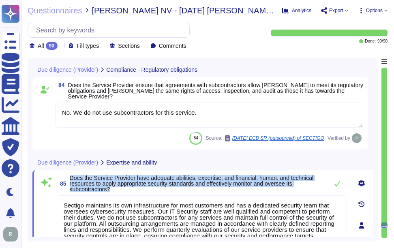
scroll to position [8646, 0]
type textarea "No, we do not engage sub-processors for this service."
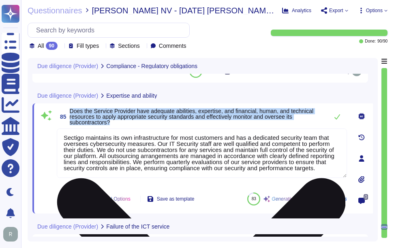
scroll to position [7, 0]
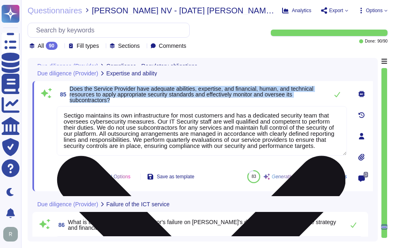
type textarea "No subcontractors. Our SaaS application is hosted in our colocation centers in …"
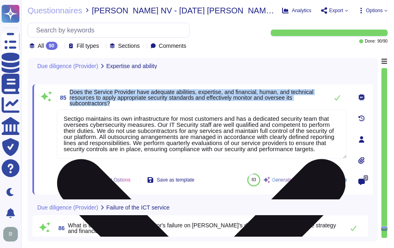
scroll to position [8727, 0]
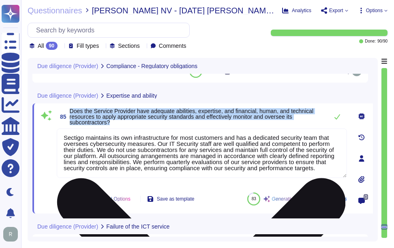
type textarea "No. We do not use subcontractors for this service."
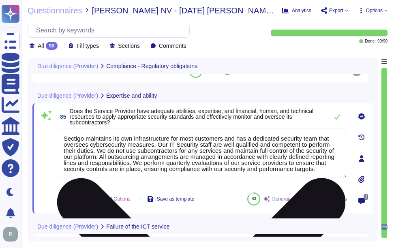
click at [158, 160] on textarea "Sectigo maintains its own infrastructure for most customers and has a dedicated…" at bounding box center [202, 152] width 290 height 49
paste textarea "full control of the security of its platform and does not use subcontractors fo…"
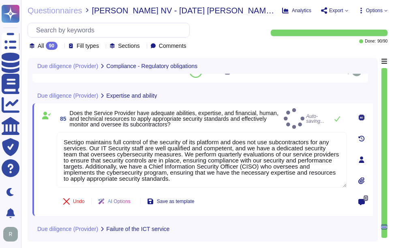
type textarea "Sectigo maintains full control of the security of its platform and does not use…"
click at [255, 125] on div "85 Does the Service Provider have adequate abilities, expertise, and financial,…" at bounding box center [193, 159] width 308 height 103
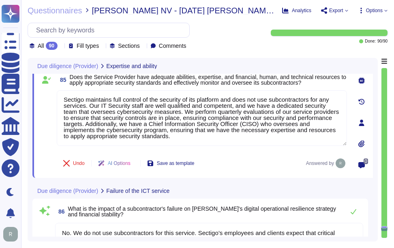
scroll to position [8808, 0]
type textarea "No subcontractors. Our SaaS application is hosted in our colocation centers in …"
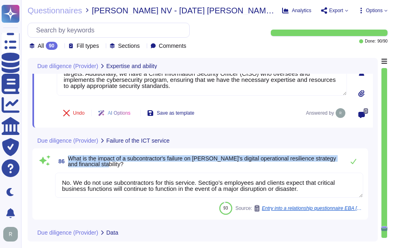
drag, startPoint x: 68, startPoint y: 158, endPoint x: 122, endPoint y: 162, distance: 53.3
click at [122, 162] on span "What is the impact of a subcontractor's failure on [PERSON_NAME]'s digital oper…" at bounding box center [204, 161] width 272 height 11
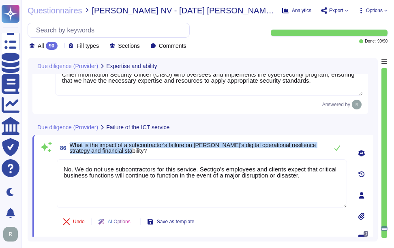
drag, startPoint x: 71, startPoint y: 146, endPoint x: 141, endPoint y: 154, distance: 71.4
click at [141, 154] on span "What is the impact of a subcontractor's failure on [PERSON_NAME]'s digital oper…" at bounding box center [197, 147] width 254 height 11
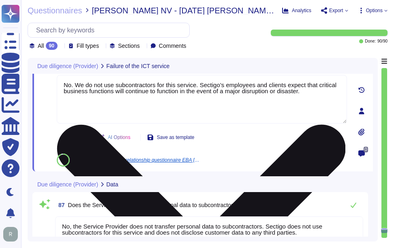
type textarea "Yes"
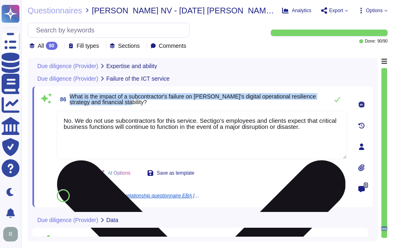
scroll to position [8842, 0]
type textarea "Sectigo maintains full control of the security of its platform and does not use…"
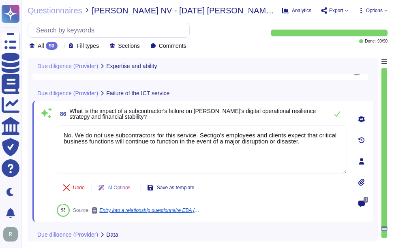
drag, startPoint x: 312, startPoint y: 145, endPoint x: 37, endPoint y: 116, distance: 276.6
click at [37, 116] on div "86 What is the impact of a subcontractor's failure on [PERSON_NAME]'s digital o…" at bounding box center [202, 161] width 340 height 121
click at [174, 120] on span "What is the impact of a subcontractor's failure on [PERSON_NAME]'s digital oper…" at bounding box center [197, 113] width 254 height 11
click at [336, 113] on icon at bounding box center [337, 114] width 6 height 6
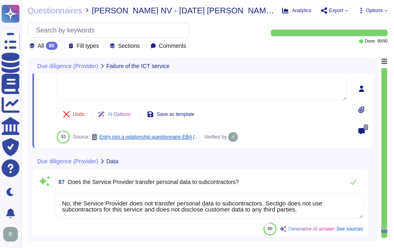
type textarea "Yes"
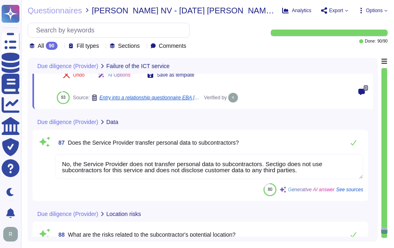
type textarea "We do not permit customers to perform their own audits. Upon request we can sup…"
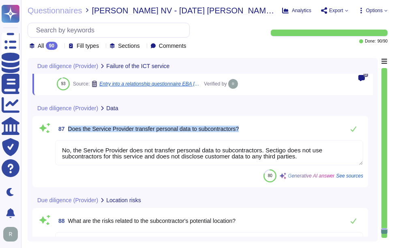
drag, startPoint x: 68, startPoint y: 128, endPoint x: 259, endPoint y: 130, distance: 190.9
click at [259, 130] on div "87 Does the Service Provider transfer personal data to subcontractors?" at bounding box center [209, 129] width 308 height 16
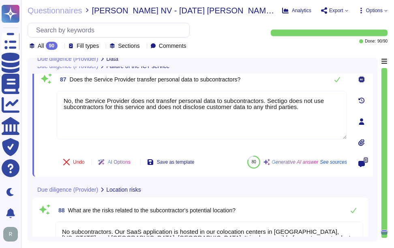
type textarea "No. We do not use subcontractors for this service. Sectigo’s employees and clie…"
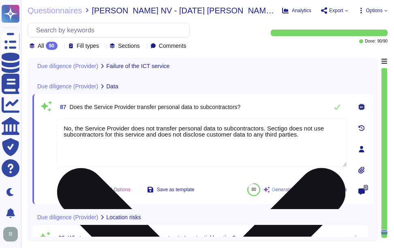
scroll to position [8923, 0]
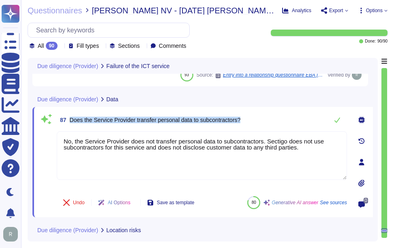
drag, startPoint x: 70, startPoint y: 120, endPoint x: 251, endPoint y: 120, distance: 180.7
click at [251, 120] on div "87 Does the Service Provider transfer personal data to subcontractors?" at bounding box center [202, 120] width 290 height 16
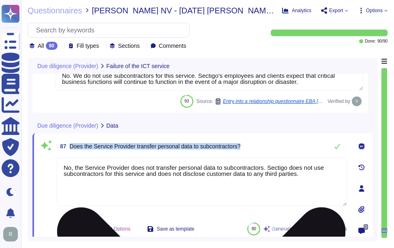
scroll to position [8883, 0]
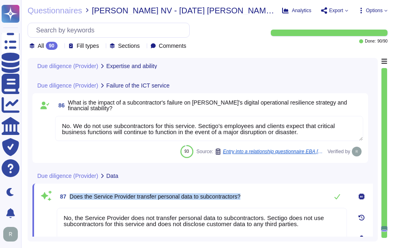
type textarea "Sectigo maintains full control of the security of its platform and does not use…"
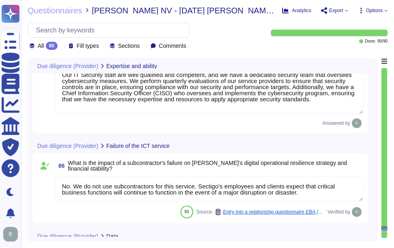
scroll to position [8931, 0]
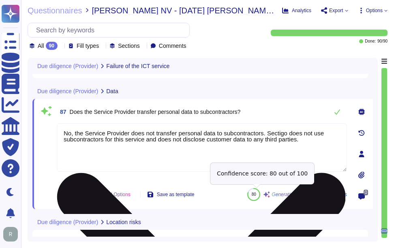
type textarea "Yes"
type textarea "We do not permit customers to perform their own audits. Upon request we can sup…"
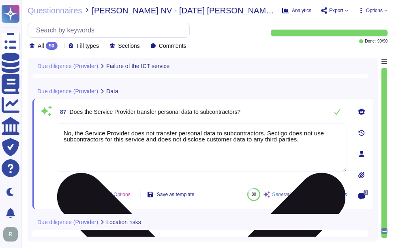
drag, startPoint x: 76, startPoint y: 131, endPoint x: 107, endPoint y: 132, distance: 31.2
click at [107, 132] on textarea "No, the Service Provider does not transfer personal data to subcontractors. Sec…" at bounding box center [202, 147] width 290 height 49
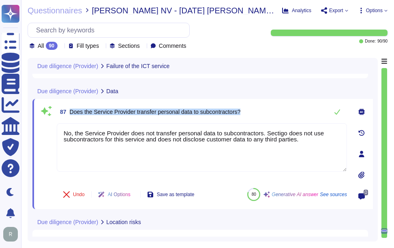
drag, startPoint x: 70, startPoint y: 110, endPoint x: 257, endPoint y: 109, distance: 187.2
click at [257, 109] on div "87 Does the Service Provider transfer personal data to subcontractors?" at bounding box center [202, 112] width 290 height 16
drag, startPoint x: 307, startPoint y: 141, endPoint x: -2, endPoint y: 128, distance: 309.1
click at [0, 128] on html "Questionnaires Knowledge Base Documents Analytics CAIQ / SIG Trust Center Help …" at bounding box center [197, 124] width 394 height 248
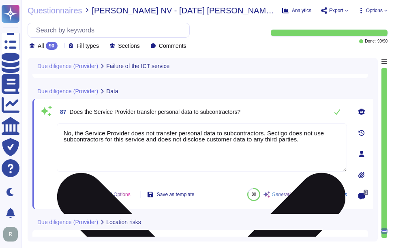
drag, startPoint x: 74, startPoint y: 133, endPoint x: 126, endPoint y: 135, distance: 51.9
click at [126, 135] on textarea "No, the Service Provider does not transfer personal data to subcontractors. Sec…" at bounding box center [202, 147] width 290 height 49
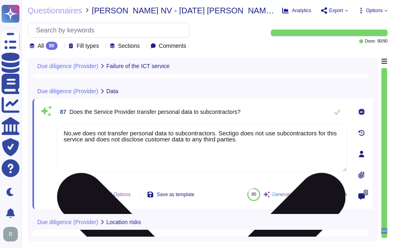
click at [90, 131] on textarea "No,we does not transfer personal data to subcontractors. Sectigo does not use s…" at bounding box center [202, 147] width 290 height 49
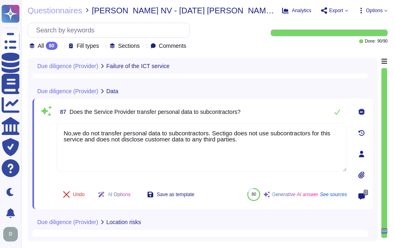
click at [227, 109] on span "Does the Service Provider transfer personal data to subcontractors?" at bounding box center [155, 112] width 171 height 6
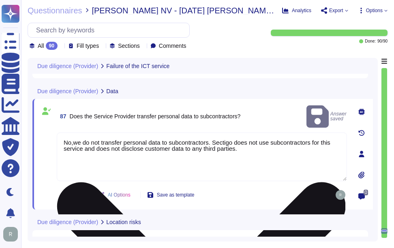
click at [74, 133] on textarea "No,we do not transfer personal data to subcontractors. Sectigo does not use sub…" at bounding box center [202, 157] width 290 height 49
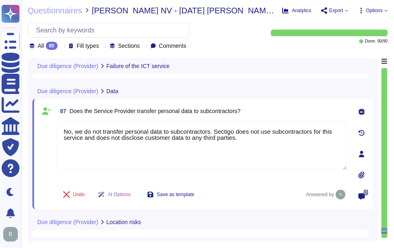
type textarea "No, we do not transfer personal data to subcontractors. Sectigo does not use su…"
click at [278, 118] on div "87 Does the Service Provider transfer personal data to subcontractors? No, we d…" at bounding box center [193, 154] width 308 height 100
click at [277, 118] on div "87 Does the Service Provider transfer personal data to subcontractors? No, we d…" at bounding box center [193, 154] width 308 height 100
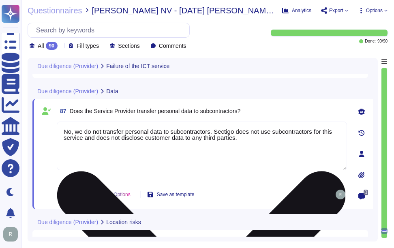
type textarea "We do not permit customers to perform their own audits. Upon request we can sup…"
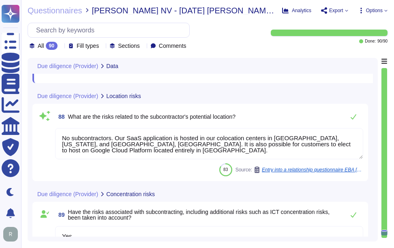
scroll to position [9053, 0]
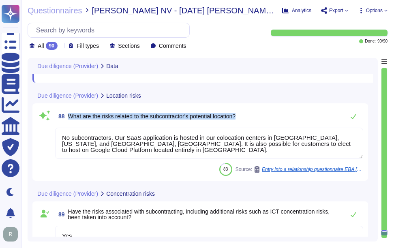
drag, startPoint x: 69, startPoint y: 114, endPoint x: 249, endPoint y: 112, distance: 179.9
click at [249, 112] on div "88 What are the risks related to the subcontractor's potential location?" at bounding box center [209, 116] width 308 height 16
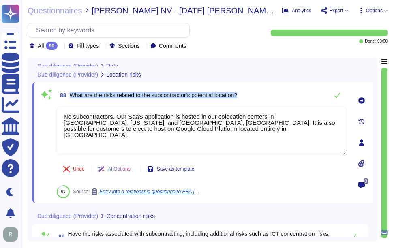
drag, startPoint x: 68, startPoint y: 94, endPoint x: 259, endPoint y: 95, distance: 190.9
click at [259, 95] on div "88 What are the risks related to the subcontractor's potential location?" at bounding box center [202, 95] width 290 height 16
drag, startPoint x: 259, startPoint y: 95, endPoint x: 252, endPoint y: 103, distance: 10.6
click at [252, 103] on div "88 What are the risks related to the subcontractor's potential location?" at bounding box center [202, 95] width 290 height 16
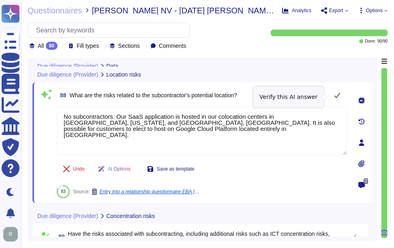
click at [333, 99] on button at bounding box center [336, 95] width 19 height 16
click at [333, 98] on button at bounding box center [336, 95] width 19 height 16
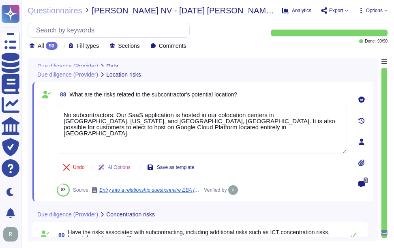
click at [336, 96] on div "88 What are the risks related to the subcontractor's potential location?" at bounding box center [202, 94] width 290 height 15
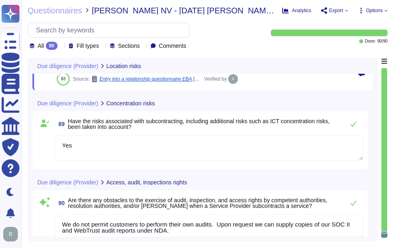
scroll to position [9174, 0]
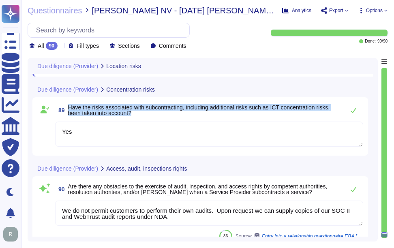
drag, startPoint x: 68, startPoint y: 105, endPoint x: 181, endPoint y: 114, distance: 113.4
click at [181, 114] on span "Have the risks associated with subcontracting, including additional risks such …" at bounding box center [204, 110] width 272 height 11
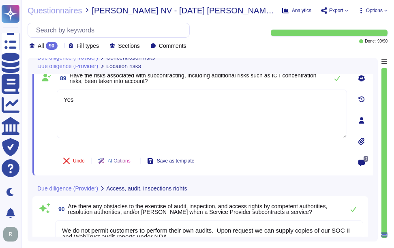
scroll to position [9149, 0]
type textarea "No subcontractors. Our SaaS application is hosted in our colocation centers in …"
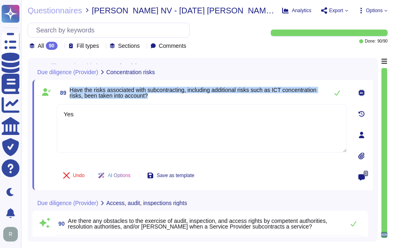
drag, startPoint x: 70, startPoint y: 89, endPoint x: 164, endPoint y: 94, distance: 94.6
click at [164, 94] on span "Have the risks associated with subcontracting, including additional risks such …" at bounding box center [197, 92] width 254 height 11
click at [334, 94] on icon at bounding box center [337, 93] width 6 height 6
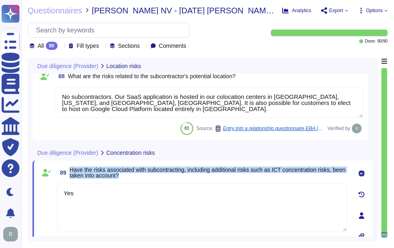
scroll to position [9067, 0]
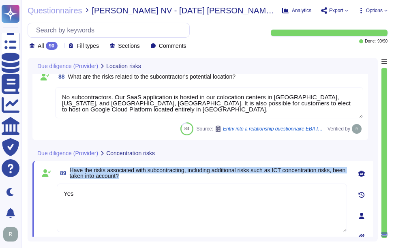
click at [168, 176] on span "Have the risks associated with subcontracting, including additional risks such …" at bounding box center [208, 172] width 277 height 11
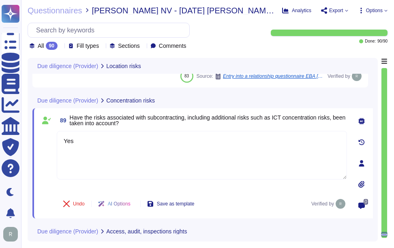
scroll to position [9189, 0]
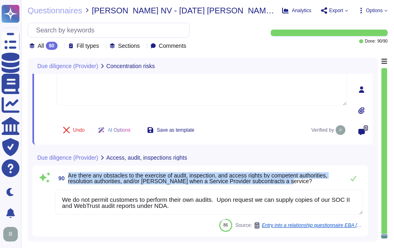
drag, startPoint x: 69, startPoint y: 175, endPoint x: 289, endPoint y: 180, distance: 220.5
click at [289, 180] on span "Are there any obstacles to the exercise of audit, inspection, and access rights…" at bounding box center [204, 178] width 272 height 11
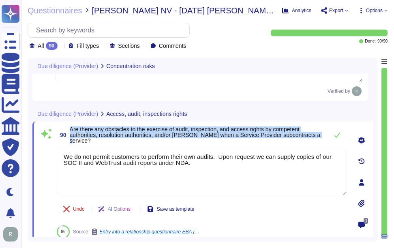
drag, startPoint x: 71, startPoint y: 133, endPoint x: 318, endPoint y: 139, distance: 247.7
click at [318, 139] on span "Are there any obstacles to the exercise of audit, inspection, and access rights…" at bounding box center [197, 134] width 254 height 17
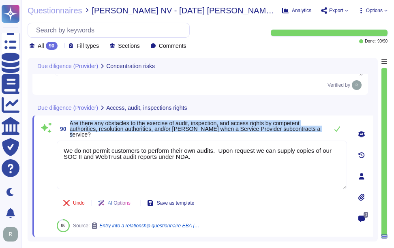
scroll to position [9196, 0]
click at [86, 131] on span "Are there any obstacles to the exercise of audit, inspection, and access rights…" at bounding box center [195, 129] width 251 height 18
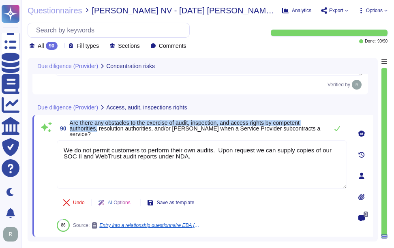
drag, startPoint x: 70, startPoint y: 123, endPoint x: 98, endPoint y: 135, distance: 30.7
click at [98, 135] on span "90 Are there any obstacles to the exercise of audit, inspection, and access rig…" at bounding box center [190, 128] width 267 height 17
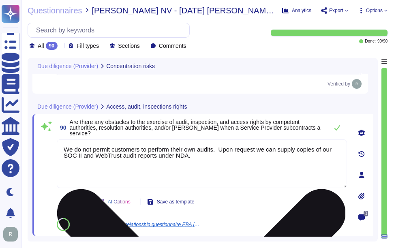
click at [197, 154] on textarea "We do not permit customers to perform their own audits. Upon request we can sup…" at bounding box center [202, 163] width 290 height 49
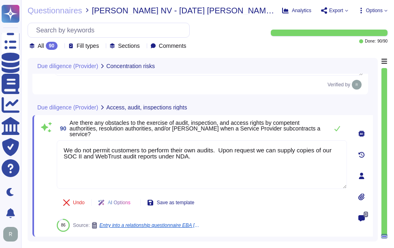
drag, startPoint x: 201, startPoint y: 160, endPoint x: 56, endPoint y: 135, distance: 147.9
click at [56, 135] on div "90 Are there any obstacles to the exercise of audit, inspection, and access rig…" at bounding box center [193, 176] width 308 height 112
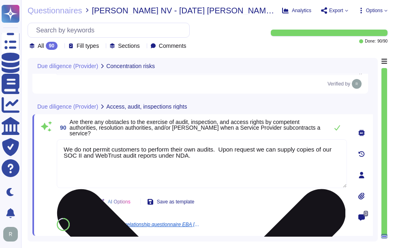
paste textarea ", and authorized auditors may need to be present to witness CA key ceremonies. …"
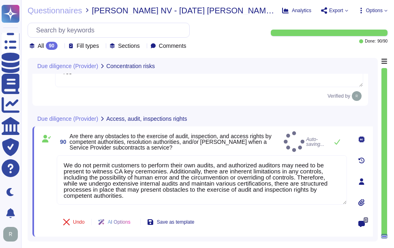
scroll to position [9185, 0]
click at [193, 132] on div "90 Are there any obstacles to the exercise of audit, inspection, and access rig…" at bounding box center [202, 181] width 340 height 110
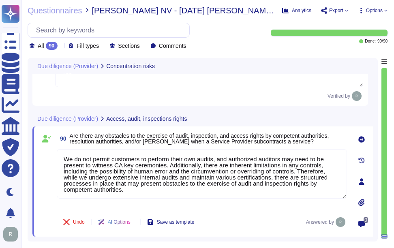
drag, startPoint x: 132, startPoint y: 189, endPoint x: 48, endPoint y: 155, distance: 90.5
click at [48, 155] on div "90 Are there any obstacles to the exercise of audit, inspection, and access rig…" at bounding box center [193, 181] width 308 height 100
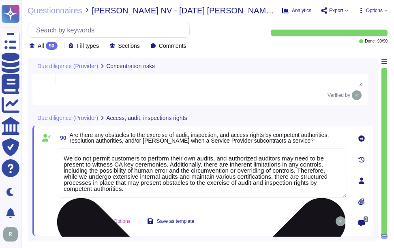
paste textarea ". However, we can provide copies of our SOC II and WebTrust audit reports upon …"
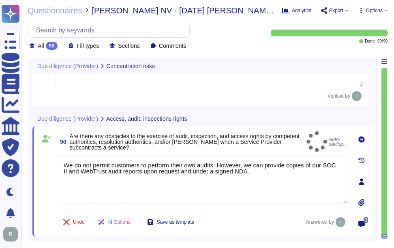
type textarea "We do not permit customers to perform their own audits. However, we can provide…"
click at [211, 148] on div "90 Are there any obstacles to the exercise of audit, inspection, and access rig…" at bounding box center [193, 181] width 308 height 100
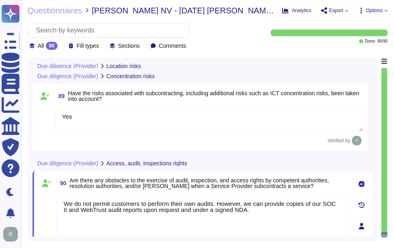
type textarea "No subcontractors. Our SaaS application is hosted in our colocation centers in …"
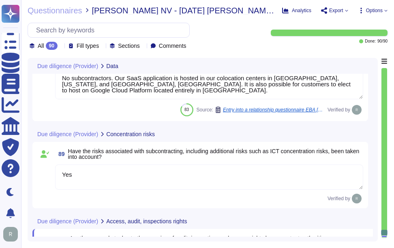
type textarea "No, we do not transfer personal data to subcontractors. Sectigo does not use su…"
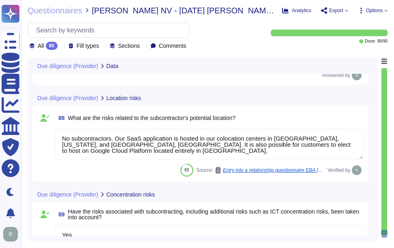
scroll to position [9000, 0]
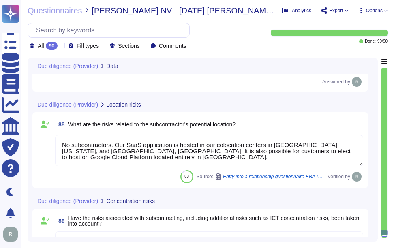
drag, startPoint x: 112, startPoint y: 146, endPoint x: 43, endPoint y: 145, distance: 68.9
click at [43, 145] on div "88 What are the risks related to the subcontractor's potential location? No sub…" at bounding box center [200, 150] width 326 height 66
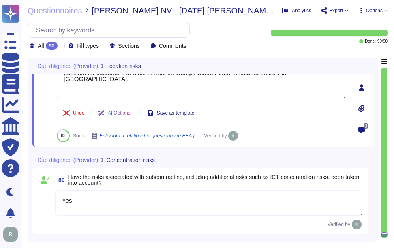
scroll to position [9187, 0]
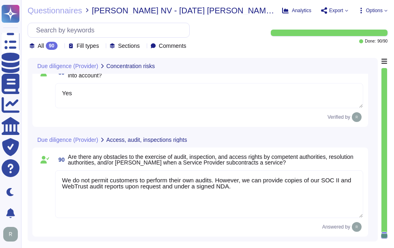
click at [64, 178] on textarea "We do not permit customers to perform their own audits. However, we can provide…" at bounding box center [209, 194] width 308 height 48
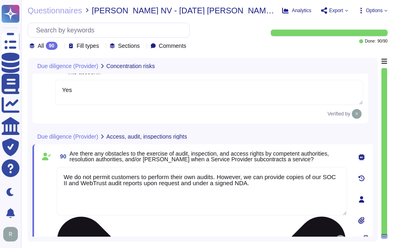
paste textarea "No subcontractors."
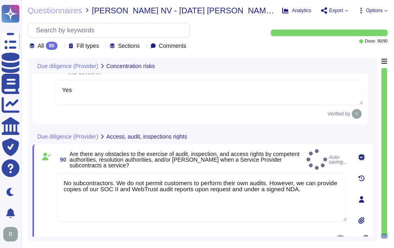
type textarea "No subcontractors. We do not permit customers to perform their own audits. Howe…"
click at [189, 137] on div at bounding box center [189, 136] width 3 height 6
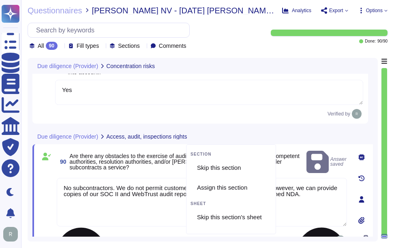
click at [133, 218] on textarea "No subcontractors. We do not permit customers to perform their own audits. Howe…" at bounding box center [202, 202] width 290 height 49
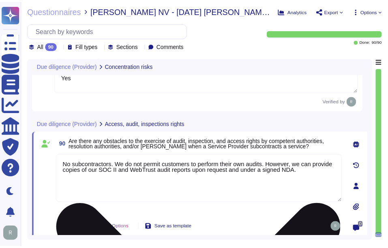
scroll to position [9206, 0]
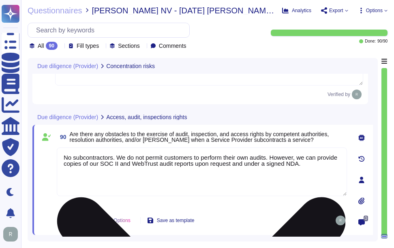
click at [277, 199] on div "No subcontractors. We do not permit customers to perform their own audits. Howe…" at bounding box center [202, 177] width 290 height 60
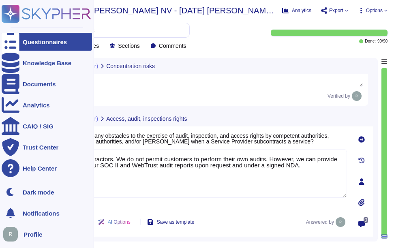
click at [33, 43] on div "Questionnaires" at bounding box center [45, 42] width 44 height 6
